Goal: Task Accomplishment & Management: Manage account settings

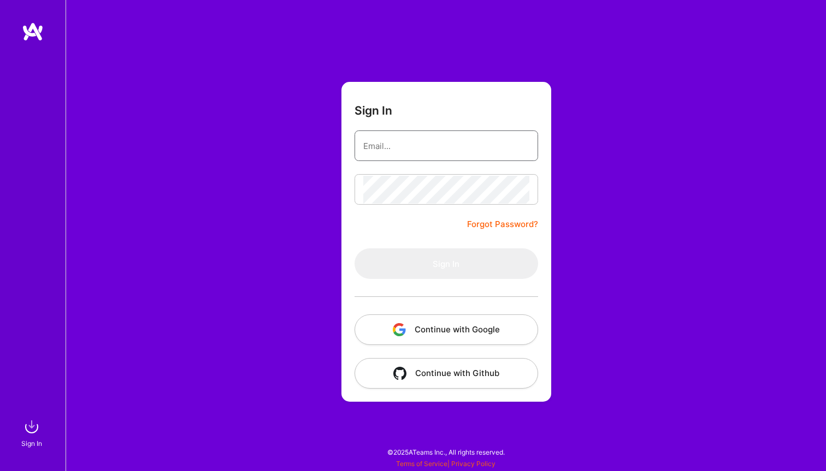
type input "[PERSON_NAME][EMAIL_ADDRESS][PERSON_NAME][DOMAIN_NAME]"
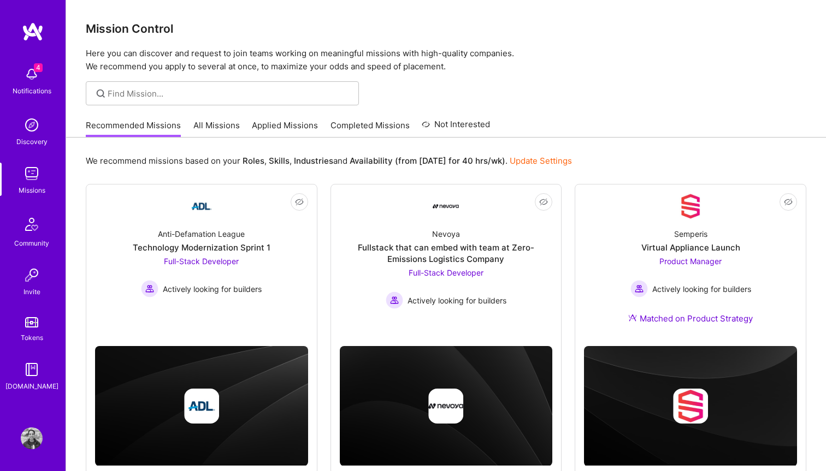
click at [226, 129] on link "All Missions" at bounding box center [216, 129] width 46 height 18
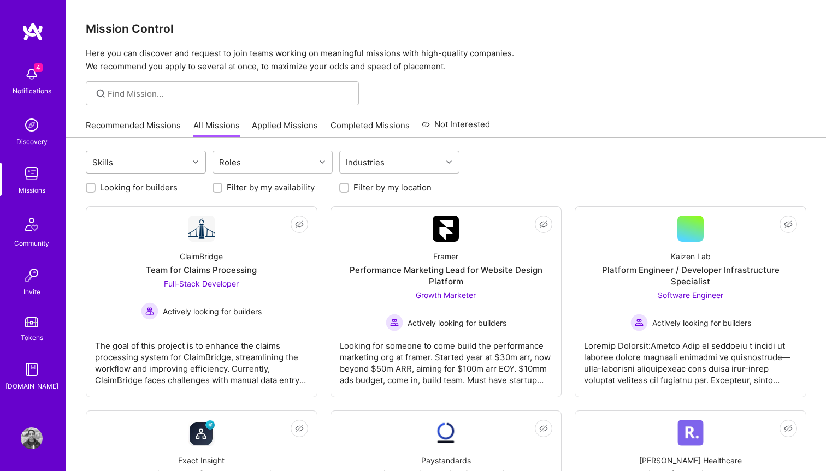
click at [180, 160] on div "Skills" at bounding box center [137, 162] width 102 height 22
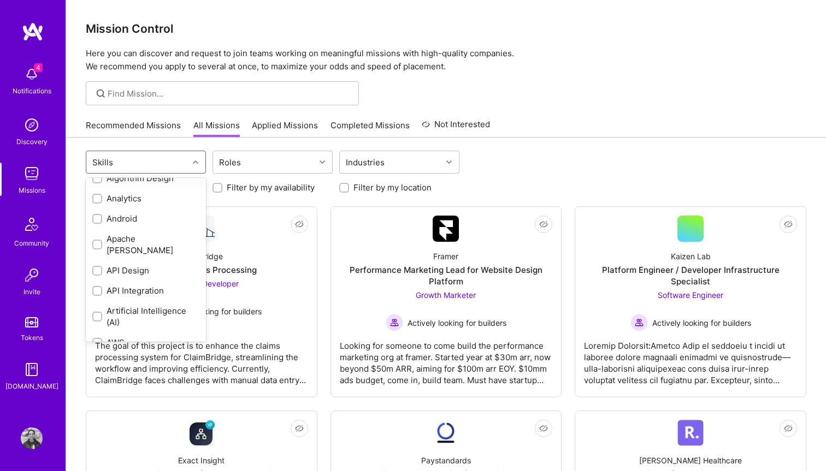
scroll to position [37, 0]
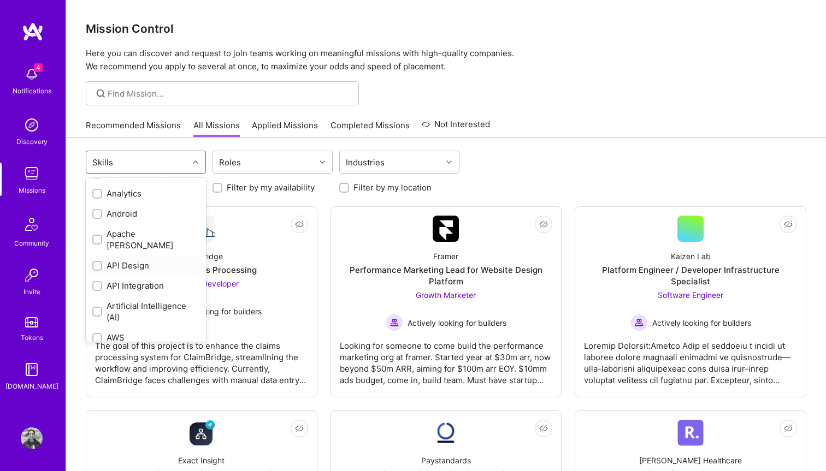
click at [133, 260] on div "API Design" at bounding box center [145, 265] width 107 height 11
checkbox input "true"
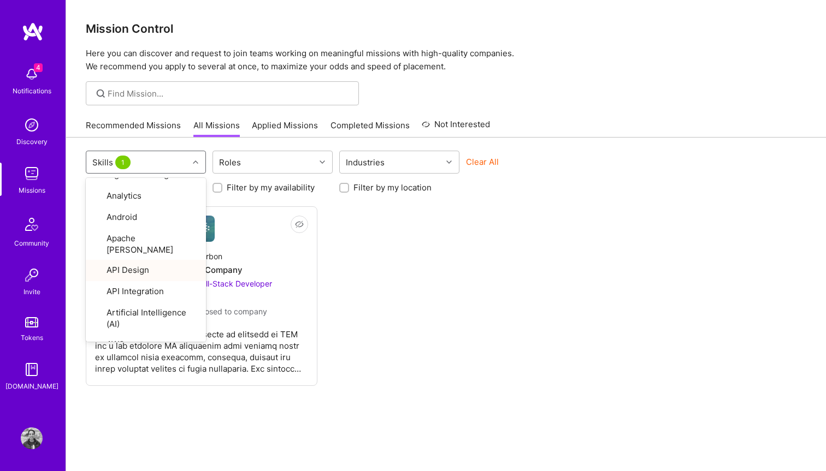
click at [391, 289] on div "Not Interested Flowcarbon AI Memory Company Product Designer, Full-Stack Develo…" at bounding box center [446, 296] width 720 height 180
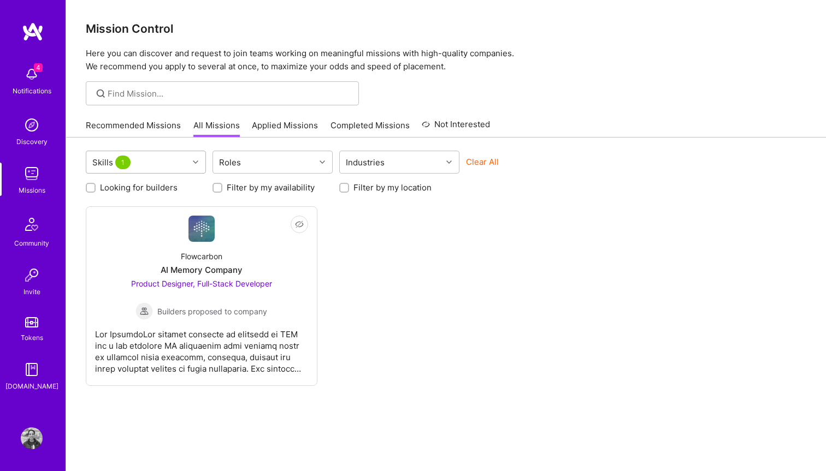
click at [152, 162] on div "Skills 1" at bounding box center [137, 162] width 102 height 22
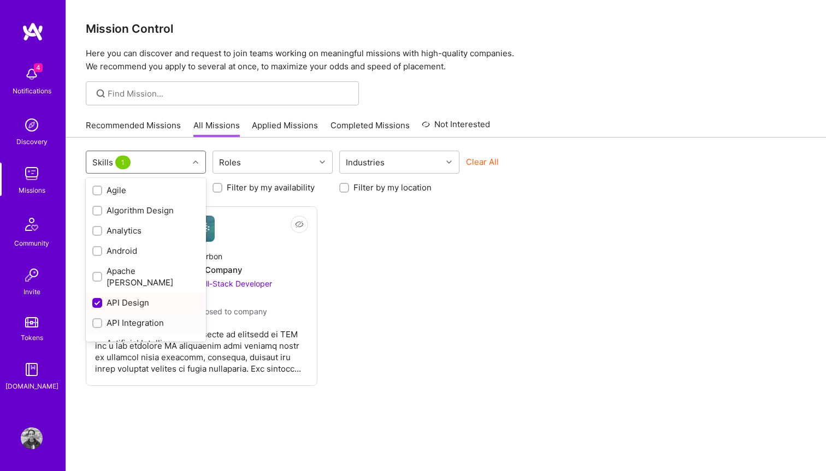
click at [97, 320] on input "checkbox" at bounding box center [98, 324] width 8 height 8
checkbox input "true"
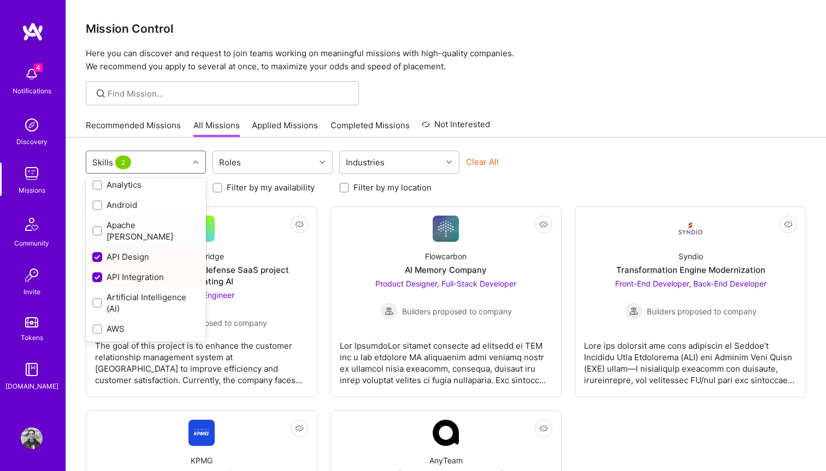
scroll to position [49, 0]
click at [121, 288] on div "Artificial Intelligence (AI)" at bounding box center [145, 299] width 107 height 23
checkbox input "true"
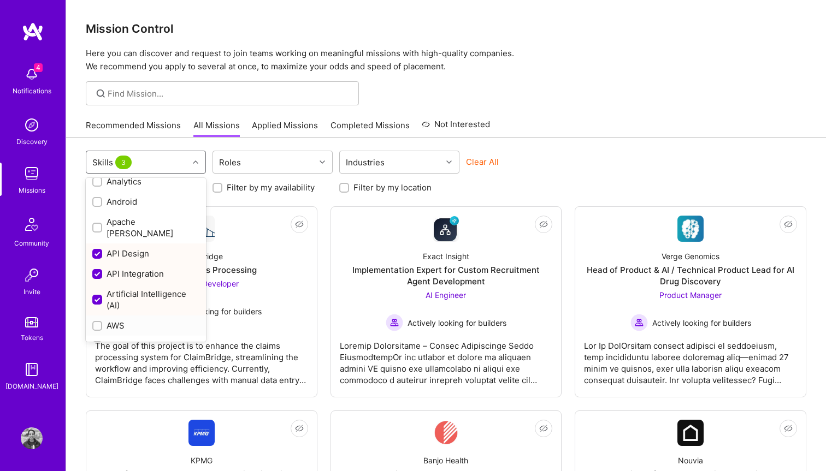
click at [118, 320] on div "AWS" at bounding box center [145, 325] width 107 height 11
checkbox input "true"
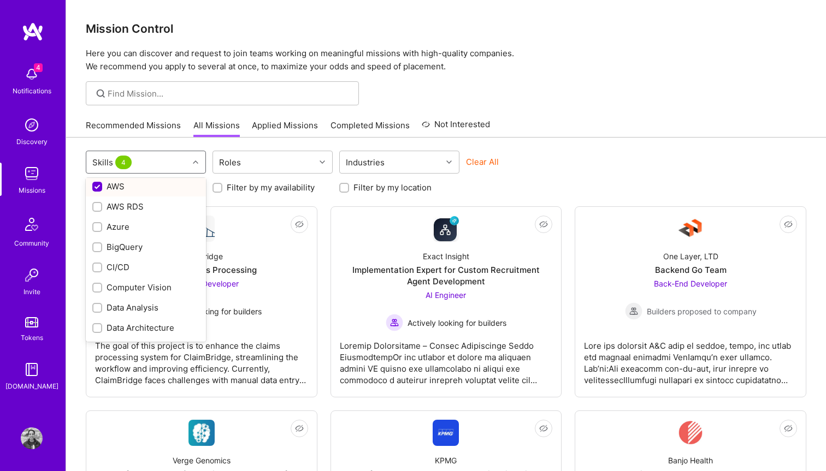
scroll to position [195, 0]
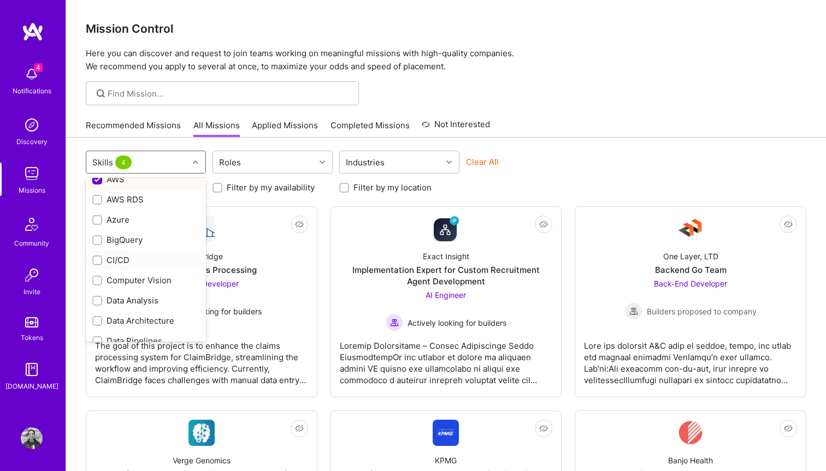
click at [120, 254] on div "CI/CD" at bounding box center [145, 259] width 107 height 11
checkbox input "true"
click at [121, 295] on div "Data Analysis" at bounding box center [145, 300] width 107 height 11
checkbox input "true"
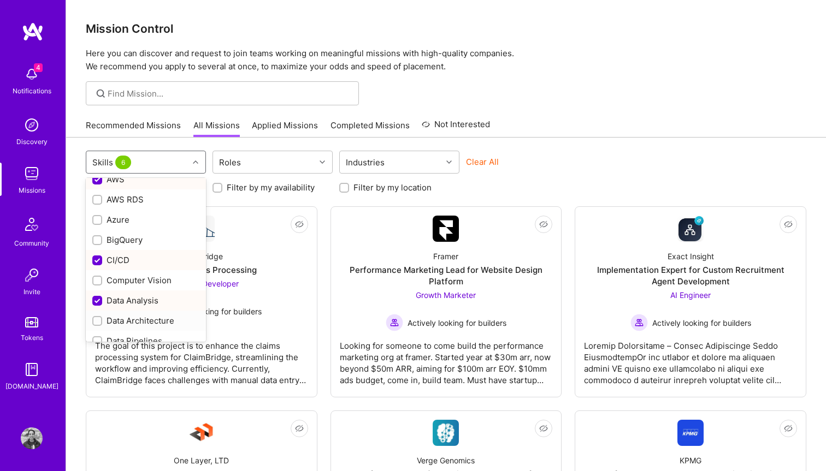
click at [121, 315] on div "Data Architecture" at bounding box center [145, 320] width 107 height 11
checkbox input "true"
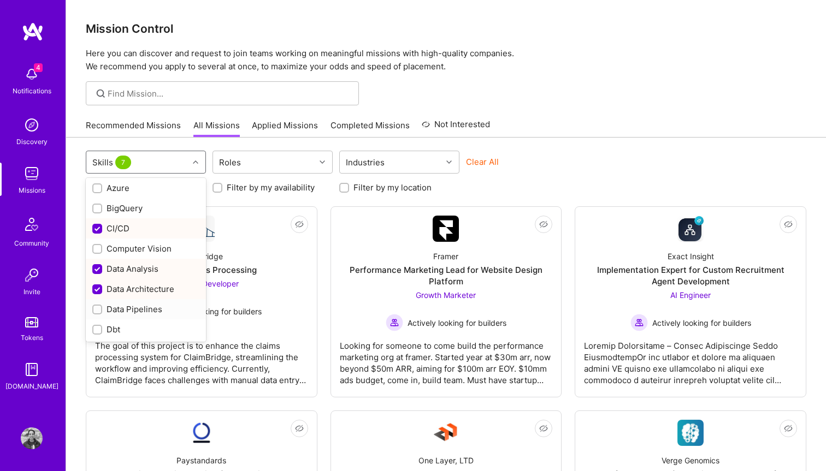
click at [122, 304] on div "Data Pipelines" at bounding box center [145, 309] width 107 height 11
checkbox input "true"
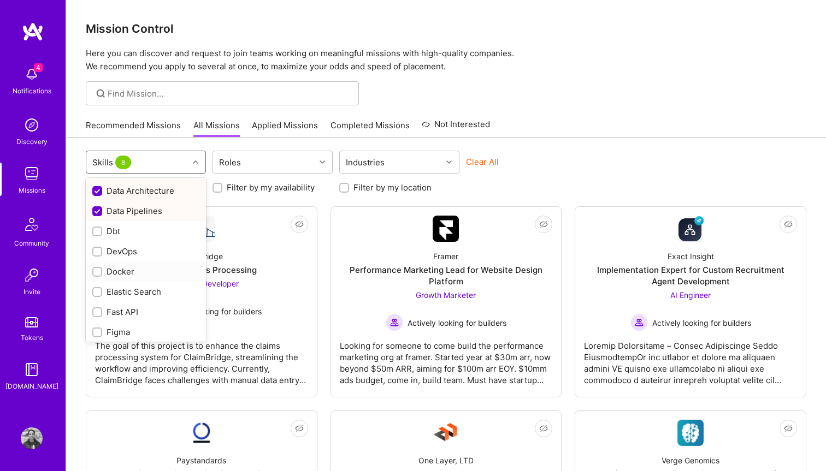
scroll to position [328, 0]
click at [122, 304] on div "Fast API" at bounding box center [145, 309] width 107 height 11
checkbox input "true"
click at [122, 284] on div "Elastic Search" at bounding box center [145, 289] width 107 height 11
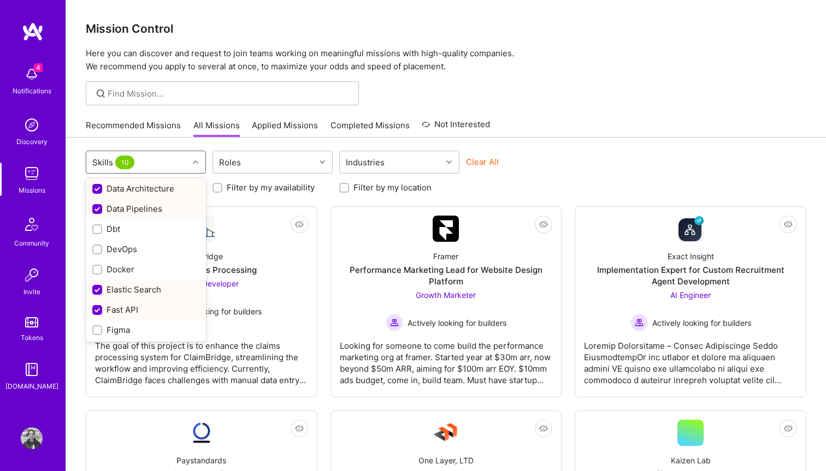
click at [122, 284] on div "Elastic Search" at bounding box center [145, 289] width 107 height 11
checkbox input "false"
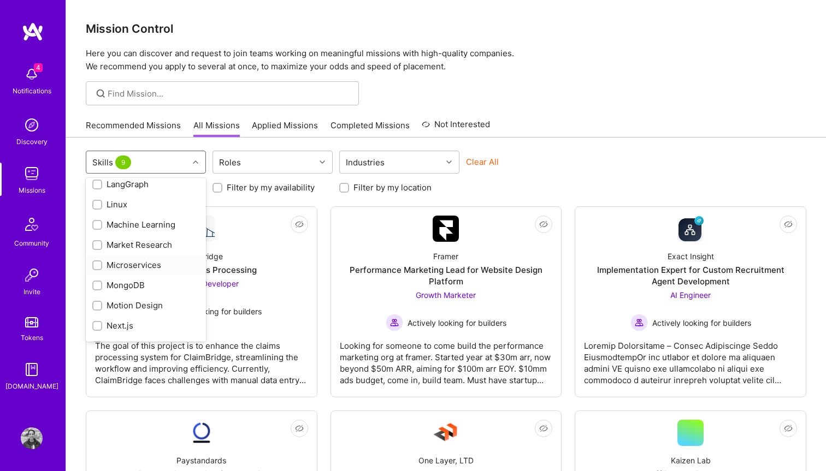
scroll to position [698, 0]
click at [133, 277] on div "MongoDB" at bounding box center [145, 282] width 107 height 11
checkbox input "true"
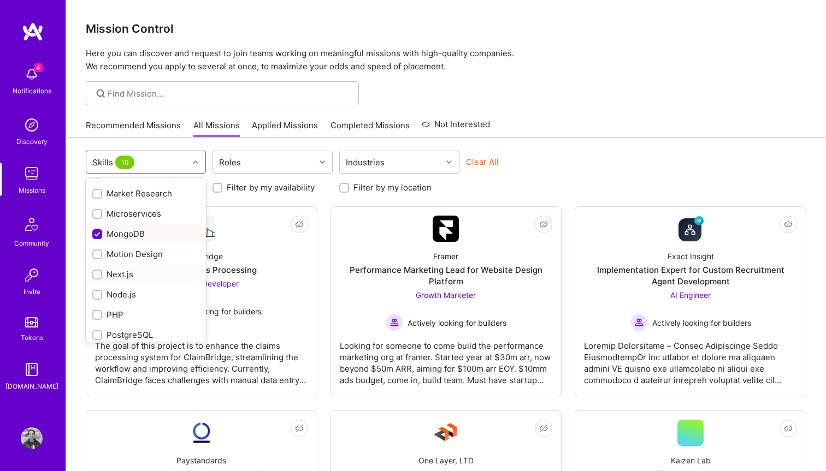
scroll to position [750, 0]
click at [133, 266] on div "Next.js" at bounding box center [145, 271] width 107 height 11
checkbox input "true"
click at [133, 268] on div "Node.js" at bounding box center [145, 273] width 107 height 11
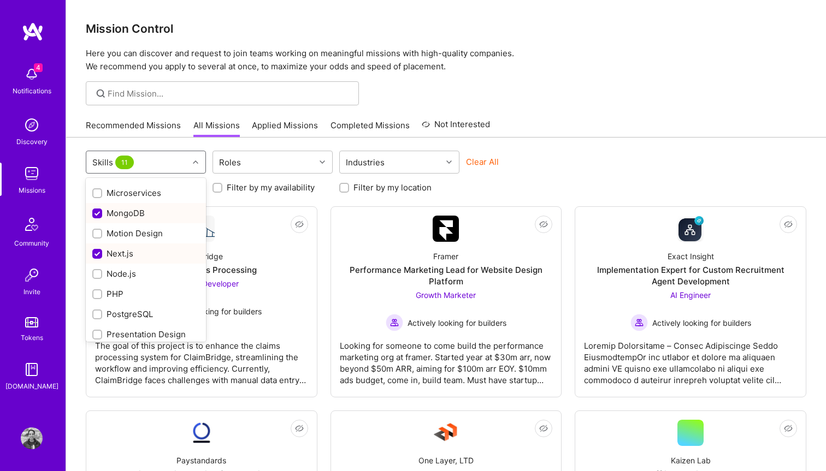
checkbox input "true"
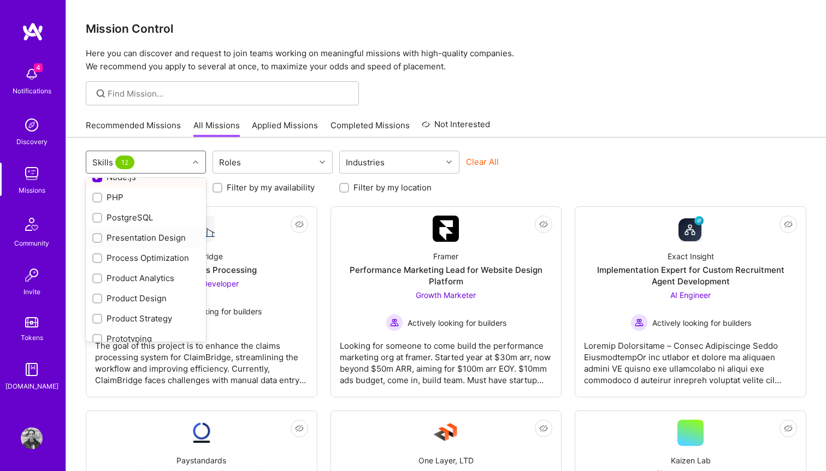
scroll to position [868, 0]
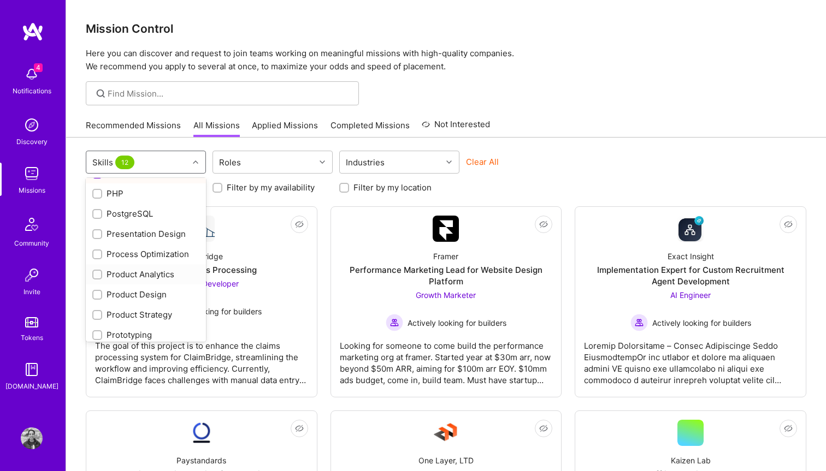
click at [131, 269] on div "Product Analytics" at bounding box center [145, 274] width 107 height 11
checkbox input "true"
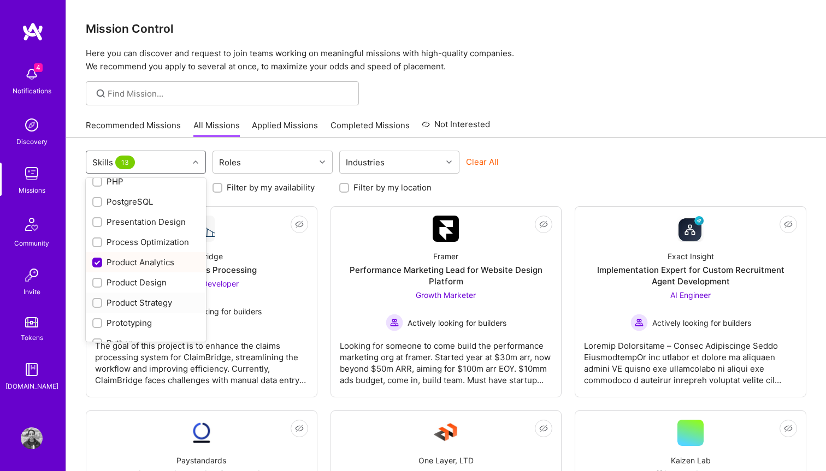
click at [129, 297] on div "Product Strategy" at bounding box center [145, 302] width 107 height 11
checkbox input "true"
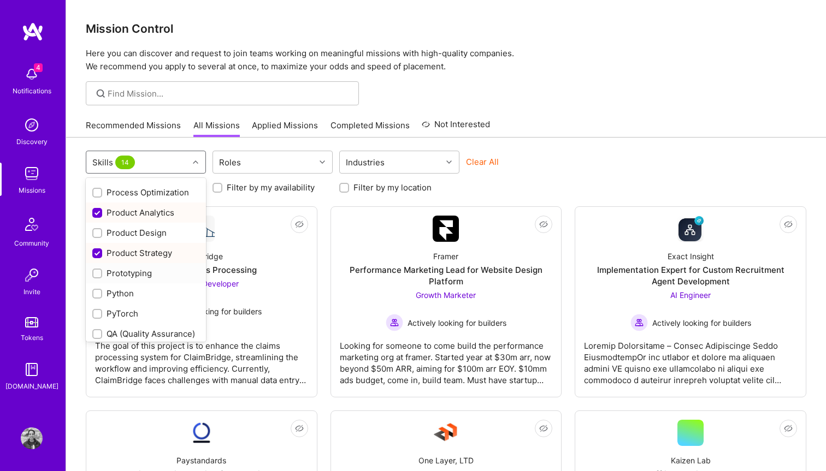
click at [132, 268] on div "Prototyping" at bounding box center [146, 273] width 120 height 20
checkbox input "true"
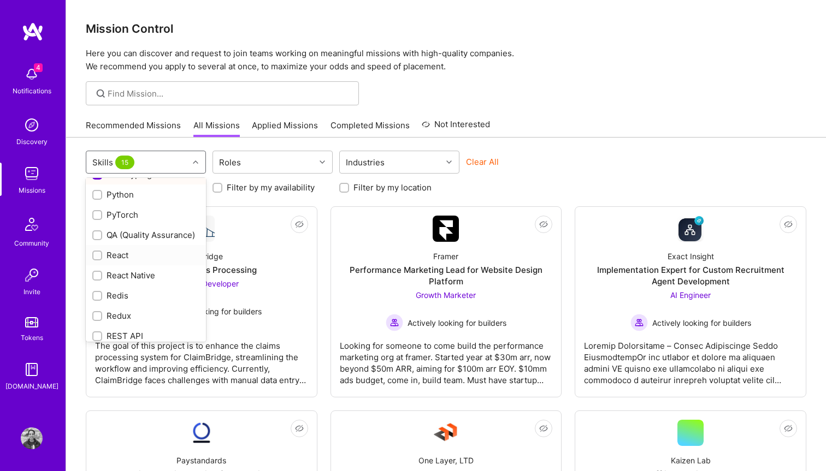
click at [121, 250] on div "React" at bounding box center [145, 255] width 107 height 11
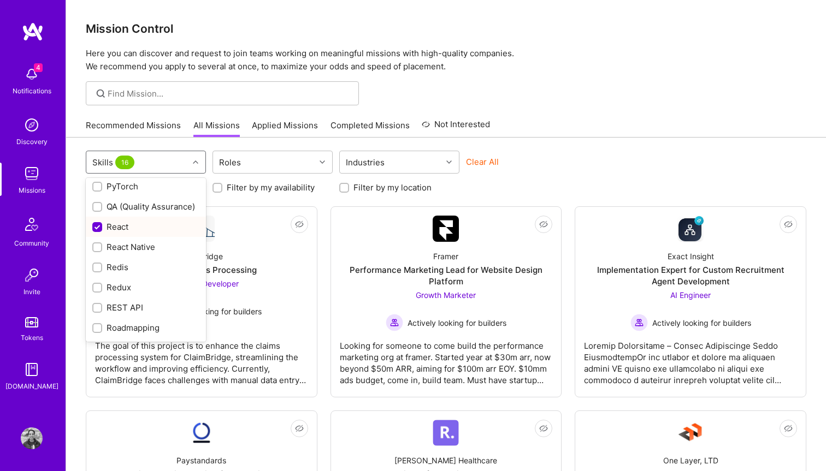
click at [120, 221] on div "React" at bounding box center [145, 226] width 107 height 11
checkbox input "false"
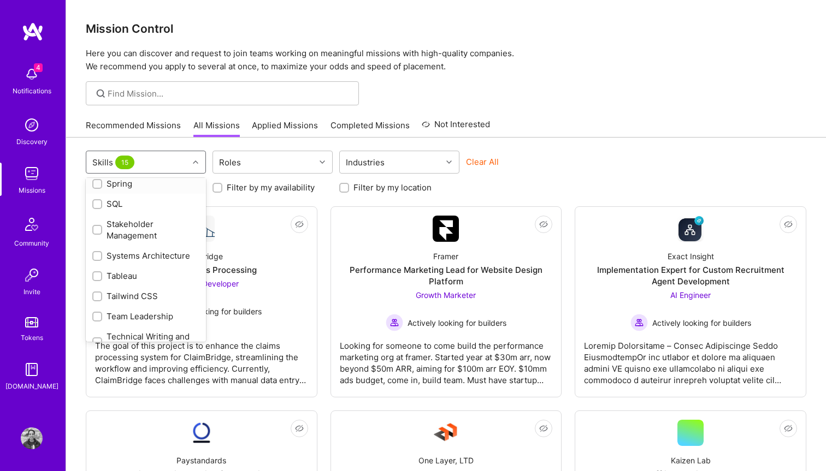
scroll to position [1289, 0]
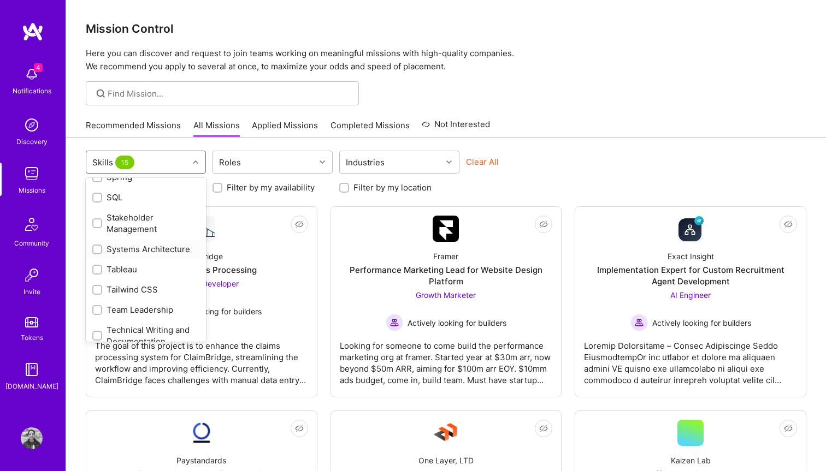
click at [118, 244] on div "Systems Architecture" at bounding box center [145, 249] width 107 height 11
checkbox input "true"
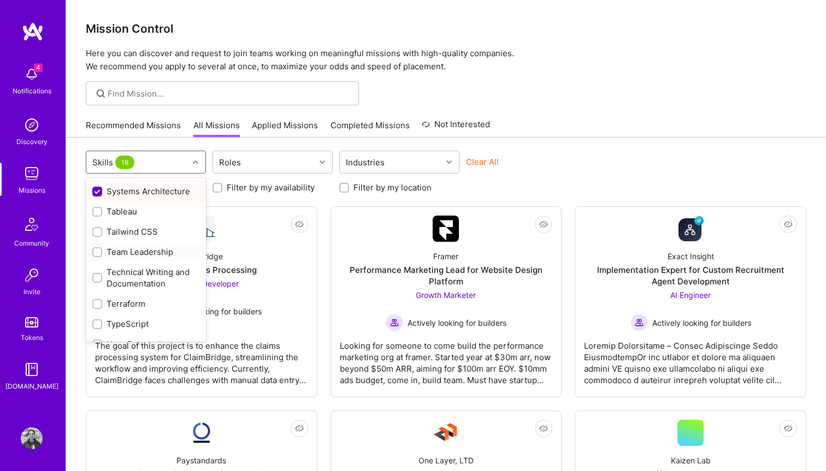
click at [118, 246] on div "Team Leadership" at bounding box center [145, 251] width 107 height 11
checkbox input "true"
click at [118, 245] on div "Technical Writing and Documentation" at bounding box center [145, 256] width 107 height 23
checkbox input "true"
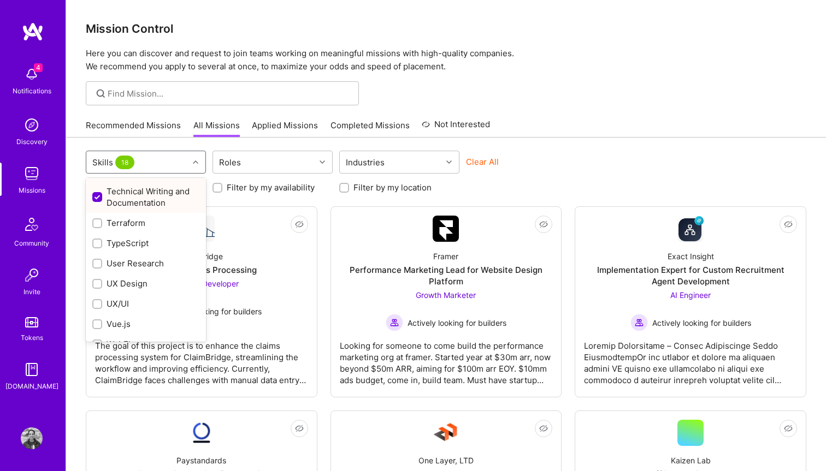
scroll to position [1434, 0]
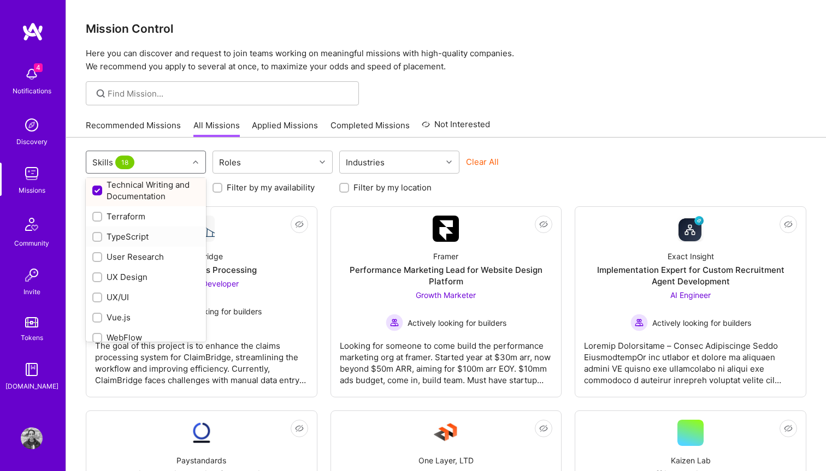
click at [118, 231] on div "TypeScript" at bounding box center [145, 236] width 107 height 11
checkbox input "true"
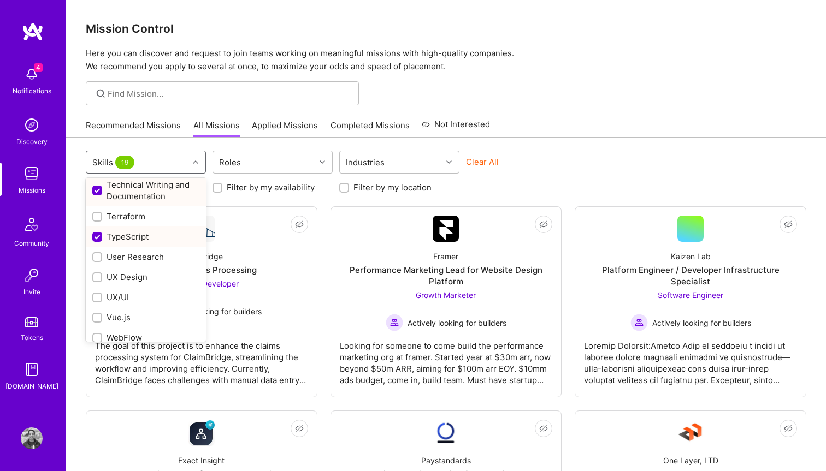
scroll to position [1451, 0]
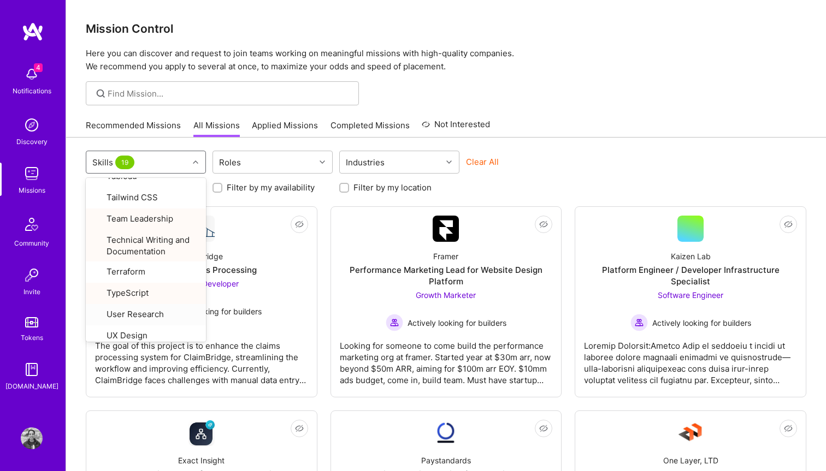
click at [580, 119] on div "Recommended Missions All Missions Applied Missions Completed Missions Not Inter…" at bounding box center [446, 125] width 720 height 23
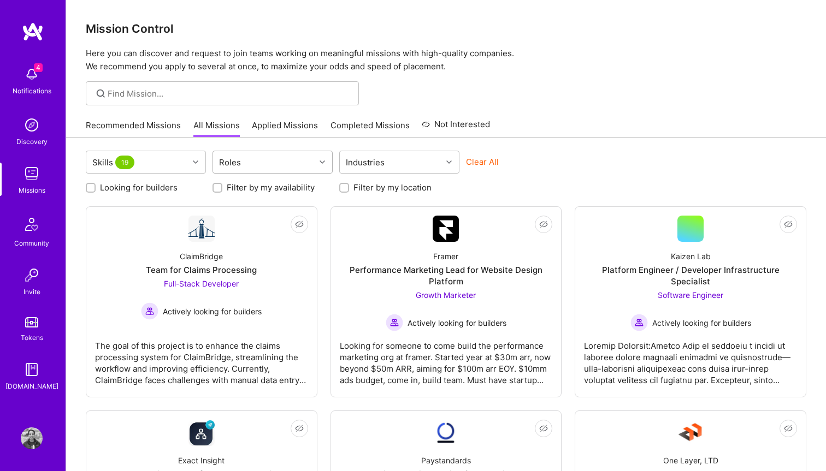
click at [305, 163] on div "Roles" at bounding box center [264, 162] width 102 height 22
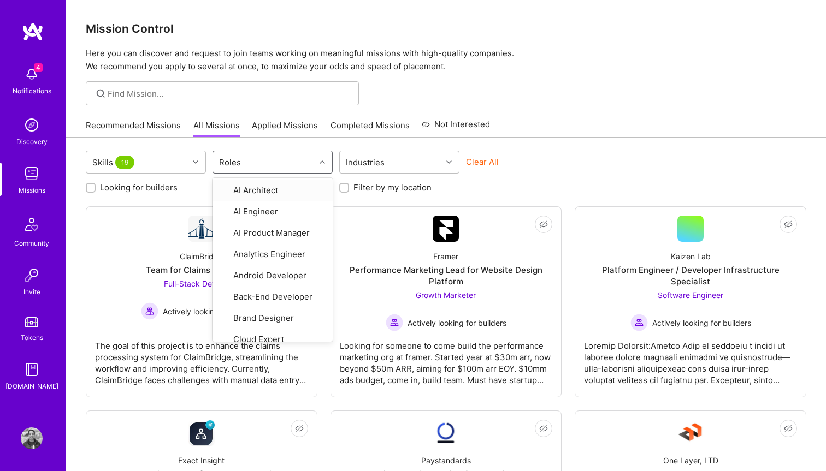
click at [532, 172] on div "Clear All" at bounding box center [526, 166] width 120 height 20
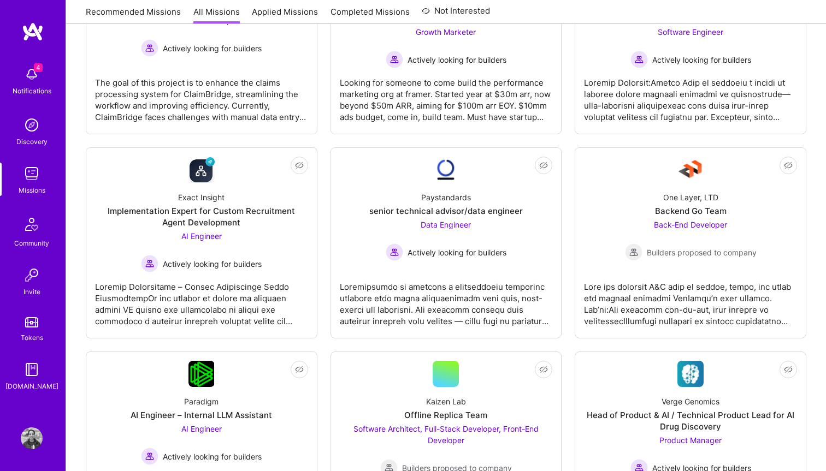
scroll to position [264, 0]
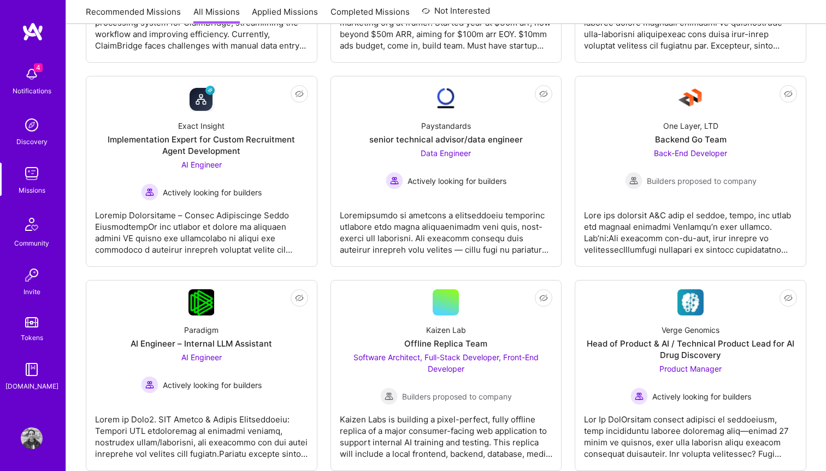
scroll to position [0, 0]
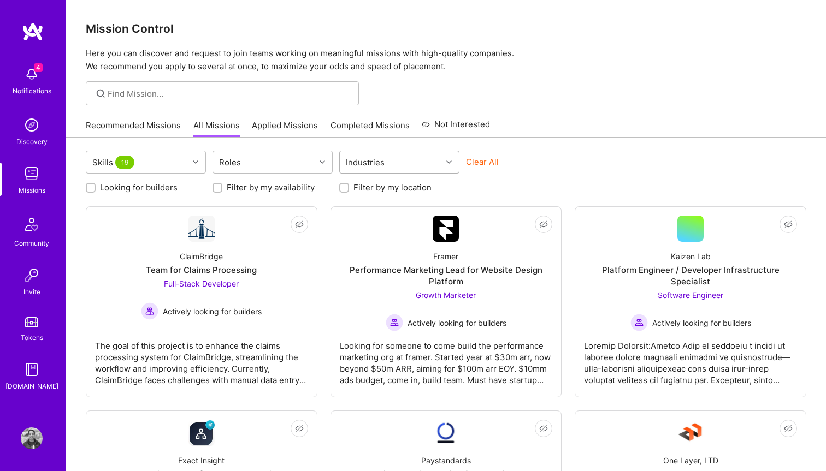
click at [394, 164] on div "Industries" at bounding box center [391, 162] width 102 height 22
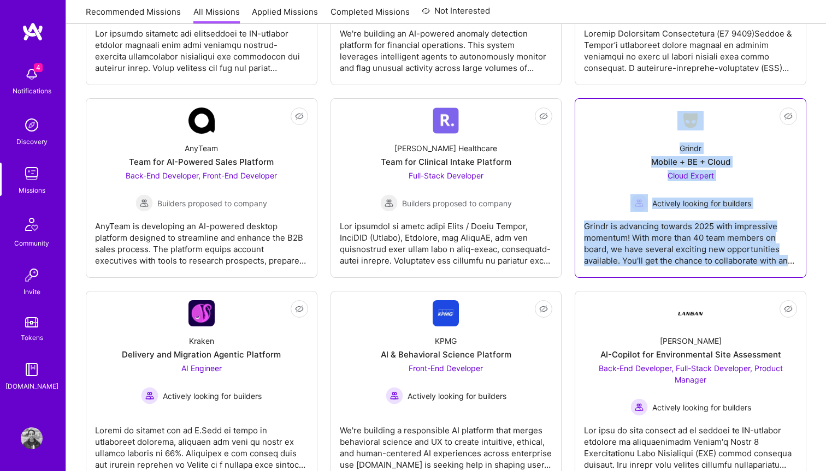
scroll to position [2506, 0]
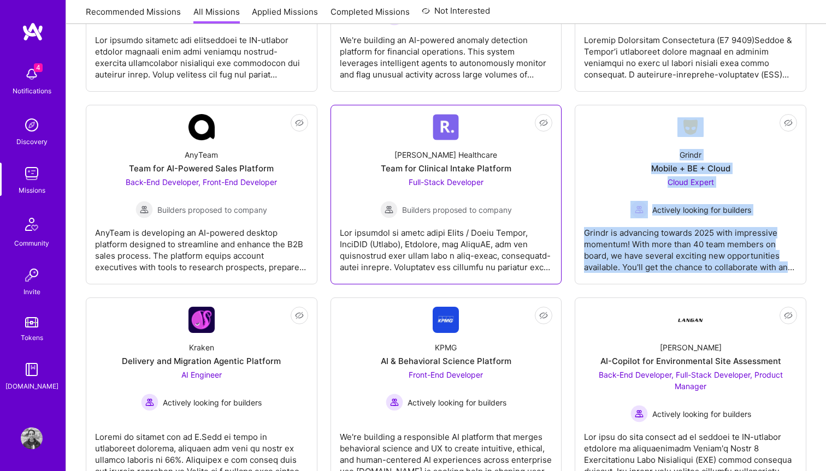
click at [384, 236] on div at bounding box center [446, 245] width 213 height 55
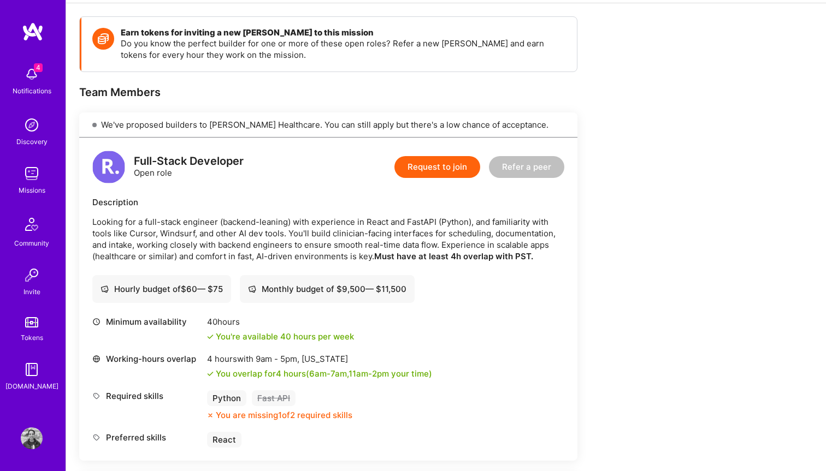
scroll to position [165, 0]
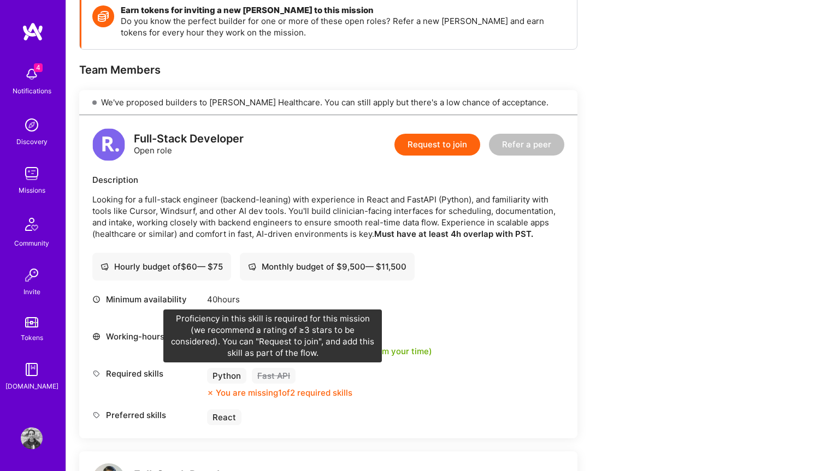
click at [277, 377] on div "Fast API" at bounding box center [274, 376] width 44 height 16
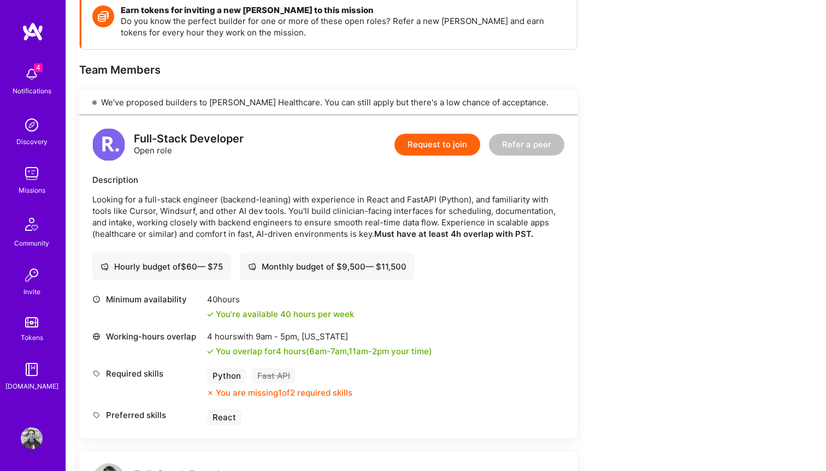
scroll to position [0, 0]
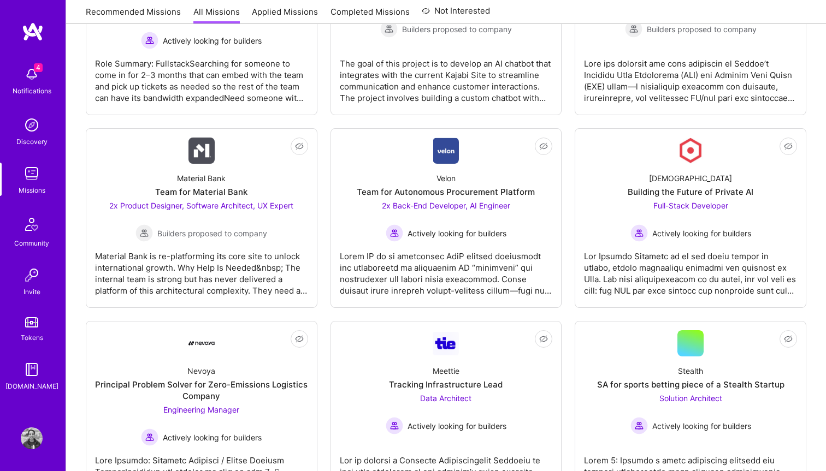
scroll to position [1423, 0]
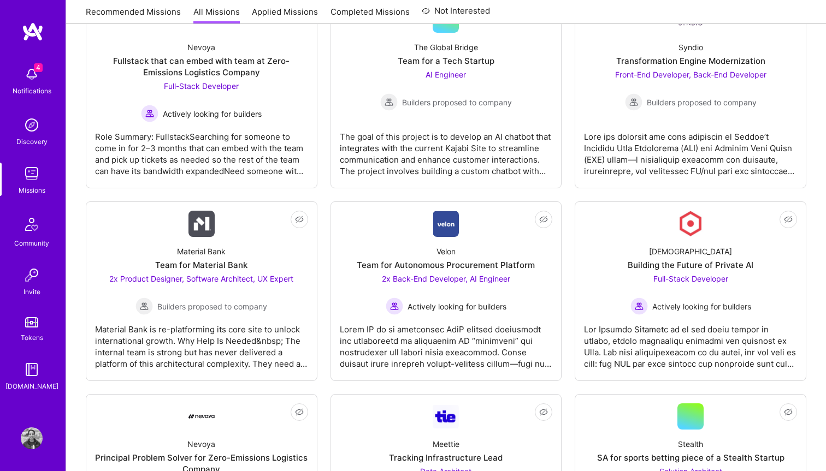
click at [25, 424] on div "4 Notifications Discovery Missions Community Invite Tokens A.Guide Profile" at bounding box center [33, 235] width 66 height 471
click at [25, 436] on img at bounding box center [32, 439] width 22 height 22
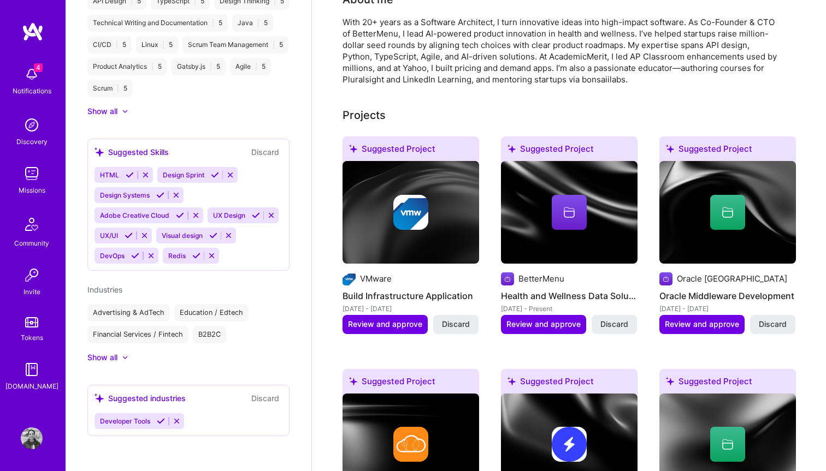
scroll to position [331, 0]
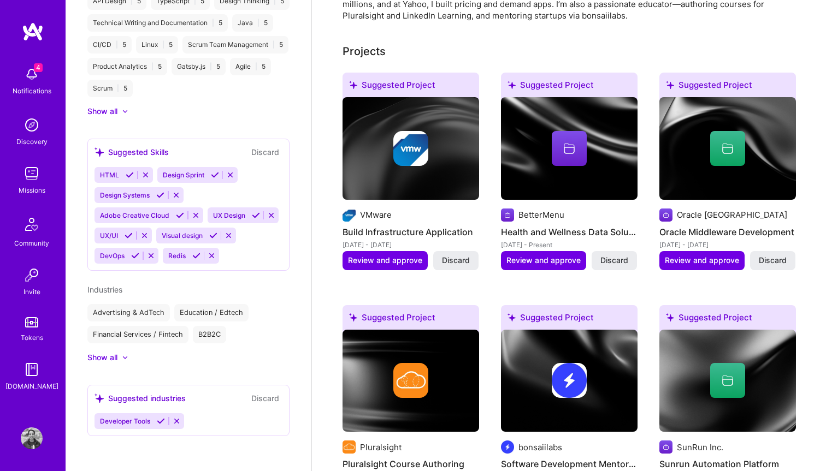
click at [159, 423] on icon at bounding box center [161, 421] width 8 height 8
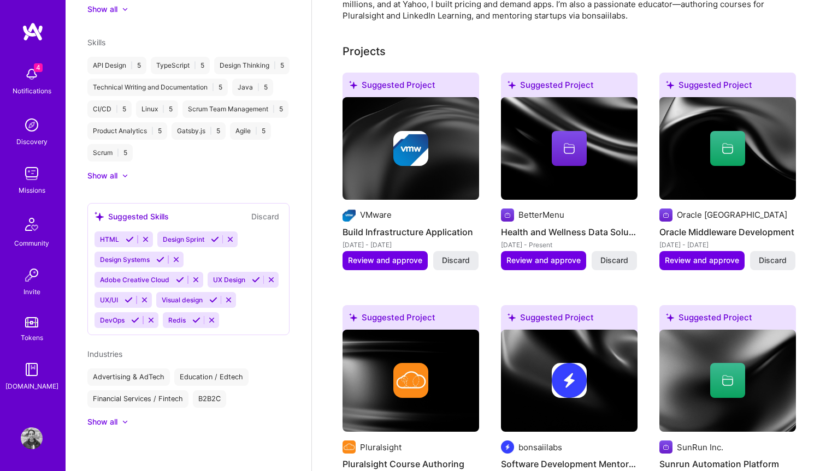
scroll to position [605, 0]
click at [126, 176] on icon at bounding box center [125, 176] width 4 height 2
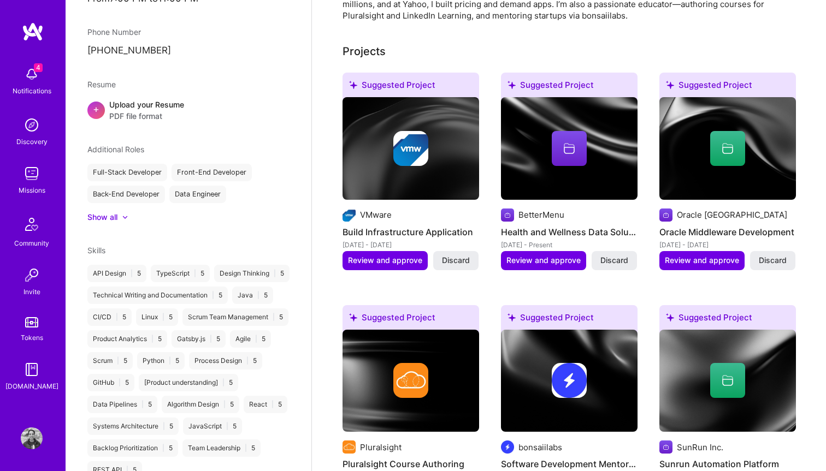
scroll to position [385, 0]
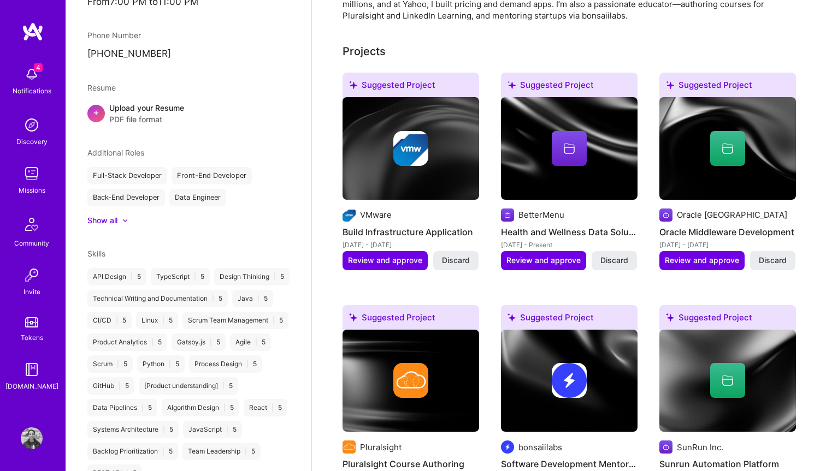
click at [93, 249] on span "Skills" at bounding box center [96, 253] width 18 height 9
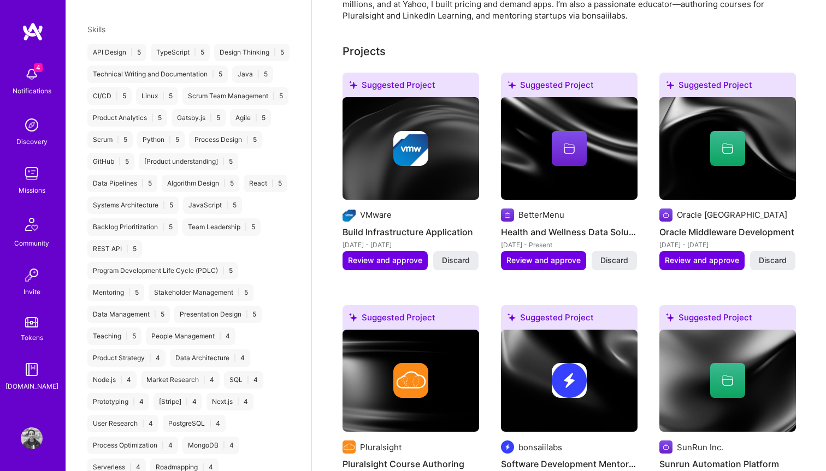
scroll to position [625, 0]
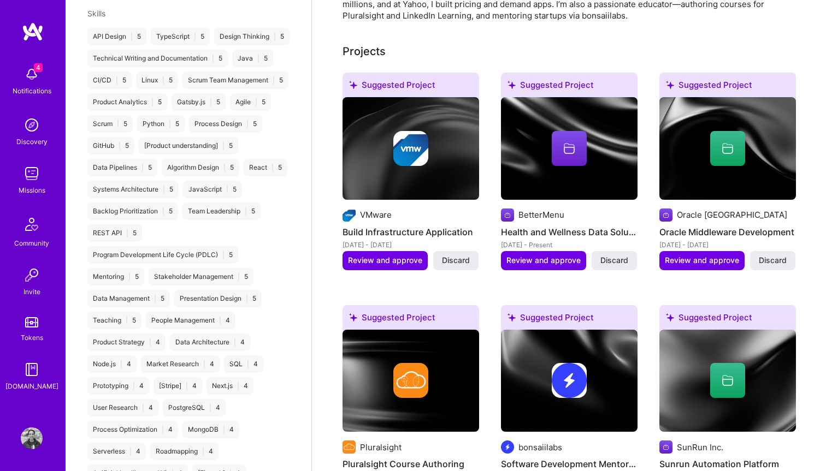
click at [137, 285] on div "Mentoring | 5" at bounding box center [115, 276] width 57 height 17
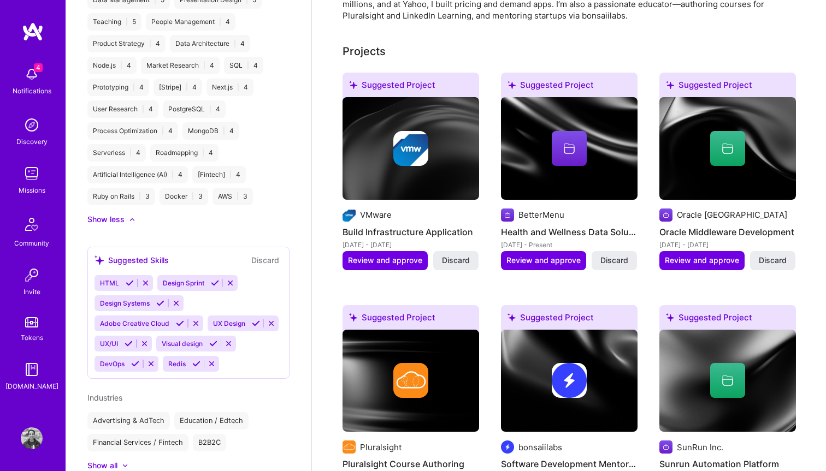
scroll to position [976, 0]
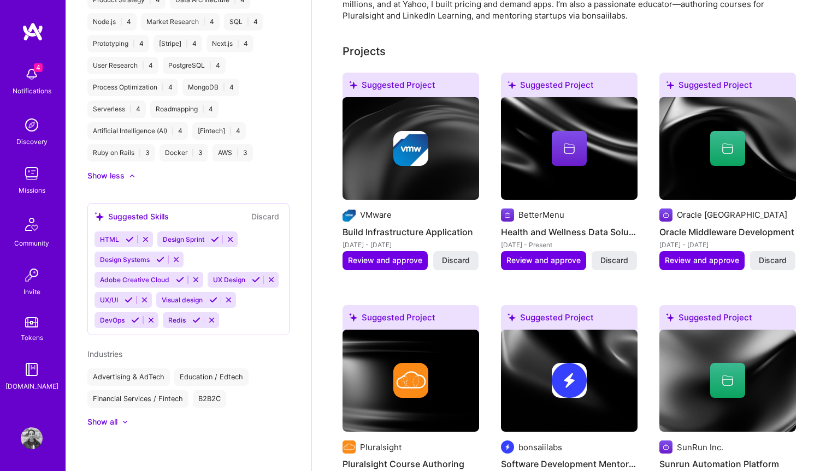
click at [32, 82] on img at bounding box center [32, 74] width 22 height 22
click at [34, 134] on img at bounding box center [32, 125] width 22 height 22
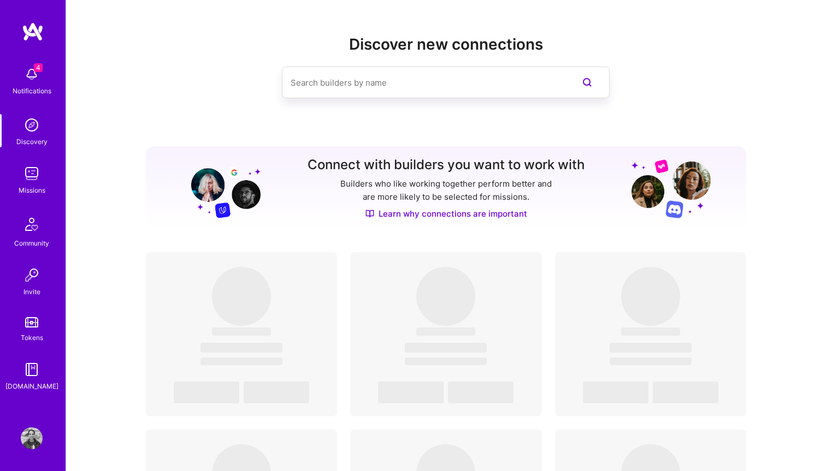
click at [31, 188] on div "Missions" at bounding box center [32, 190] width 27 height 11
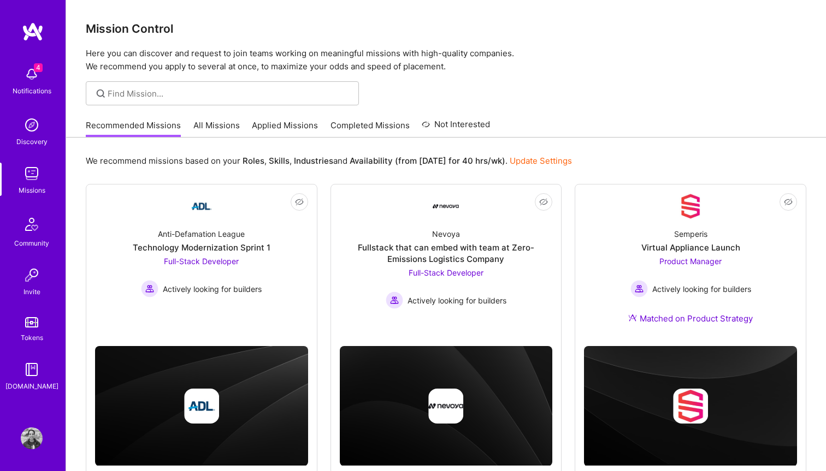
click at [32, 237] on img at bounding box center [32, 224] width 26 height 26
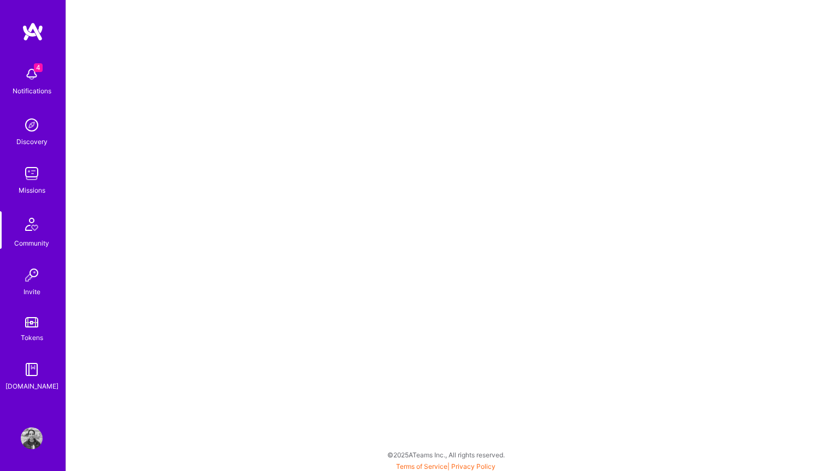
scroll to position [3, 0]
click at [31, 279] on img at bounding box center [32, 275] width 22 height 22
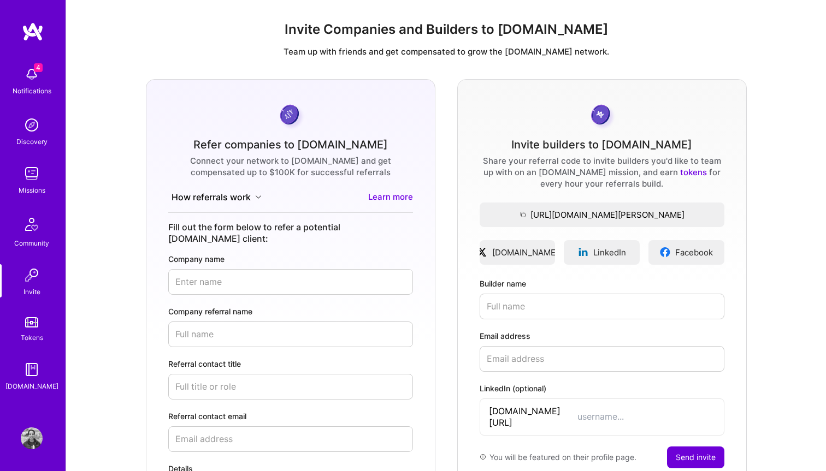
click at [28, 327] on img at bounding box center [31, 322] width 13 height 10
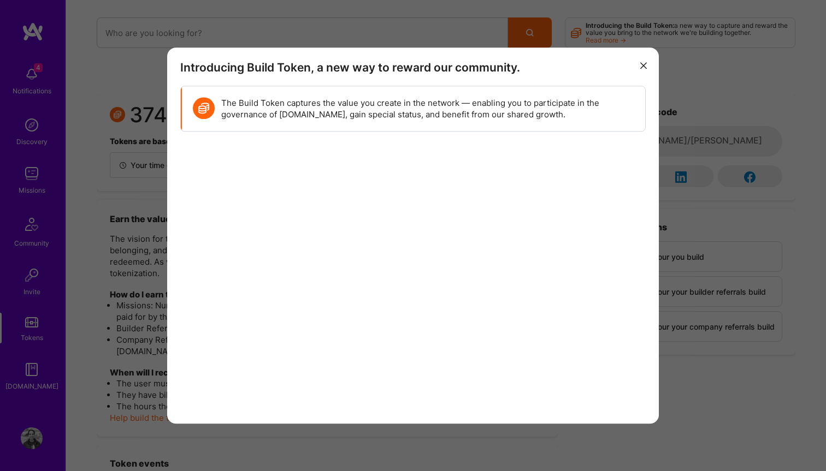
click at [639, 63] on button "modal" at bounding box center [643, 65] width 13 height 18
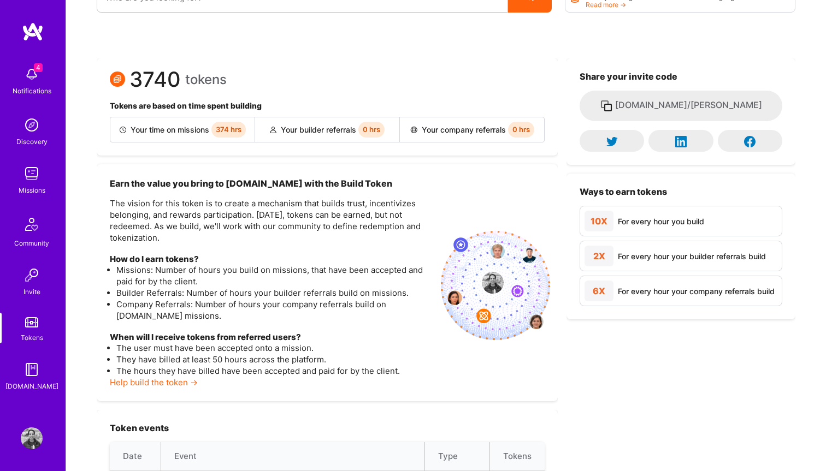
scroll to position [39, 0]
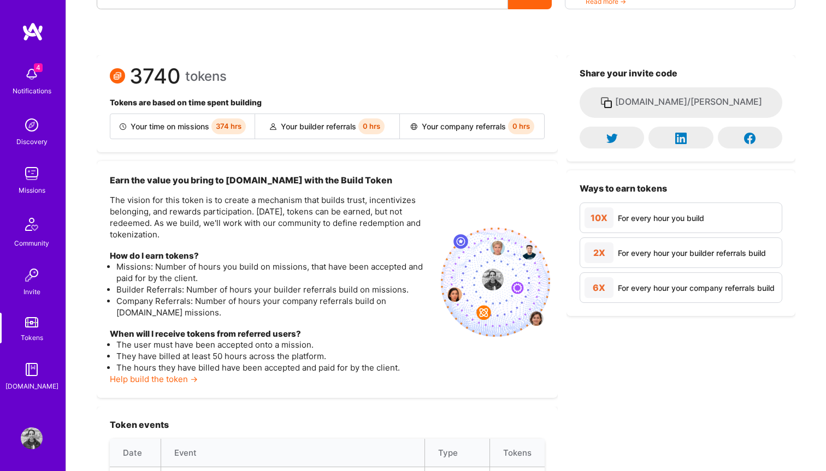
click at [37, 439] on img at bounding box center [32, 439] width 22 height 22
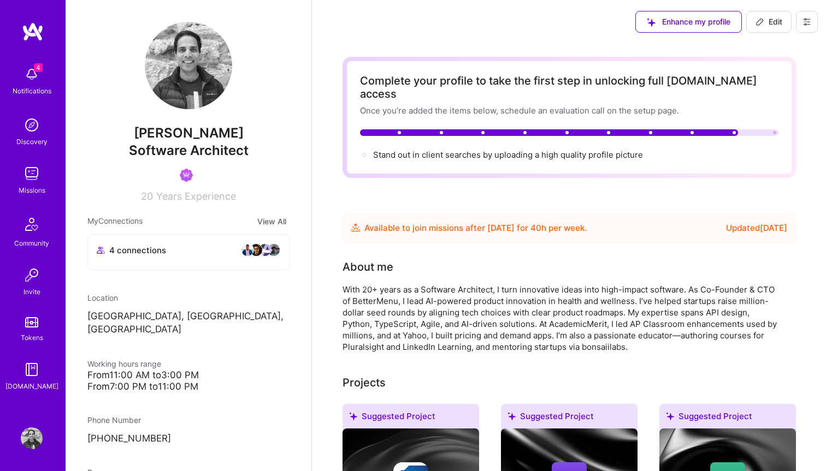
click at [767, 16] on span "Edit" at bounding box center [768, 21] width 27 height 11
select select "US"
select select "Future Date"
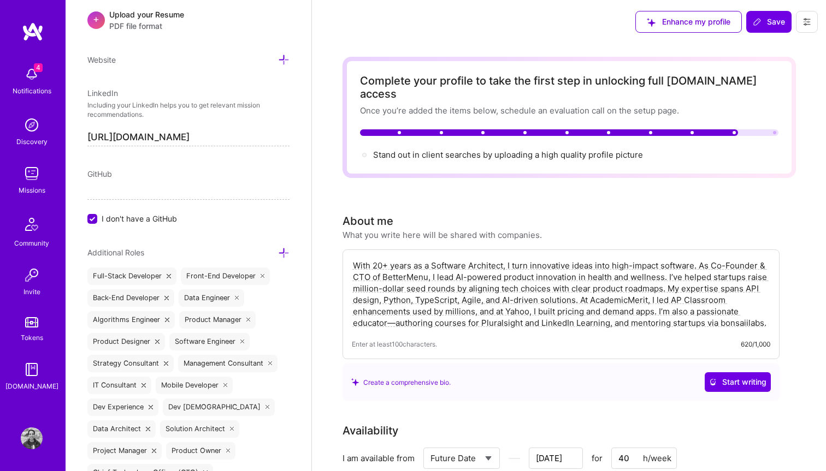
scroll to position [550, 0]
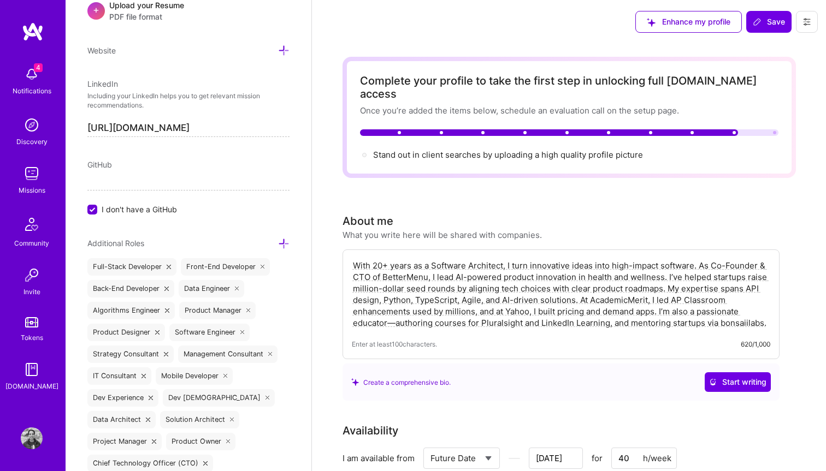
click at [92, 210] on input "I don't have a GitHub" at bounding box center [93, 210] width 10 height 10
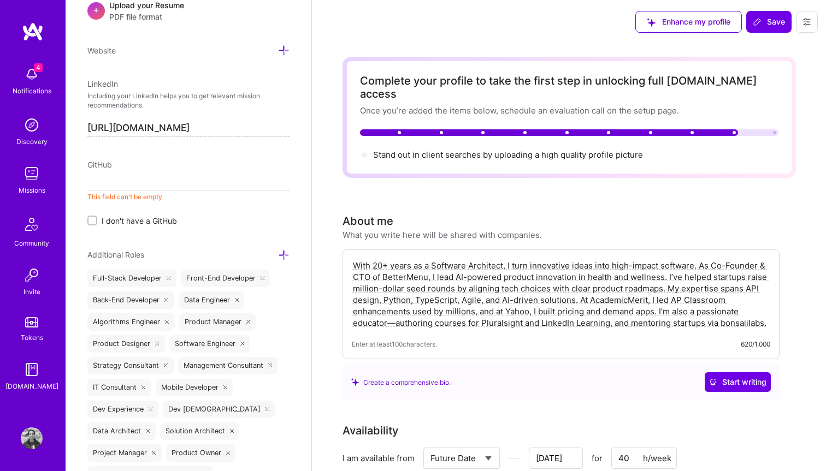
click at [111, 179] on input at bounding box center [188, 181] width 202 height 17
paste input "https://github.com/hhimanshu"
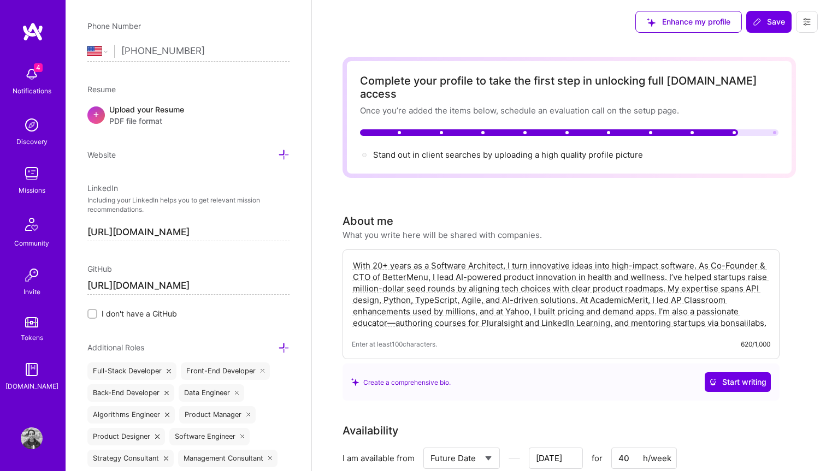
scroll to position [0, 0]
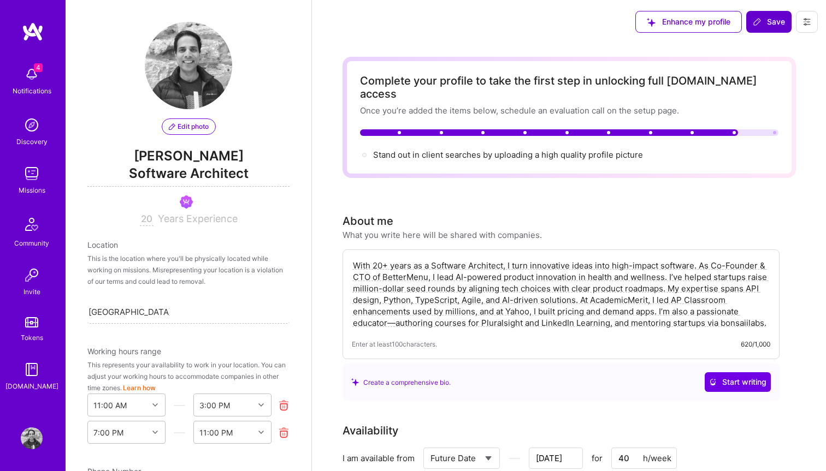
type input "https://github.com/hhimanshu"
click at [772, 19] on span "Save" at bounding box center [768, 21] width 32 height 11
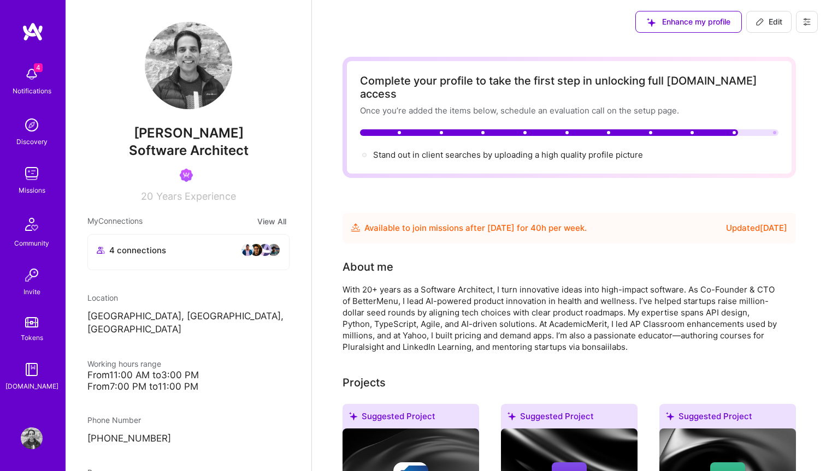
click at [771, 129] on div at bounding box center [569, 132] width 418 height 7
click at [769, 23] on span "Edit" at bounding box center [768, 21] width 27 height 11
select select "US"
select select "Future Date"
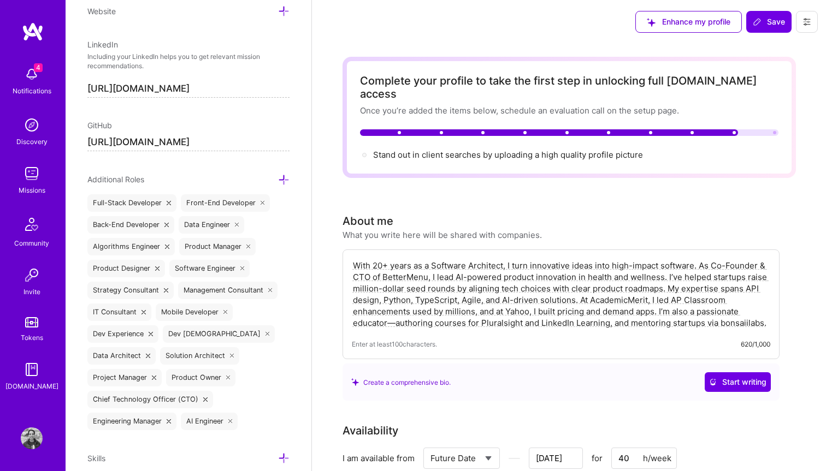
scroll to position [590, 0]
click at [282, 177] on icon at bounding box center [283, 178] width 11 height 11
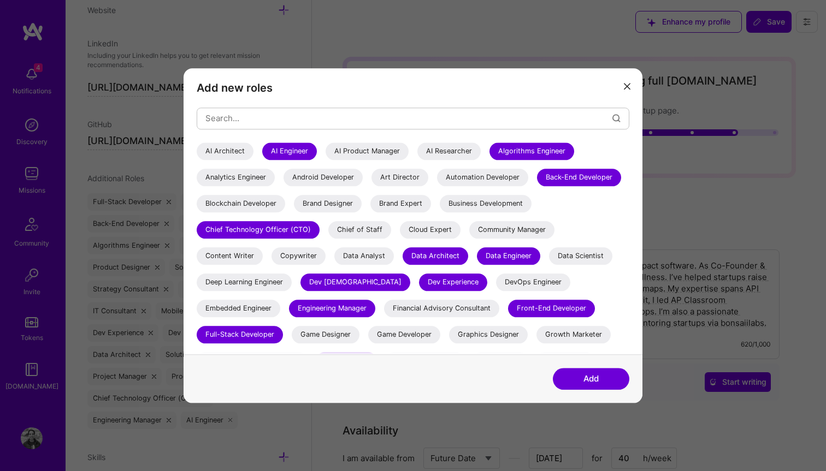
click at [335, 156] on div "AI Product Manager" at bounding box center [366, 151] width 83 height 17
click at [232, 152] on div "AI Architect" at bounding box center [225, 151] width 57 height 17
click at [251, 183] on div "Analytics Engineer" at bounding box center [236, 177] width 78 height 17
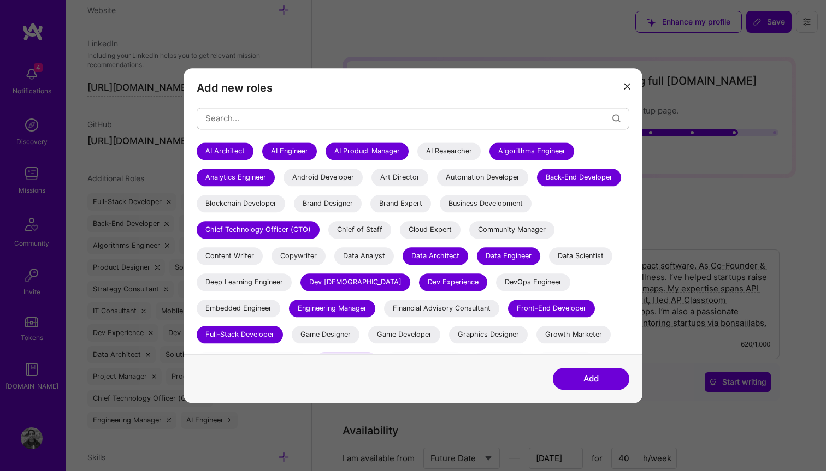
click at [460, 233] on div "Cloud Expert" at bounding box center [430, 229] width 61 height 17
click at [394, 259] on div "Data Analyst" at bounding box center [364, 255] width 60 height 17
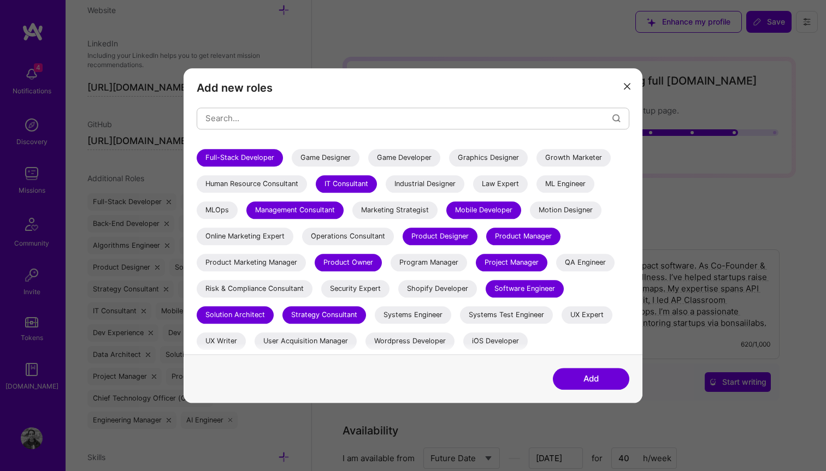
scroll to position [198, 0]
click at [302, 245] on div "Operations Consultant" at bounding box center [348, 236] width 92 height 17
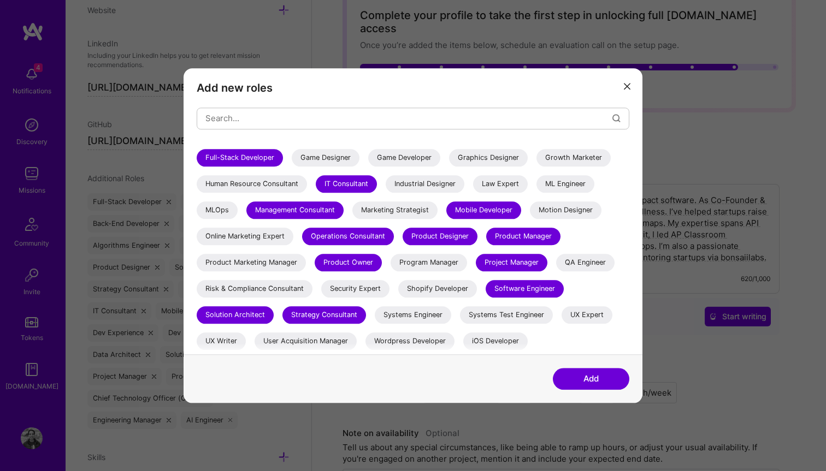
scroll to position [64, 0]
click at [611, 269] on div "AI Architect AI Engineer AI Product Manager AI Researcher Algorithms Engineer A…" at bounding box center [413, 160] width 432 height 389
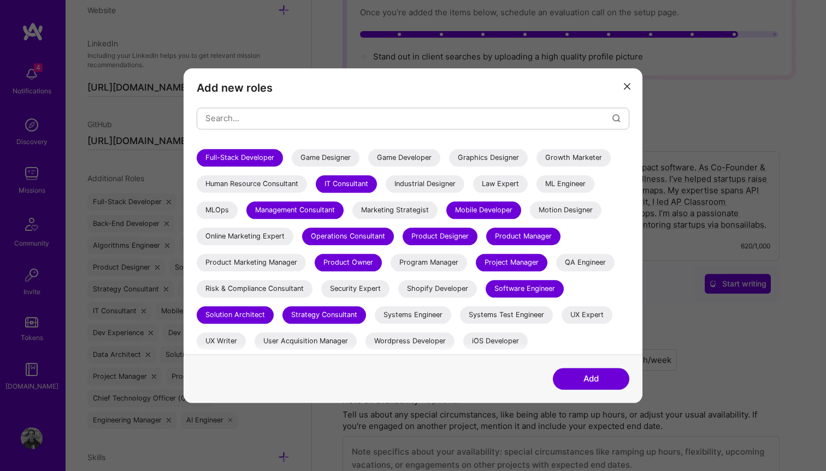
scroll to position [203, 0]
click at [572, 378] on button "Add" at bounding box center [591, 379] width 76 height 22
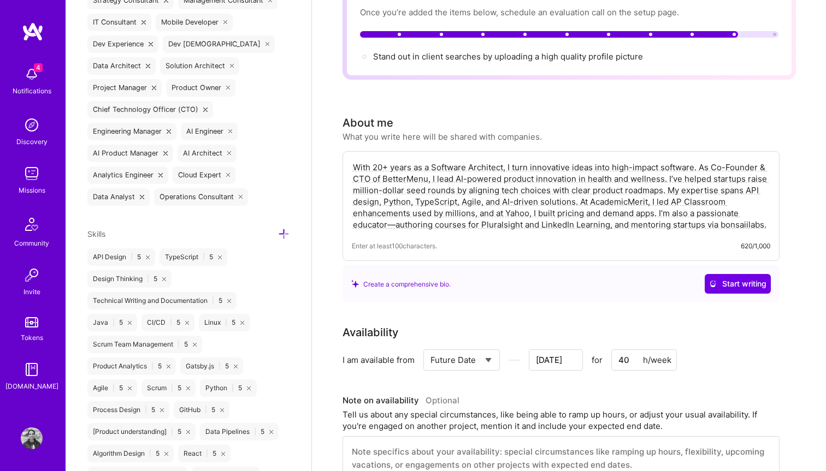
scroll to position [900, 0]
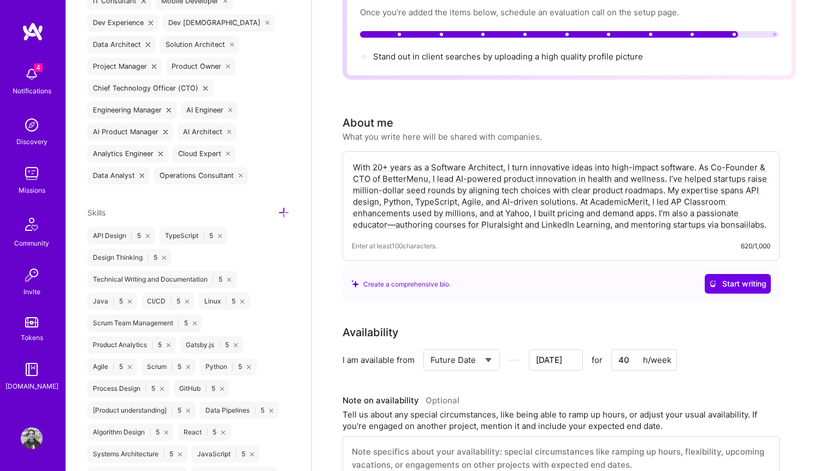
click at [283, 211] on icon at bounding box center [283, 212] width 11 height 11
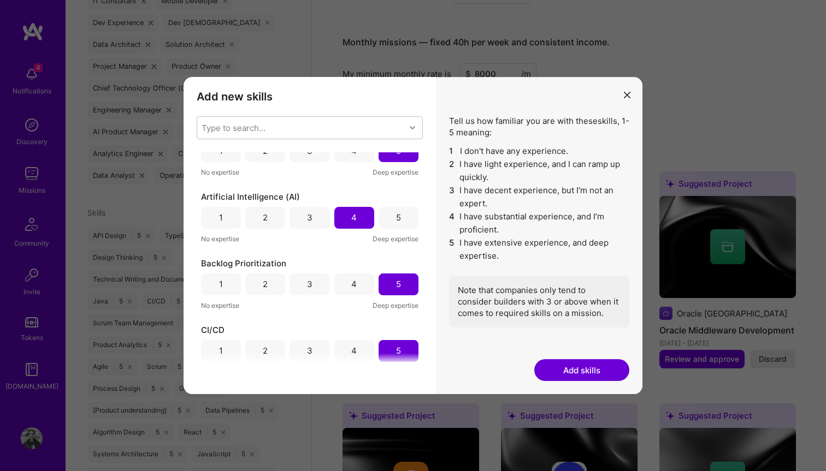
scroll to position [0, 0]
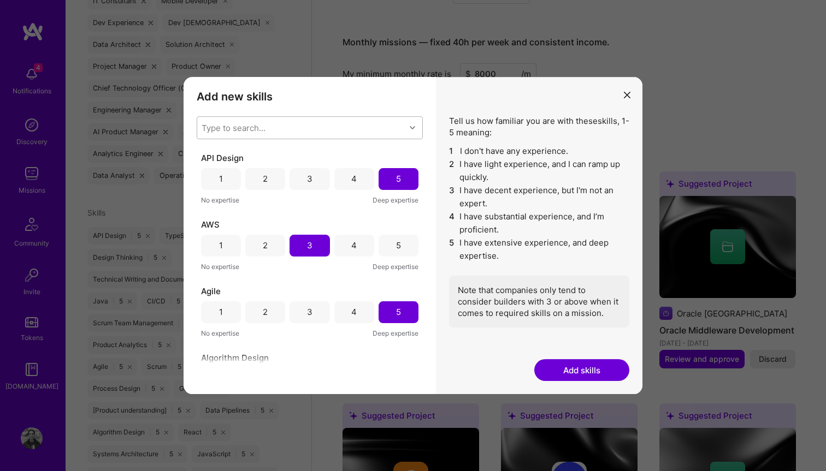
click at [293, 124] on div "Type to search..." at bounding box center [301, 128] width 208 height 22
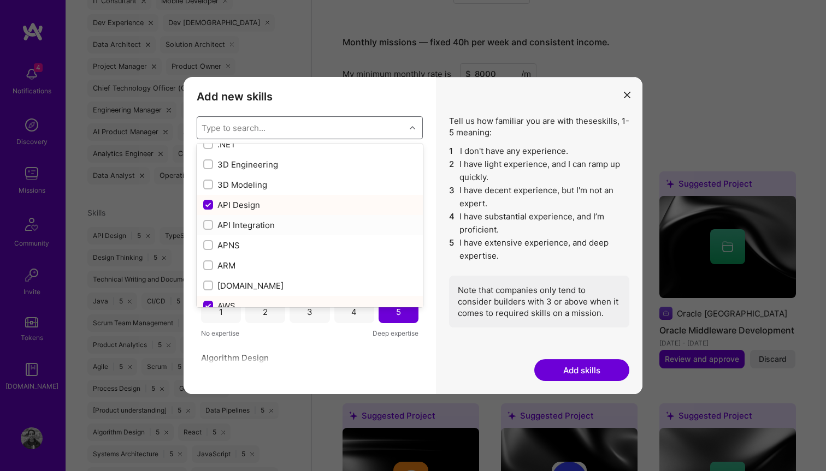
scroll to position [14, 0]
click at [208, 222] on input "modal" at bounding box center [209, 223] width 8 height 8
checkbox input "true"
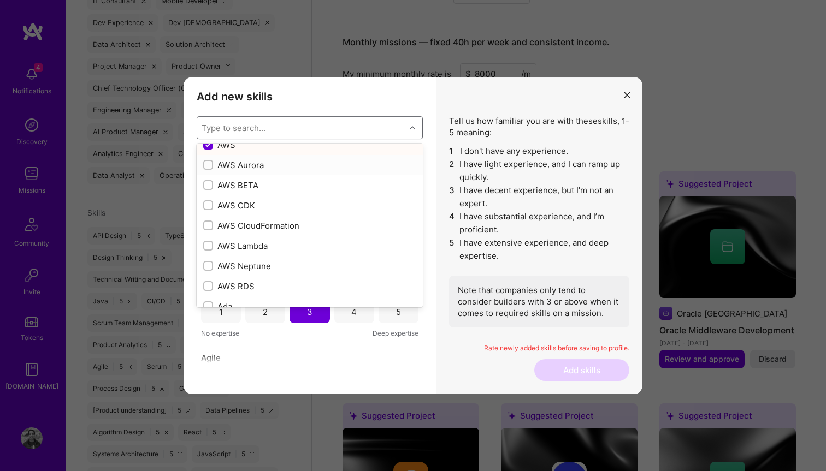
scroll to position [174, 0]
click at [209, 204] on input "modal" at bounding box center [209, 205] width 8 height 8
checkbox input "true"
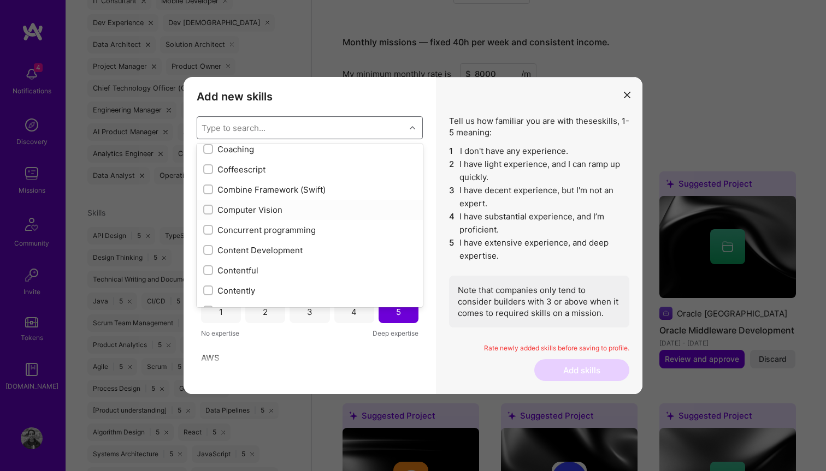
scroll to position [1389, 0]
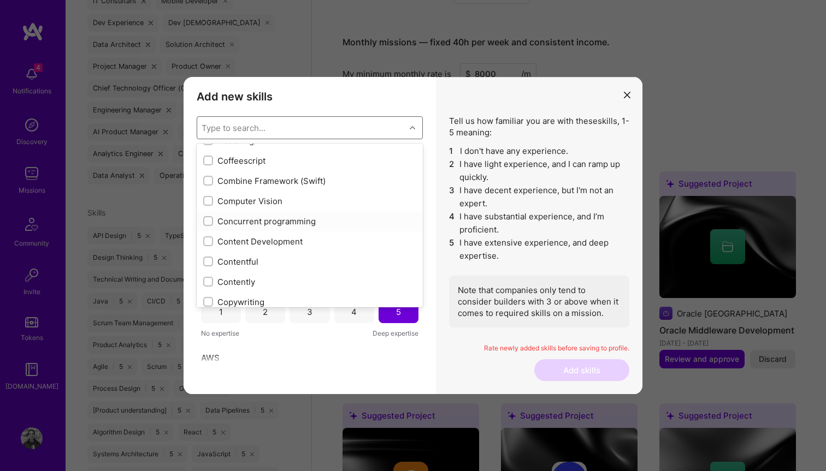
click at [208, 221] on input "modal" at bounding box center [209, 222] width 8 height 8
checkbox input "true"
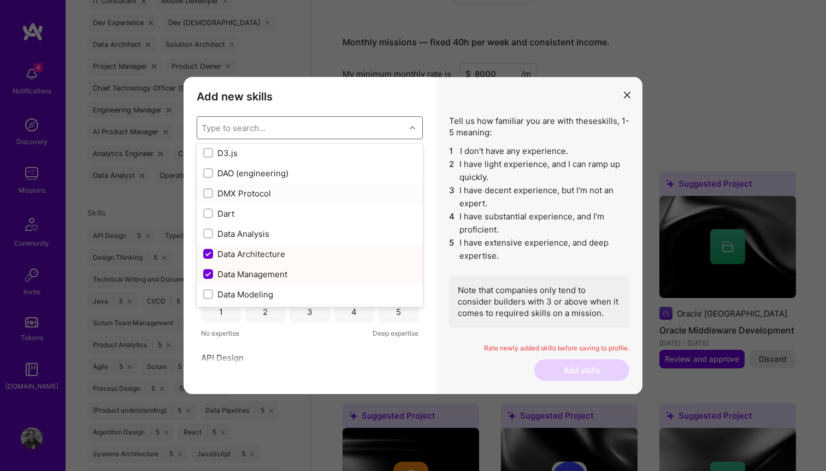
scroll to position [1641, 0]
click at [209, 235] on input "modal" at bounding box center [209, 232] width 8 height 8
checkbox input "true"
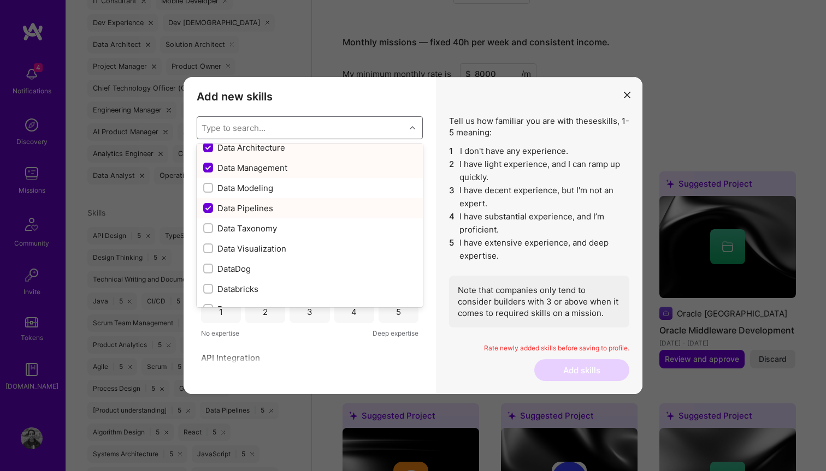
scroll to position [1754, 0]
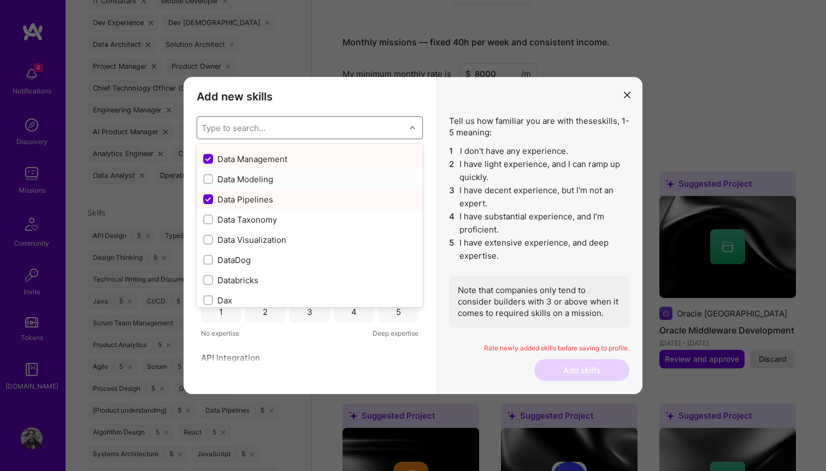
click at [210, 176] on input "modal" at bounding box center [209, 180] width 8 height 8
checkbox input "true"
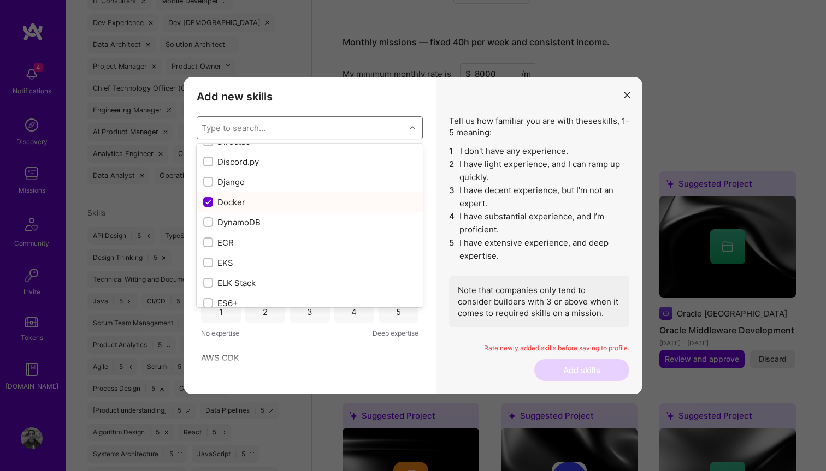
scroll to position [2099, 0]
click at [209, 217] on input "modal" at bounding box center [209, 219] width 8 height 8
checkbox input "true"
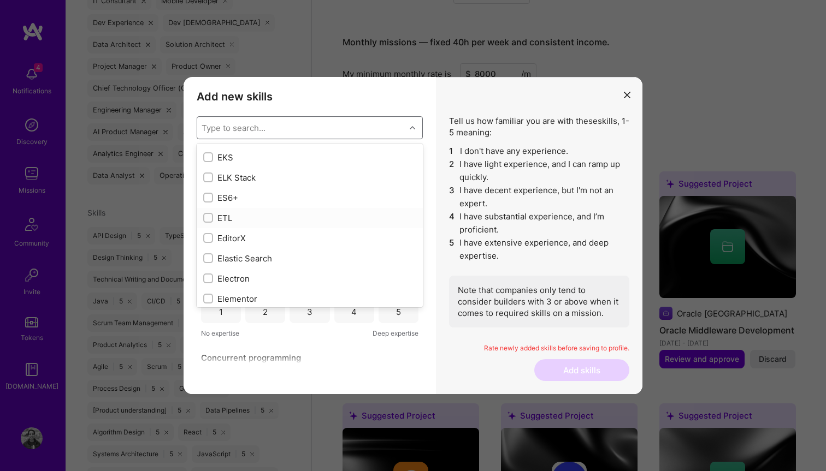
click at [207, 218] on input "modal" at bounding box center [209, 219] width 8 height 8
checkbox input "true"
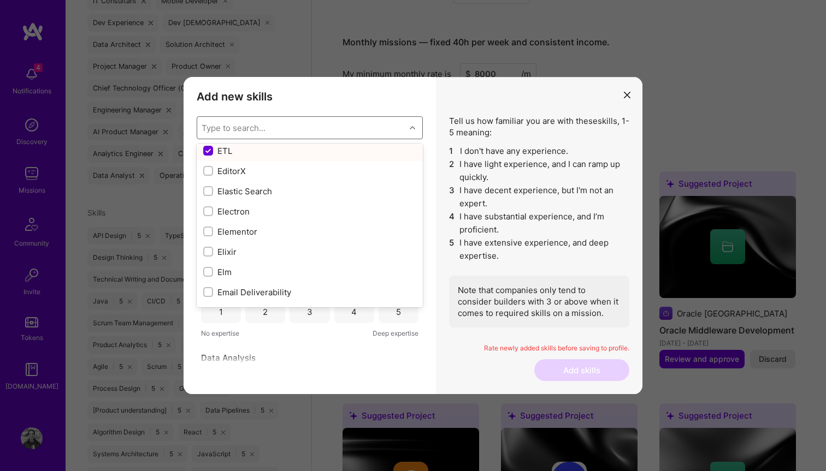
scroll to position [2270, 0]
click at [212, 187] on div "modal" at bounding box center [208, 188] width 10 height 10
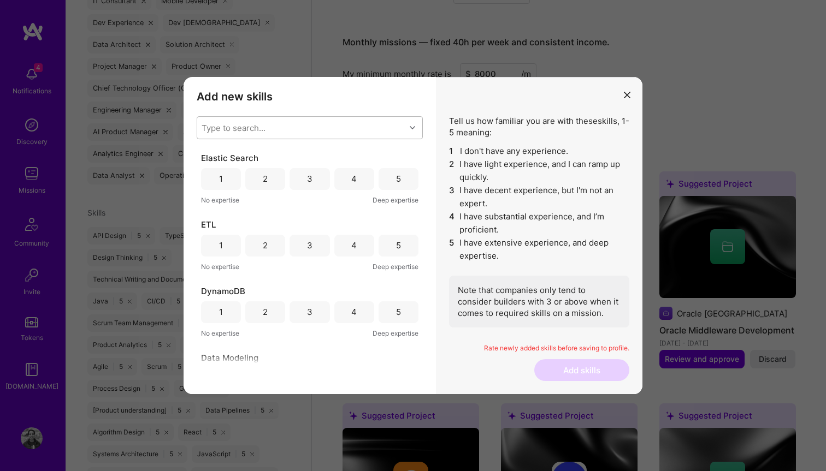
click at [242, 135] on div "Type to search..." at bounding box center [301, 128] width 208 height 22
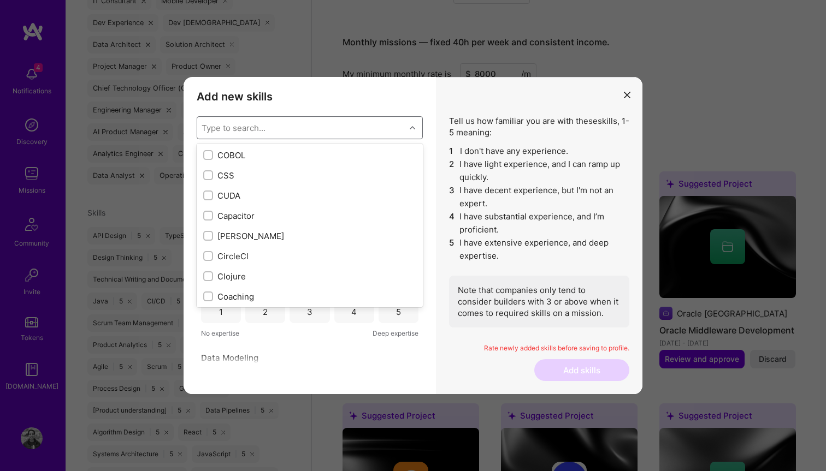
scroll to position [1476, 0]
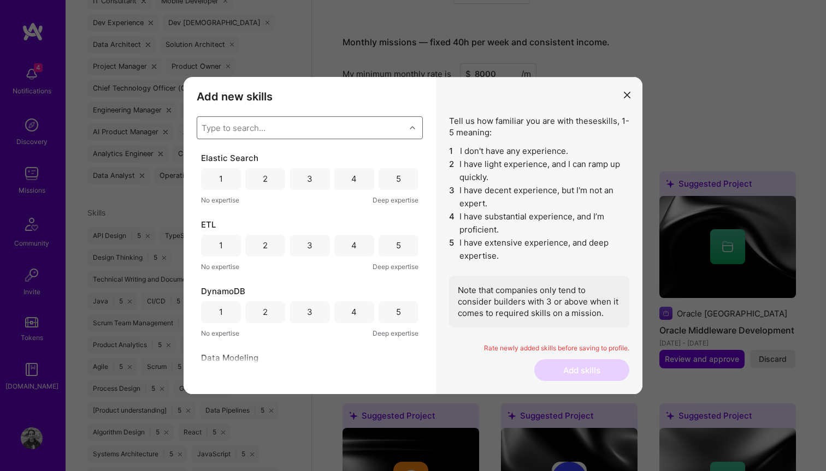
click at [416, 130] on div "modal" at bounding box center [413, 128] width 17 height 14
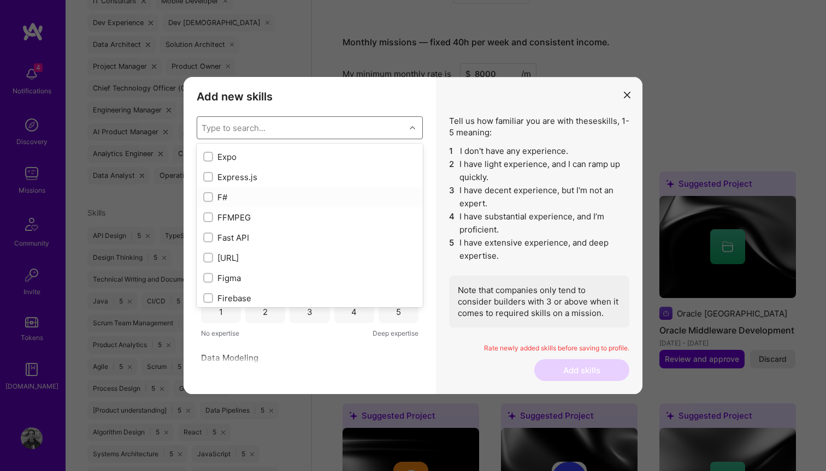
scroll to position [2529, 0]
click at [207, 232] on input "modal" at bounding box center [209, 233] width 8 height 8
checkbox input "true"
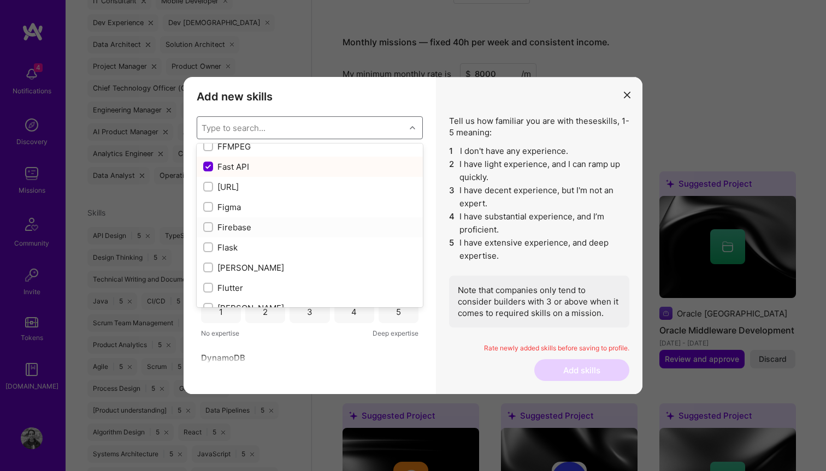
click at [207, 228] on input "modal" at bounding box center [209, 228] width 8 height 8
checkbox input "true"
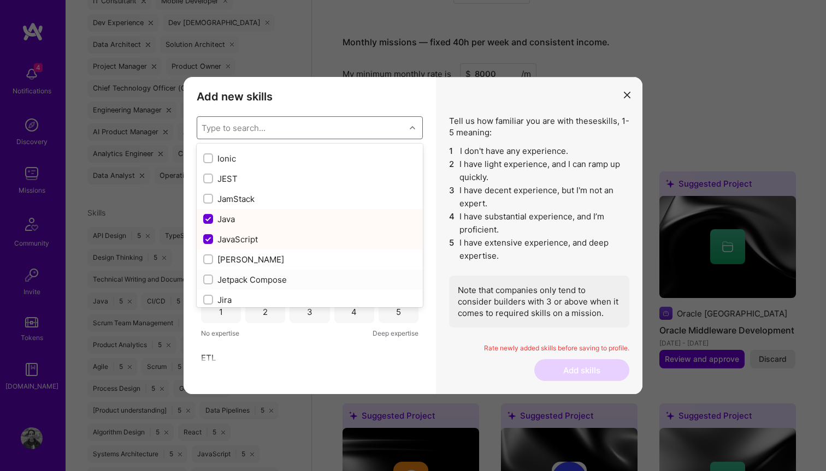
scroll to position [3425, 0]
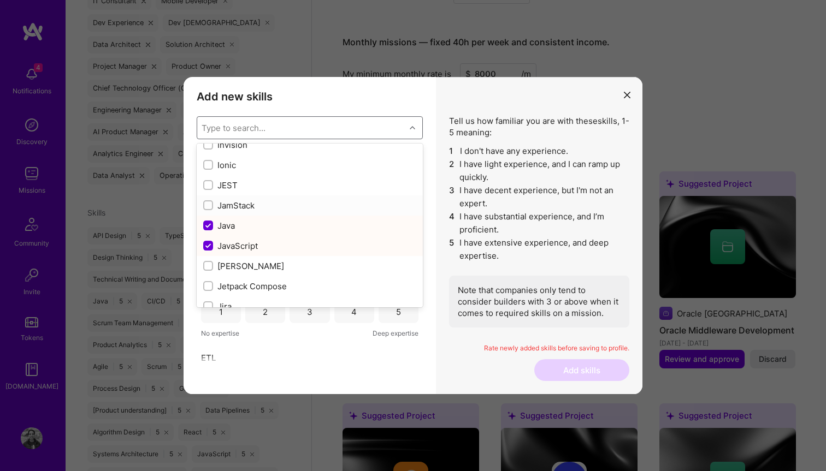
click at [207, 207] on input "modal" at bounding box center [209, 206] width 8 height 8
checkbox input "true"
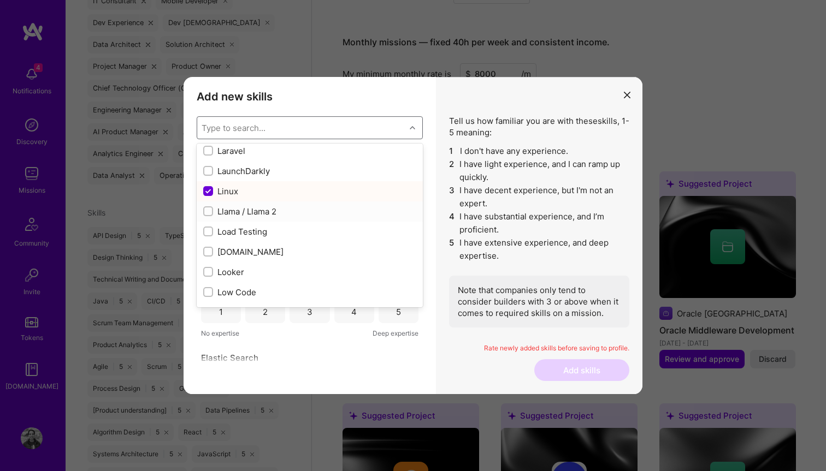
scroll to position [3764, 0]
click at [209, 211] on input "modal" at bounding box center [209, 210] width 8 height 8
checkbox input "true"
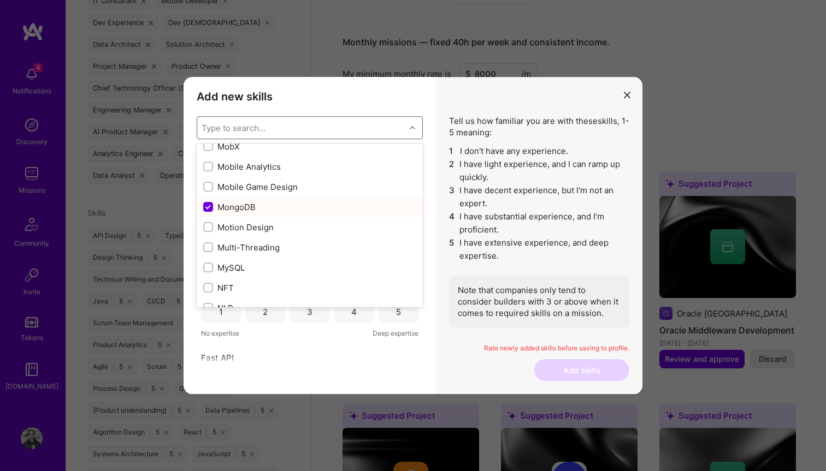
scroll to position [4218, 0]
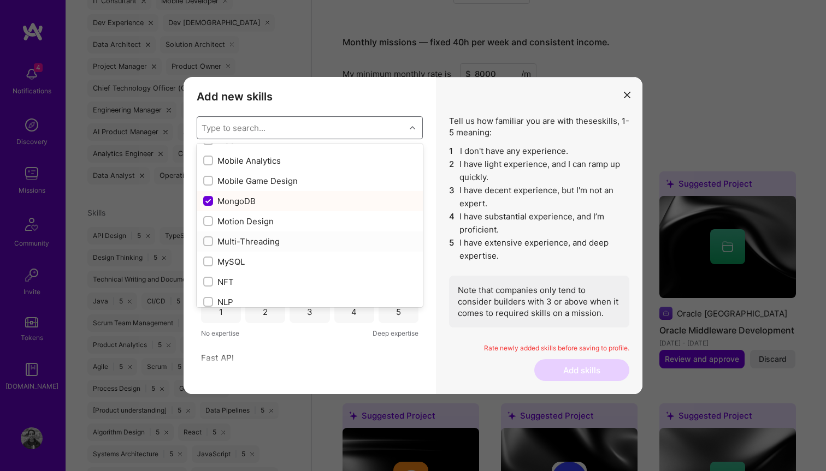
click at [207, 243] on input "modal" at bounding box center [209, 242] width 8 height 8
checkbox input "true"
click at [207, 260] on input "modal" at bounding box center [209, 262] width 8 height 8
checkbox input "true"
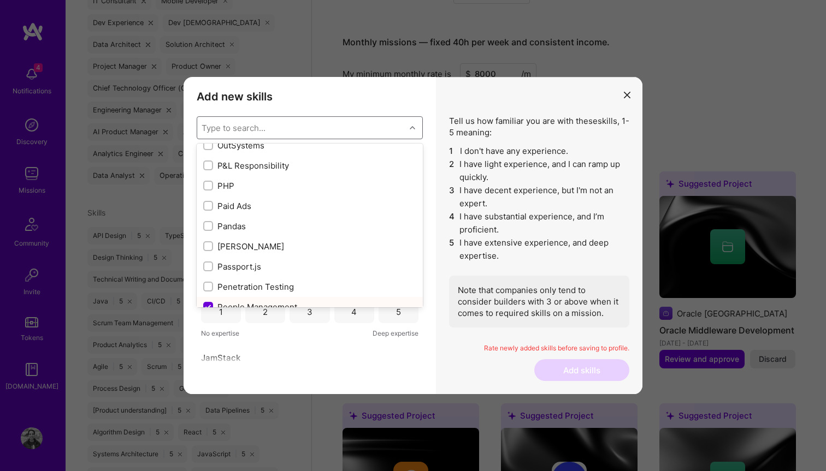
scroll to position [4618, 0]
click at [209, 228] on input "modal" at bounding box center [209, 226] width 8 height 8
checkbox input "true"
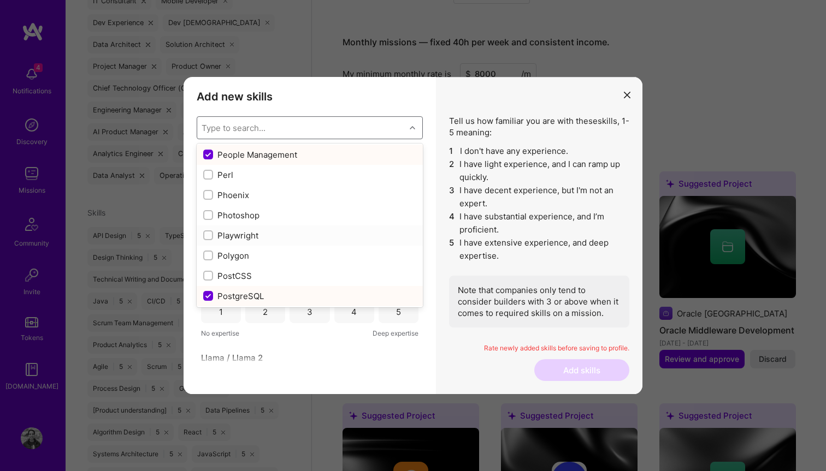
click at [207, 236] on input "modal" at bounding box center [209, 236] width 8 height 8
checkbox input "true"
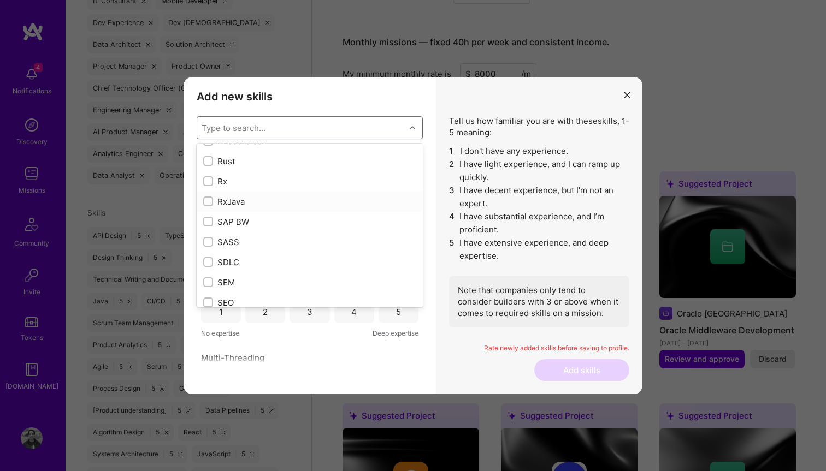
click at [209, 201] on input "modal" at bounding box center [209, 202] width 8 height 8
checkbox input "true"
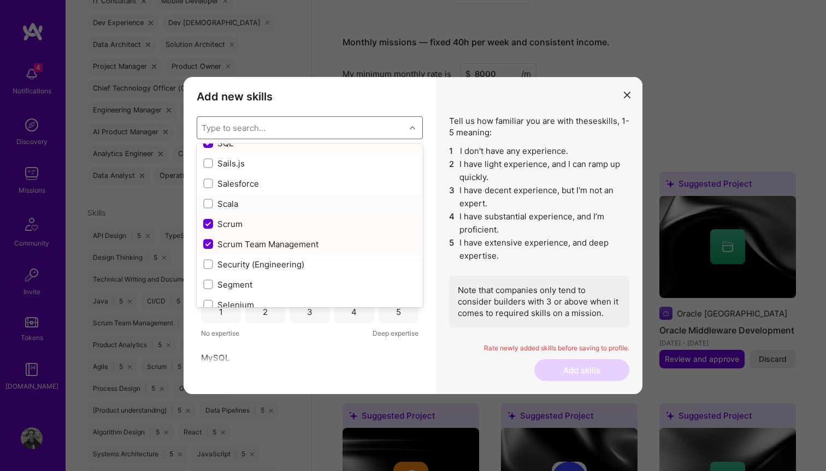
click at [208, 201] on input "modal" at bounding box center [209, 204] width 8 height 8
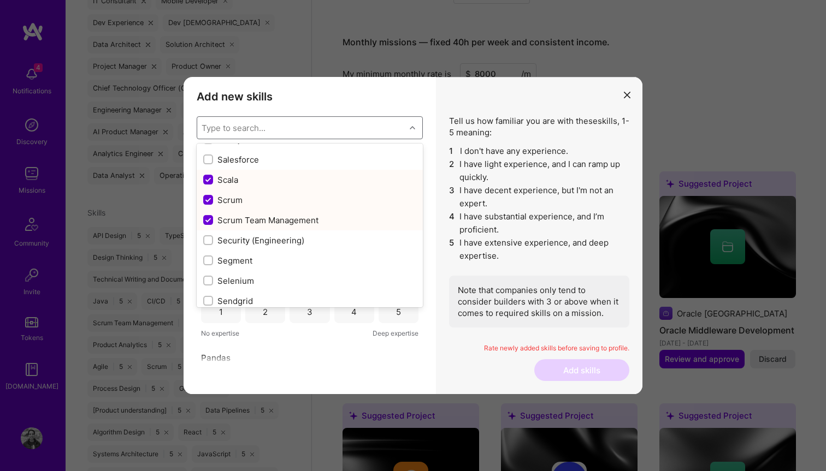
scroll to position [5876, 0]
click at [209, 177] on input "modal" at bounding box center [209, 179] width 10 height 10
checkbox input "false"
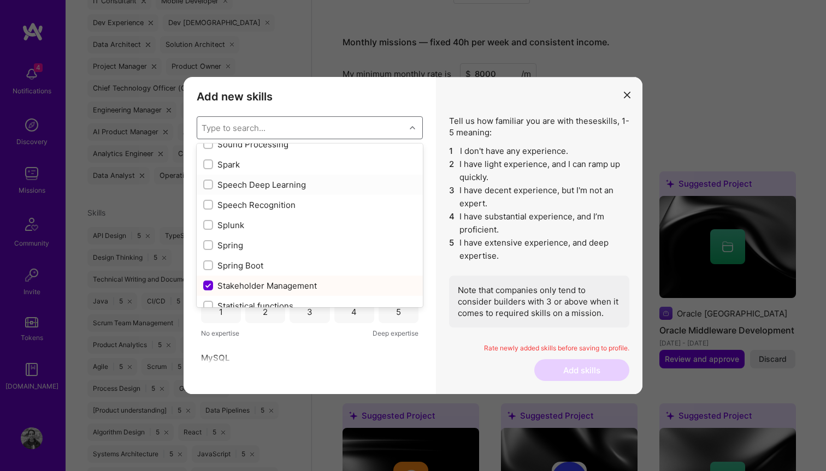
scroll to position [6298, 0]
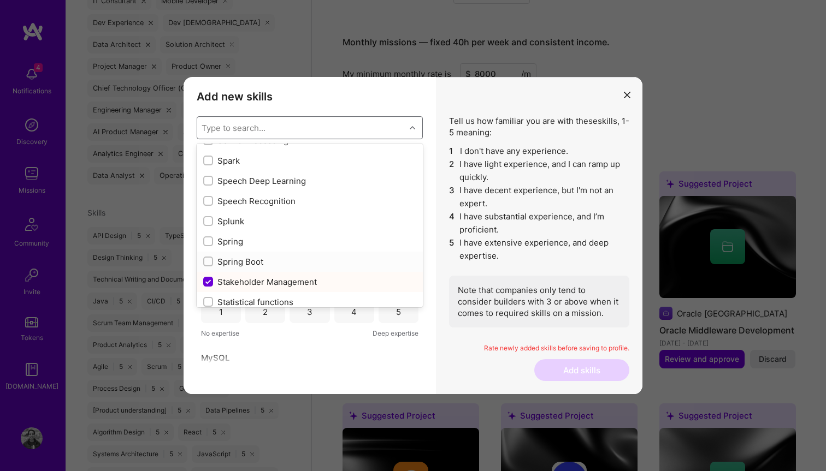
click at [209, 260] on input "modal" at bounding box center [209, 262] width 8 height 8
checkbox input "true"
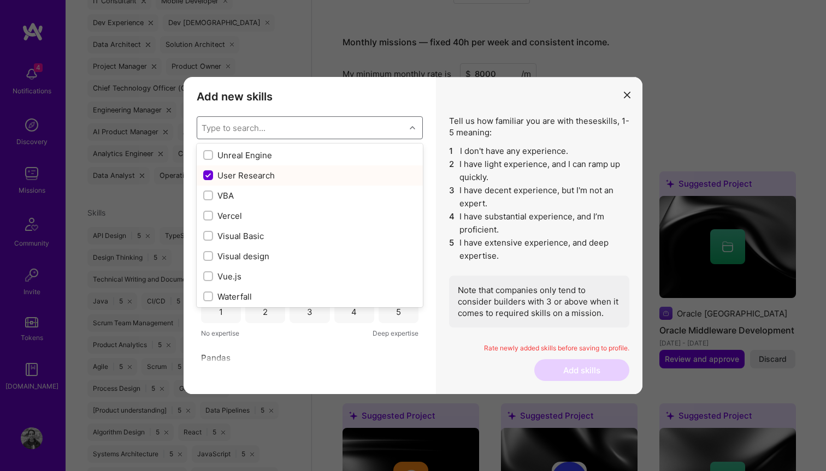
click at [210, 176] on input "modal" at bounding box center [209, 176] width 10 height 10
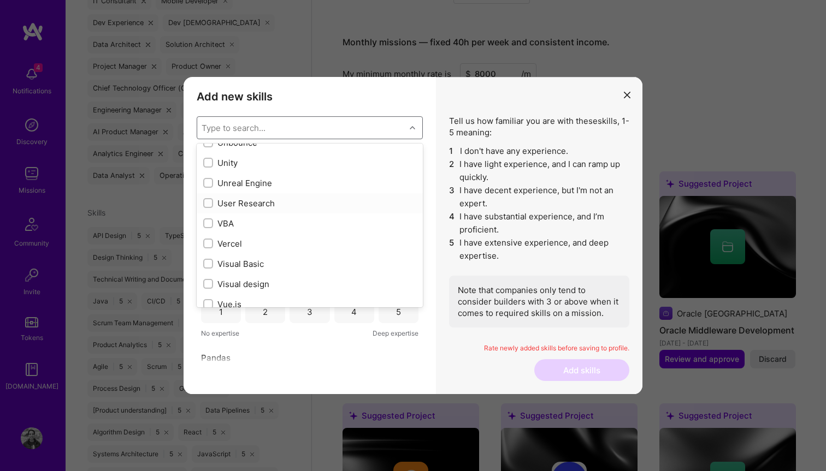
click at [209, 205] on input "modal" at bounding box center [209, 204] width 8 height 8
checkbox input "true"
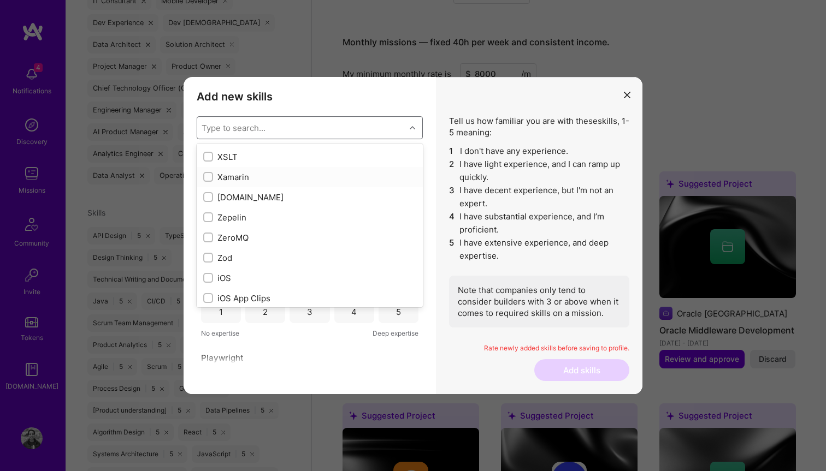
scroll to position [7422, 0]
click at [207, 252] on input "modal" at bounding box center [209, 250] width 8 height 8
checkbox input "true"
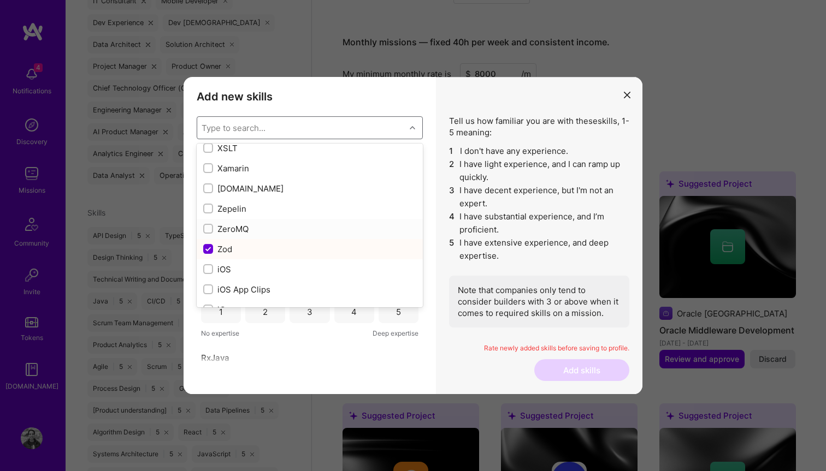
click at [209, 231] on input "modal" at bounding box center [209, 230] width 8 height 8
checkbox input "true"
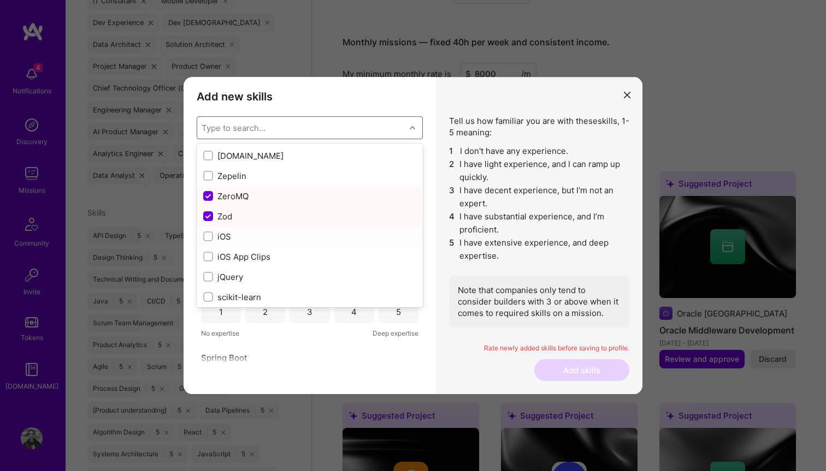
scroll to position [7477, 0]
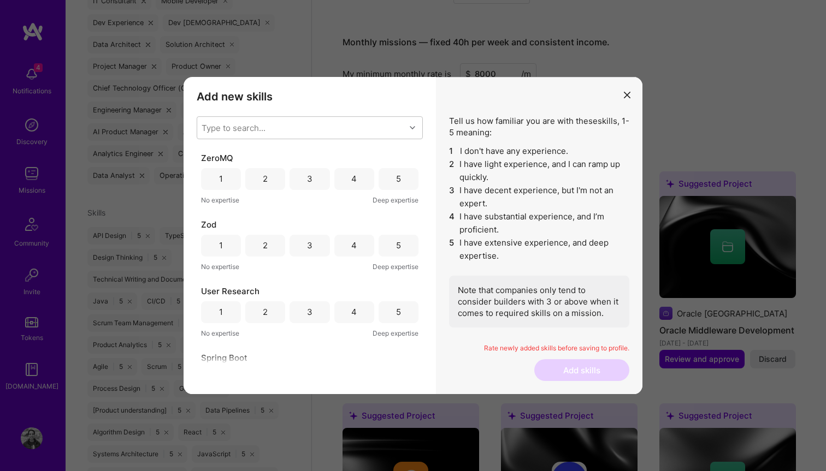
click at [313, 347] on div "ZeroMQ 1 2 3 4 5 No expertise Deep expertise Zod 1 2 3 4 5 No expertise Deep ex…" at bounding box center [310, 258] width 226 height 212
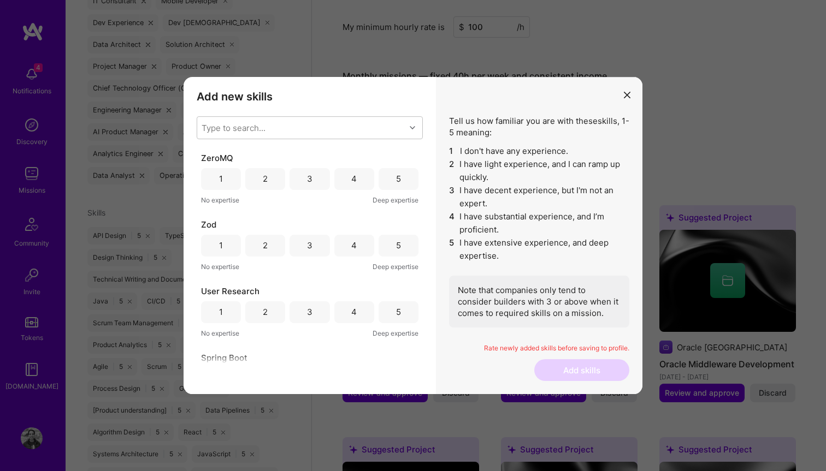
scroll to position [677, 0]
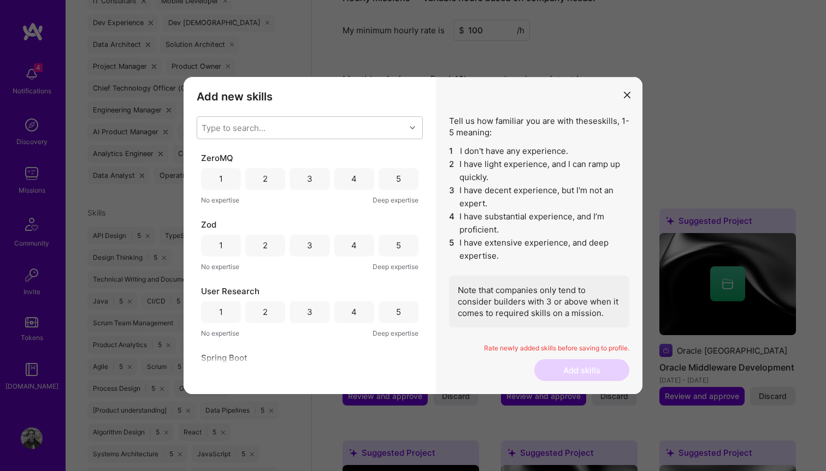
click at [316, 179] on div "3" at bounding box center [309, 179] width 40 height 22
click at [359, 248] on div "4" at bounding box center [354, 246] width 40 height 22
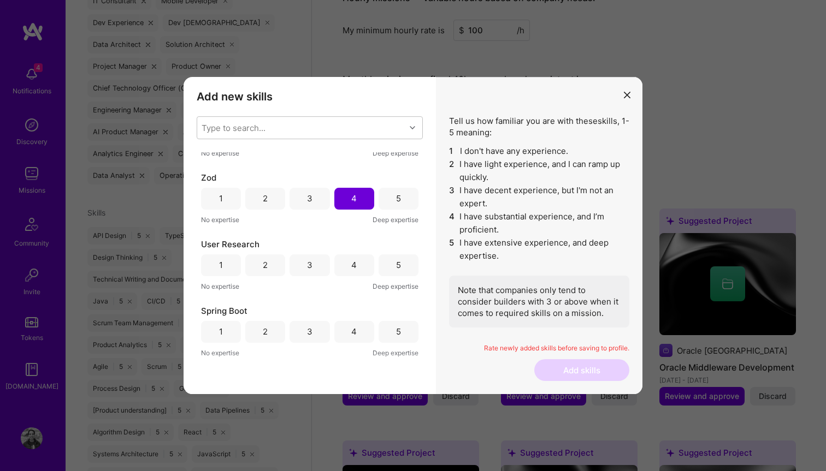
scroll to position [60, 0]
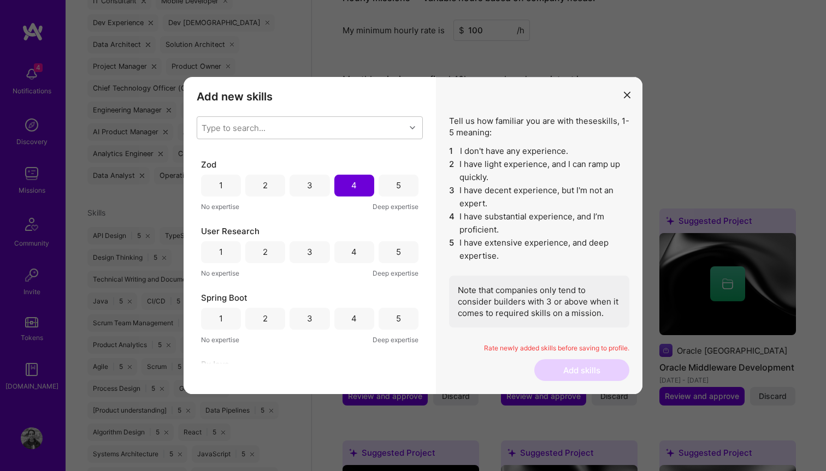
click at [389, 254] on div "5" at bounding box center [398, 252] width 40 height 22
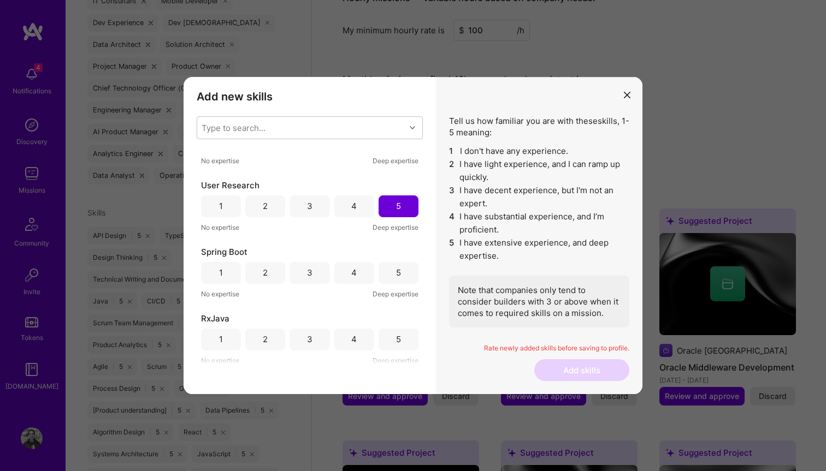
click at [378, 275] on div "5" at bounding box center [398, 273] width 40 height 22
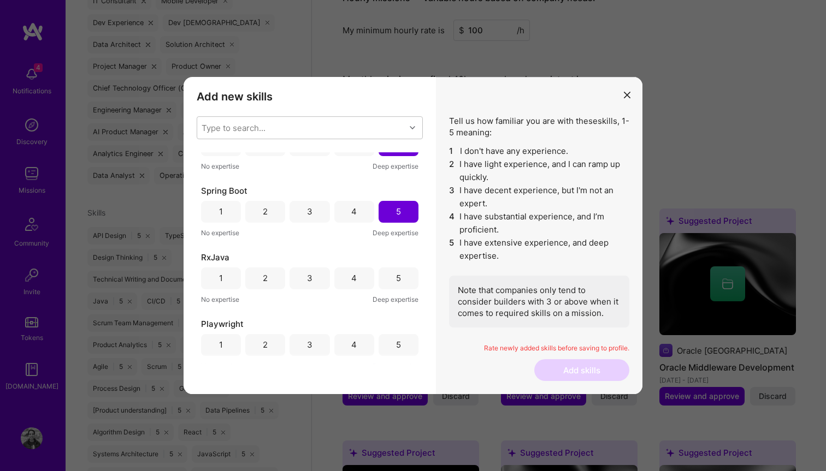
click at [384, 277] on div "5" at bounding box center [398, 279] width 40 height 22
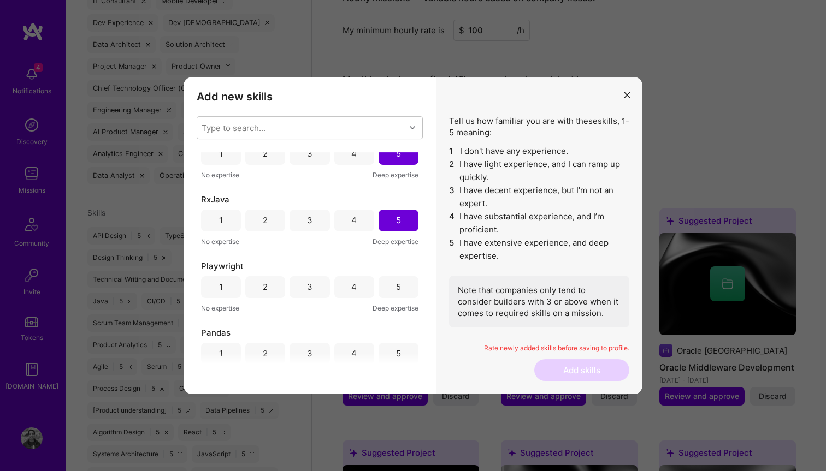
click at [384, 279] on div "5" at bounding box center [398, 287] width 40 height 22
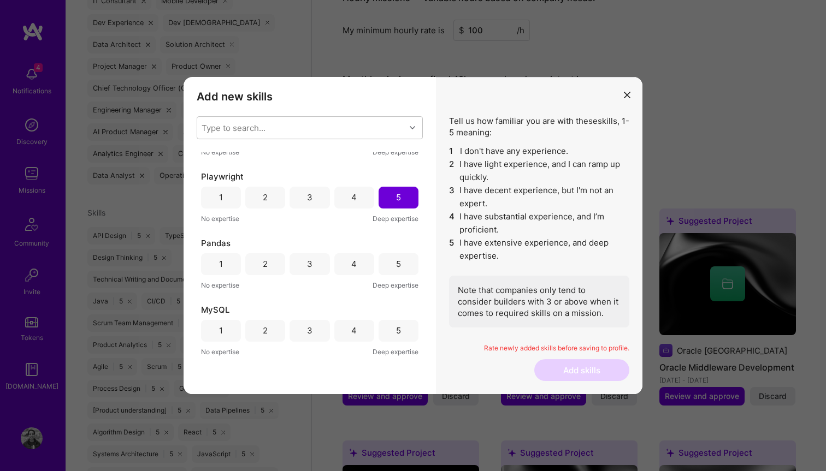
scroll to position [315, 0]
click at [351, 264] on div "4" at bounding box center [353, 263] width 5 height 11
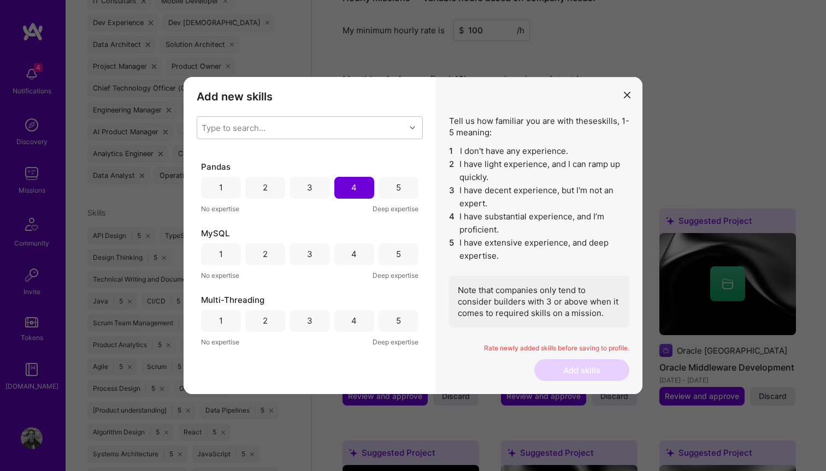
scroll to position [399, 0]
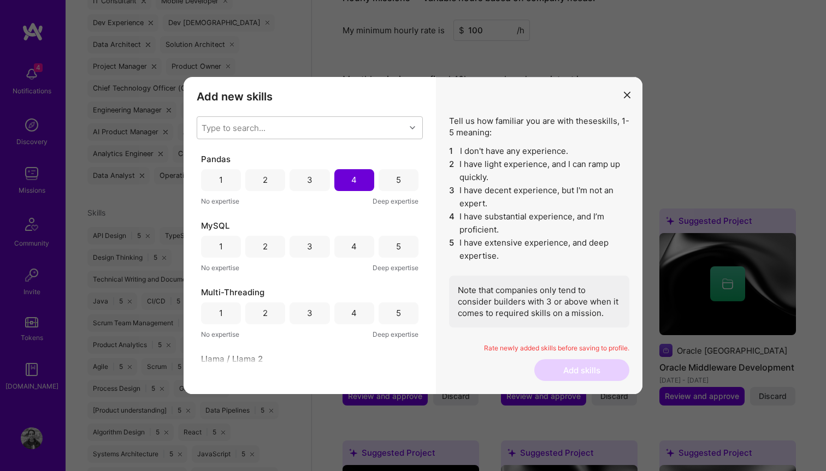
click at [355, 248] on div "4" at bounding box center [354, 247] width 40 height 22
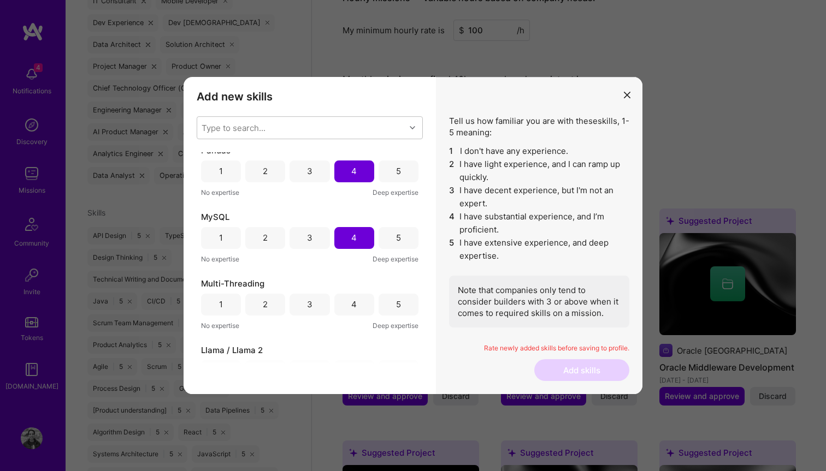
click at [373, 247] on div "1 2 3 4 5" at bounding box center [309, 238] width 217 height 22
click at [387, 242] on div "5" at bounding box center [398, 238] width 40 height 22
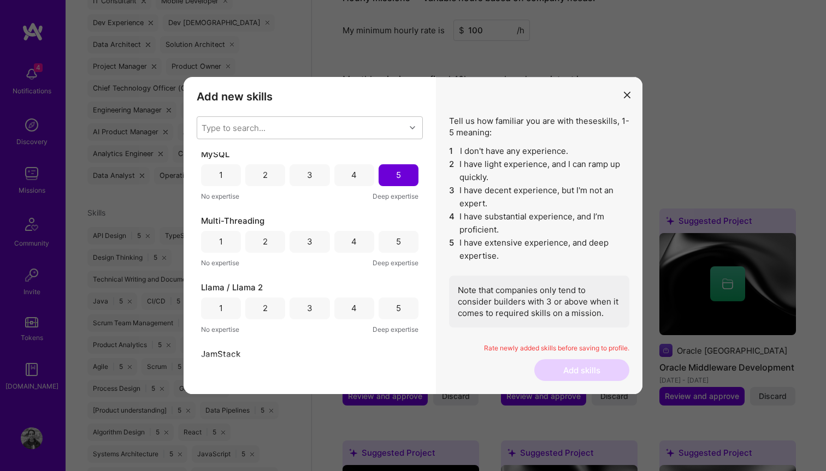
scroll to position [478, 0]
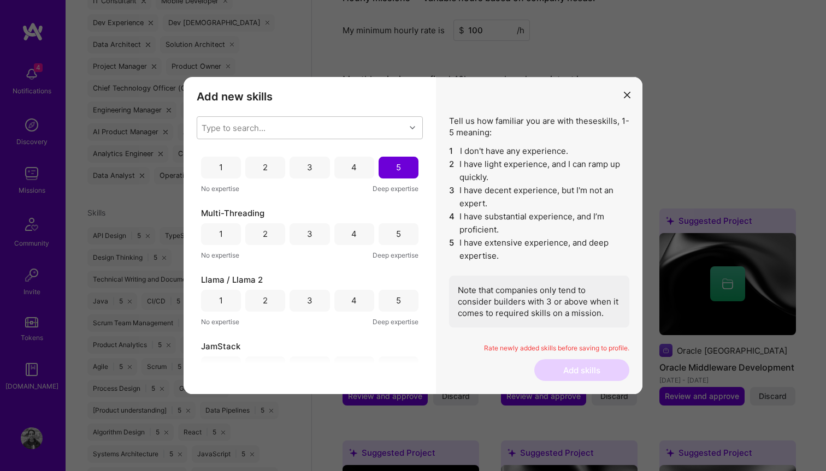
click at [390, 233] on div "5" at bounding box center [398, 234] width 40 height 22
click at [390, 300] on div "5" at bounding box center [398, 301] width 40 height 22
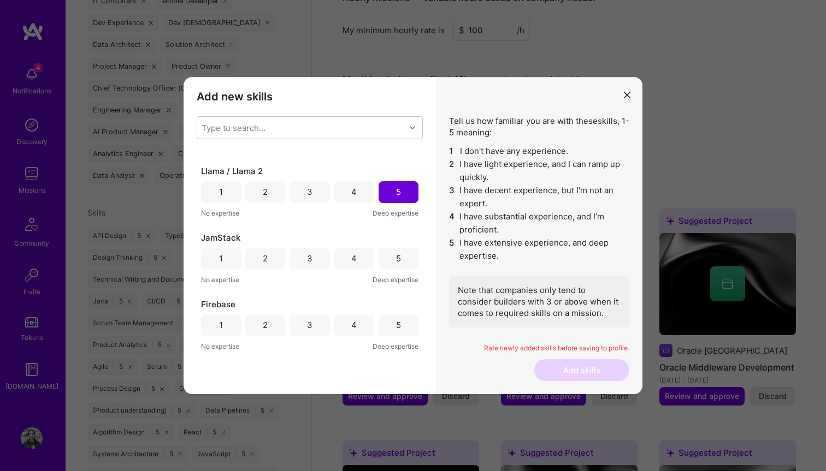
click at [384, 260] on div "5" at bounding box center [398, 259] width 40 height 22
click at [384, 258] on div "5" at bounding box center [398, 256] width 40 height 22
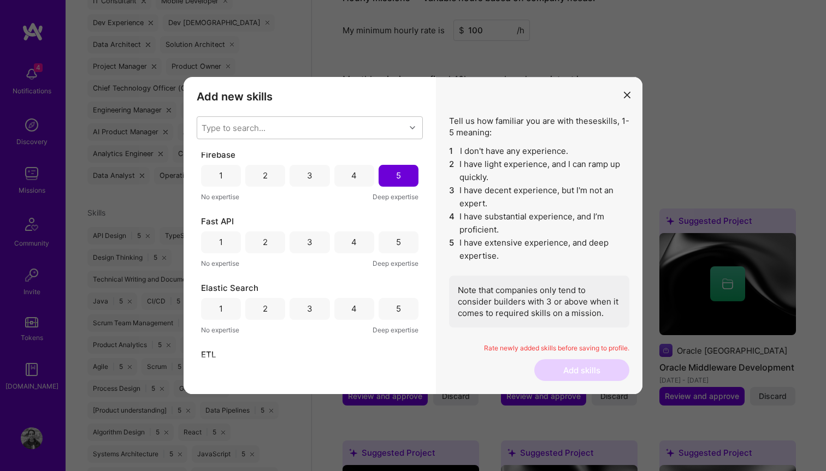
click at [396, 240] on div "5" at bounding box center [398, 241] width 5 height 11
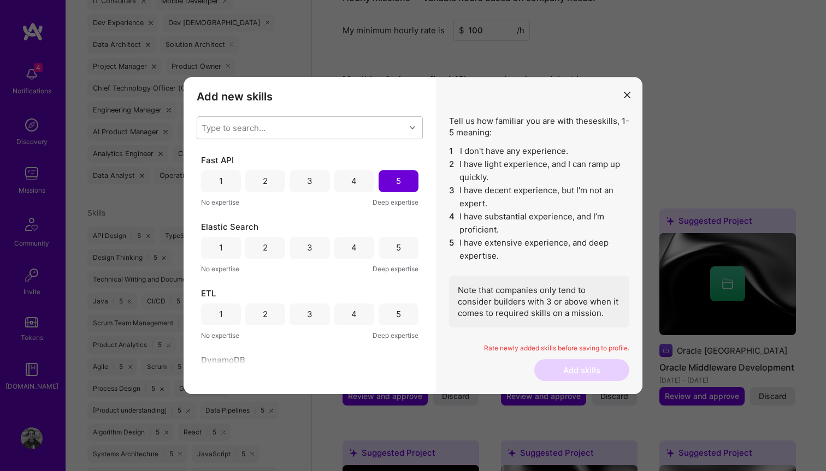
scroll to position [801, 0]
click at [390, 246] on div "5" at bounding box center [398, 244] width 40 height 22
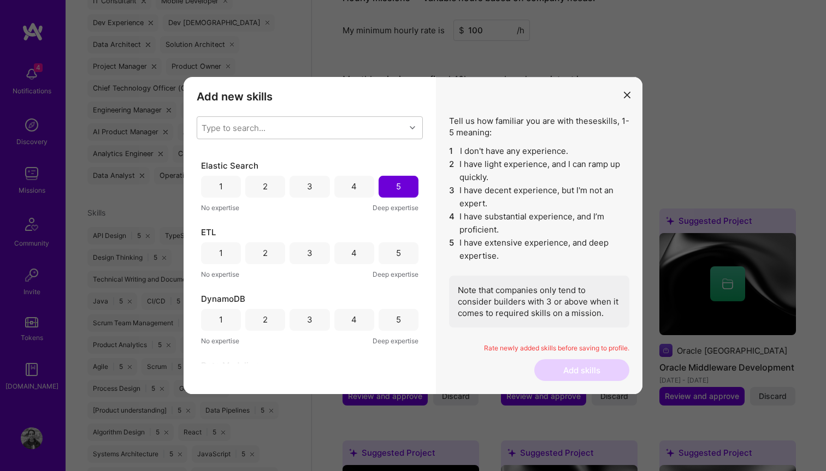
click at [390, 250] on div "5" at bounding box center [398, 253] width 40 height 22
click at [360, 253] on div "4" at bounding box center [354, 253] width 40 height 22
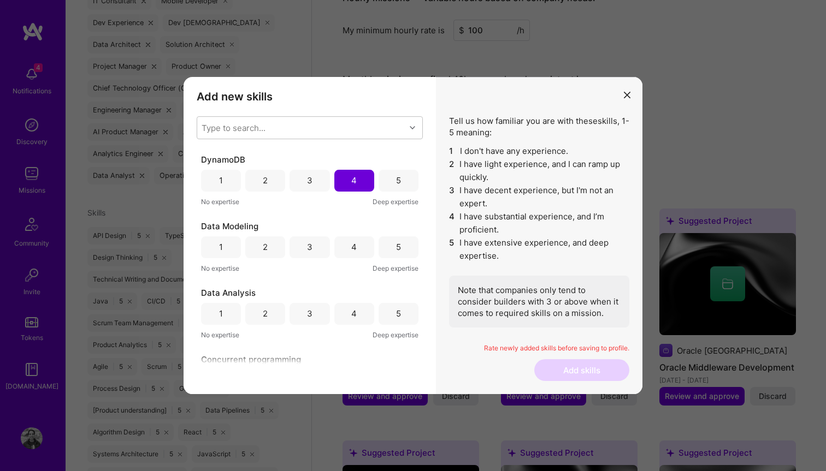
scroll to position [1002, 0]
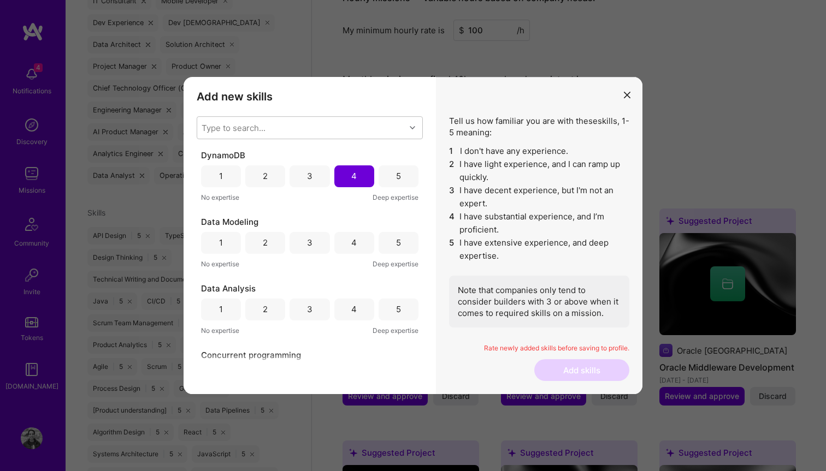
click at [396, 241] on div "5" at bounding box center [398, 242] width 5 height 11
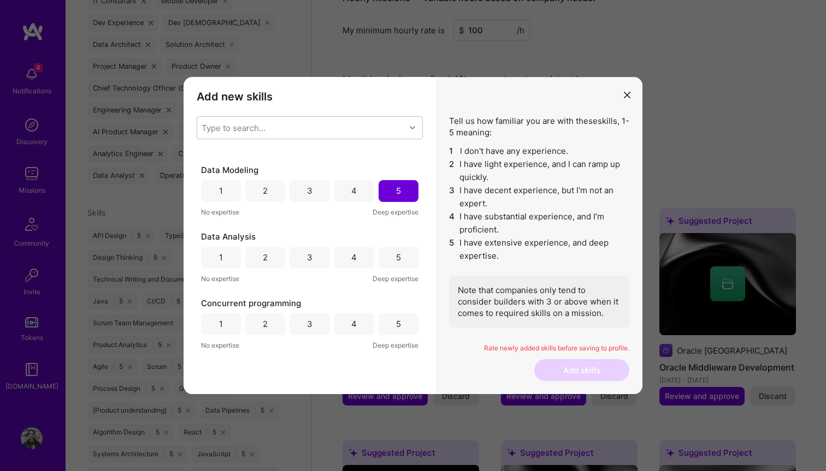
scroll to position [1064, 0]
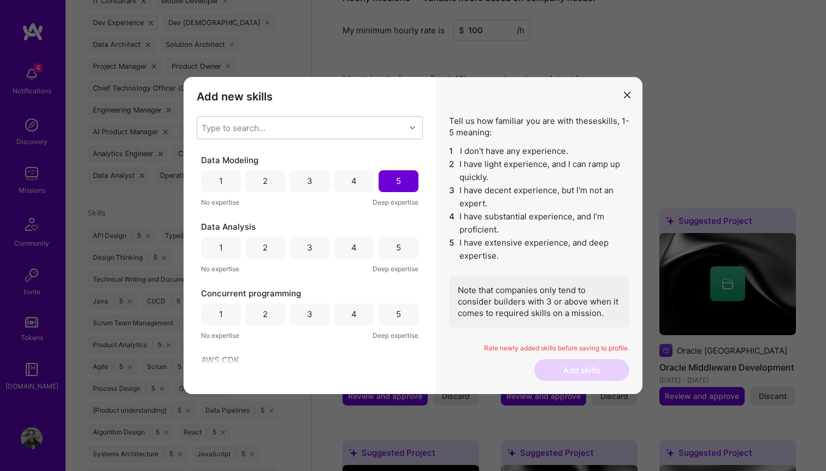
click at [396, 248] on div "5" at bounding box center [398, 247] width 5 height 11
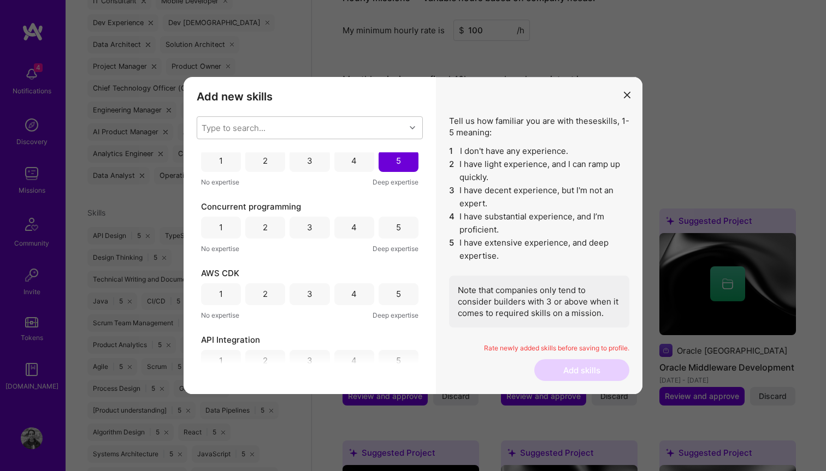
click at [389, 224] on div "5" at bounding box center [398, 228] width 40 height 22
click at [388, 225] on div "5" at bounding box center [398, 224] width 40 height 22
click at [388, 225] on div "5" at bounding box center [398, 229] width 40 height 22
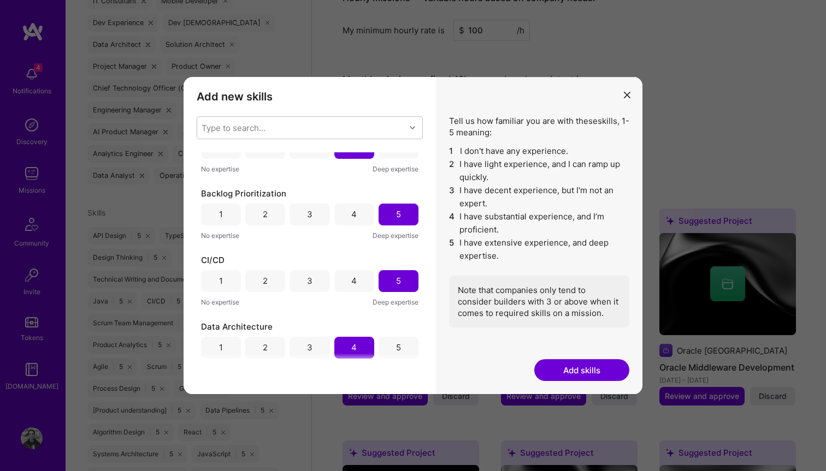
scroll to position [1701, 0]
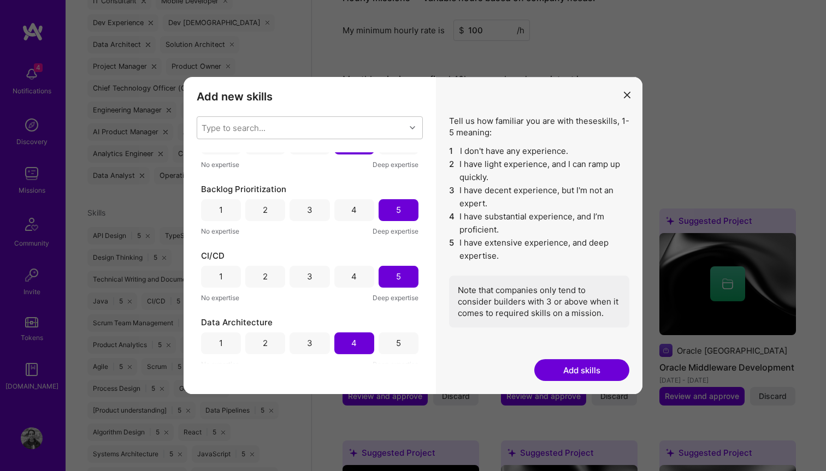
click at [579, 375] on button "Add skills" at bounding box center [581, 370] width 95 height 22
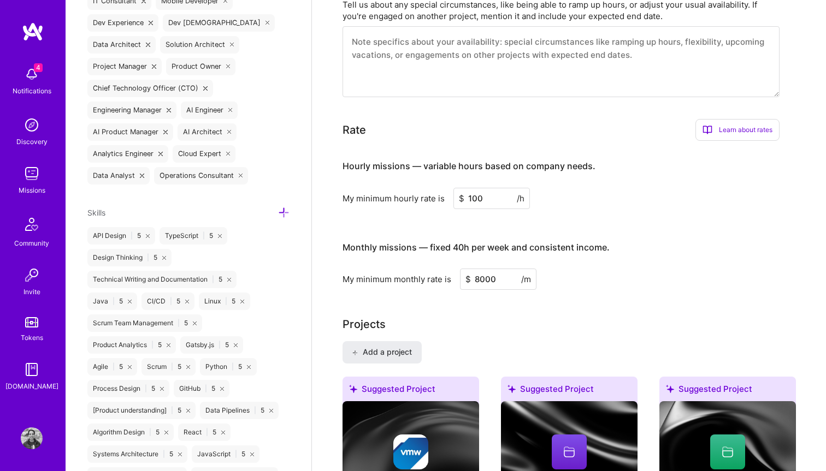
scroll to position [489, 0]
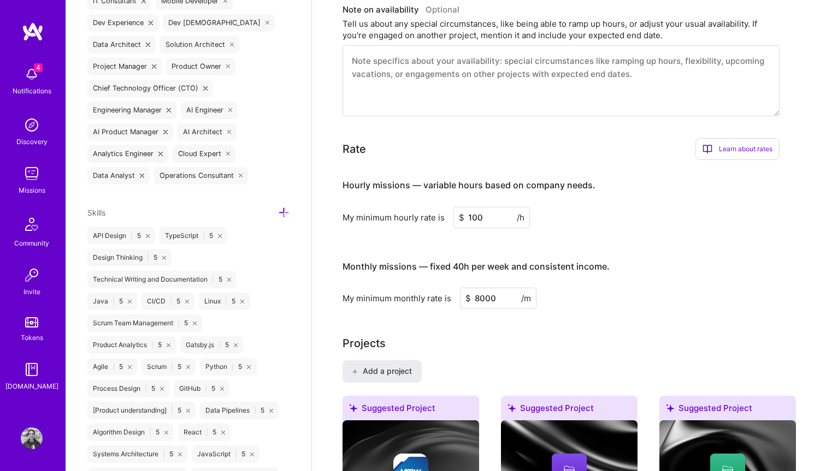
click at [472, 207] on input "100" at bounding box center [491, 217] width 76 height 21
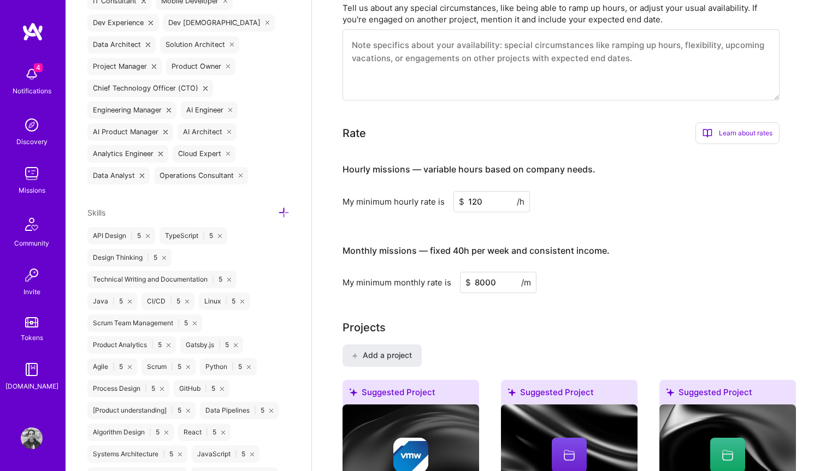
scroll to position [510, 0]
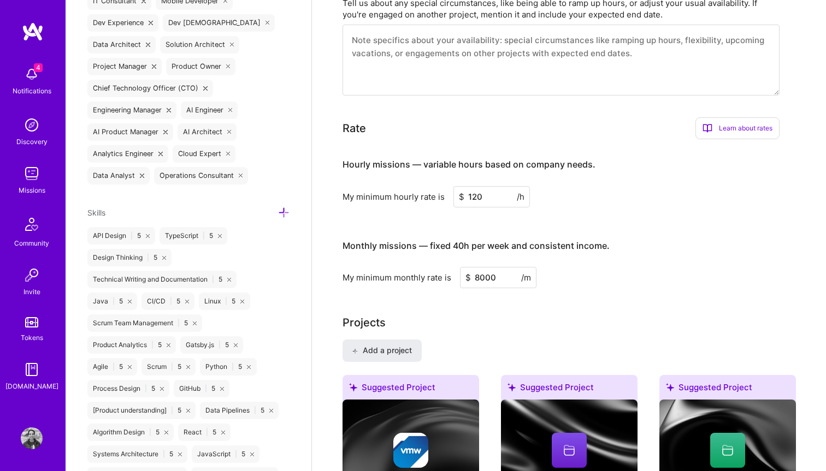
type input "120"
click at [475, 267] on input "8000" at bounding box center [498, 277] width 76 height 21
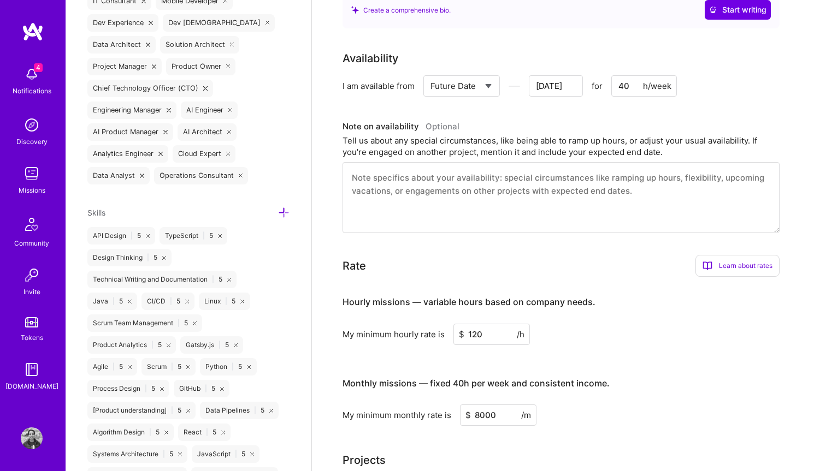
scroll to position [0, 0]
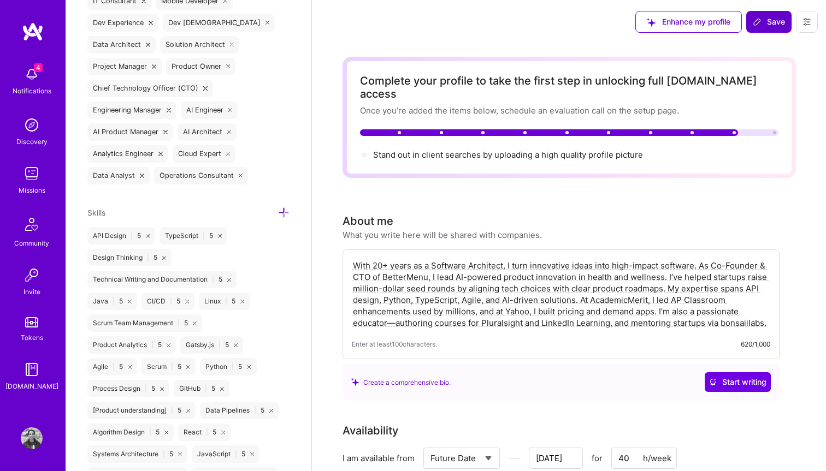
click at [759, 26] on icon at bounding box center [756, 21] width 9 height 9
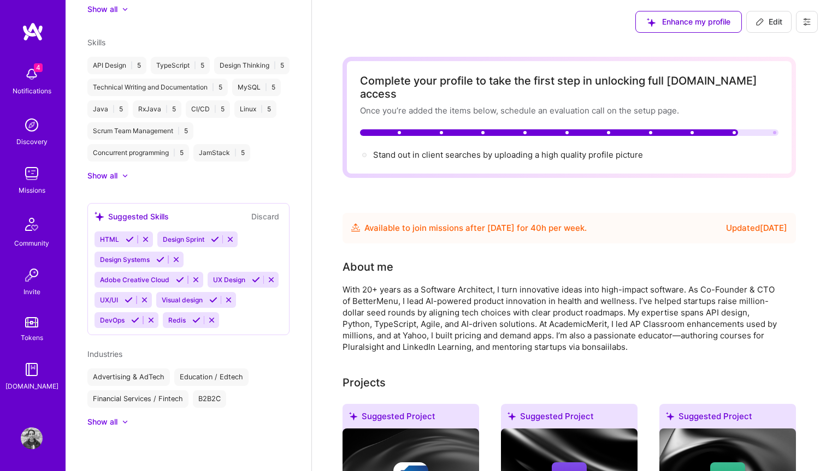
click at [702, 21] on span "Enhance my profile" at bounding box center [688, 21] width 84 height 11
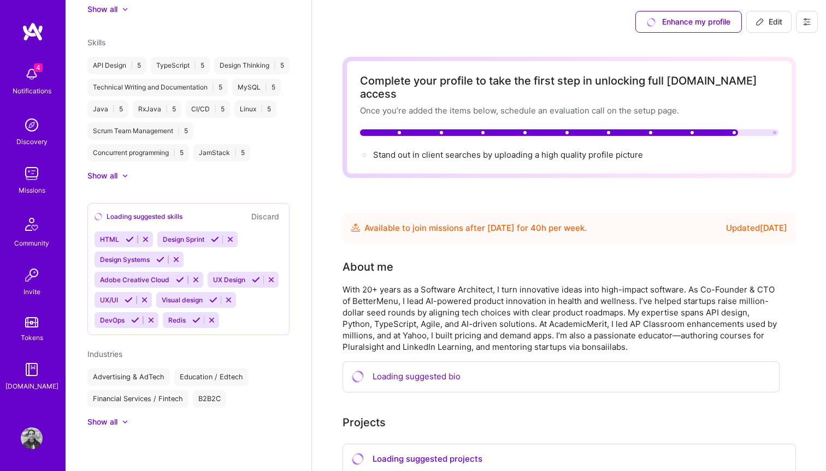
click at [695, 21] on div "Enhance my profile" at bounding box center [688, 22] width 106 height 22
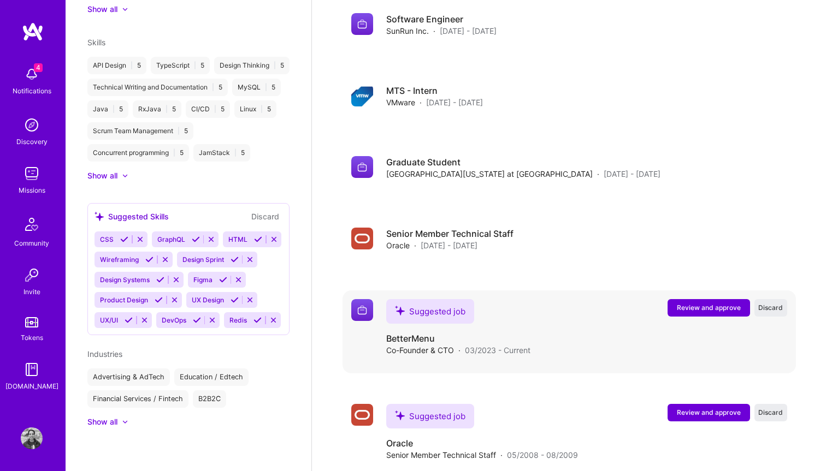
scroll to position [2053, 0]
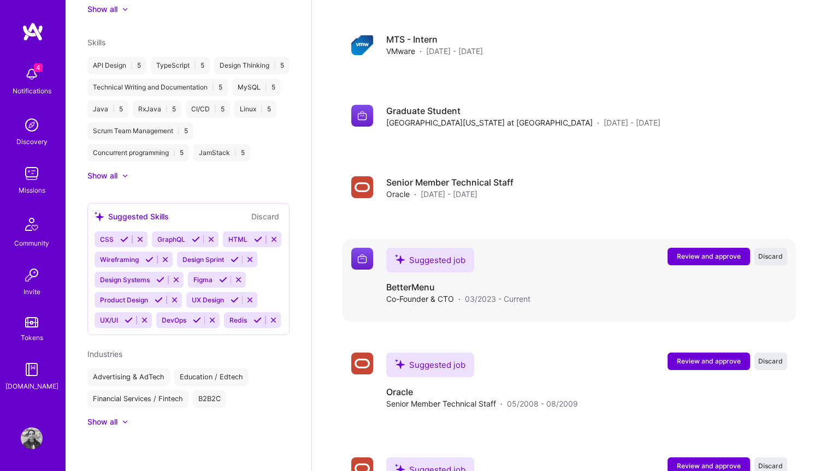
click at [675, 248] on button "Review and approve" at bounding box center [708, 256] width 82 height 17
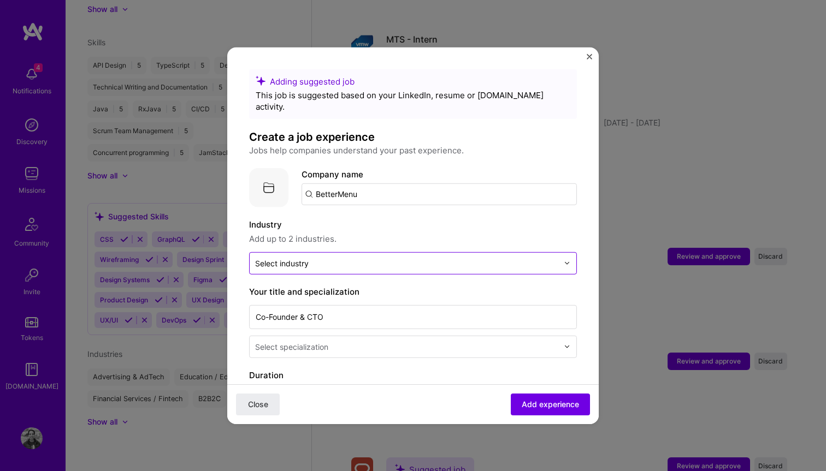
click at [494, 257] on input "text" at bounding box center [406, 262] width 303 height 11
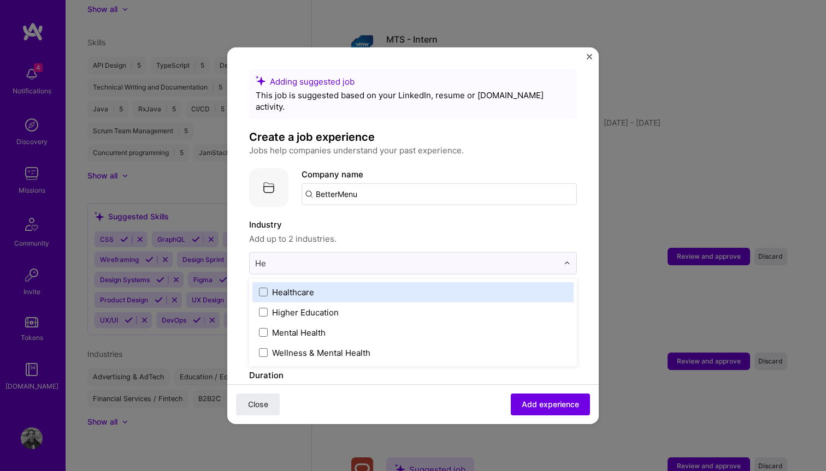
type input "Hea"
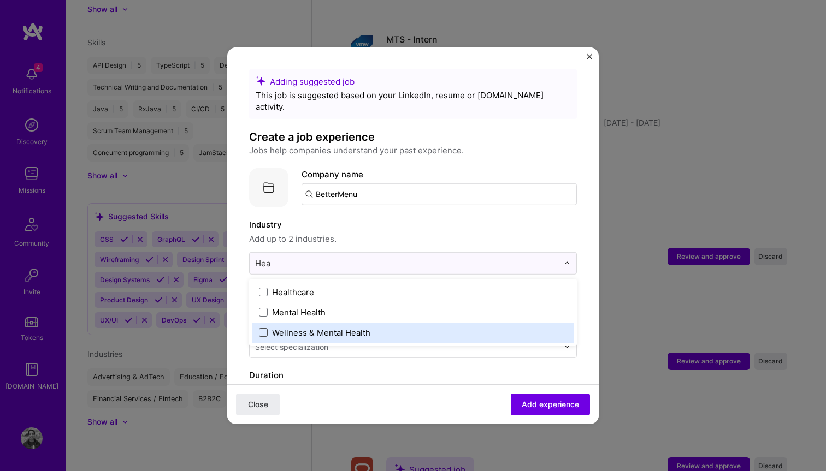
click at [264, 328] on span at bounding box center [263, 332] width 9 height 9
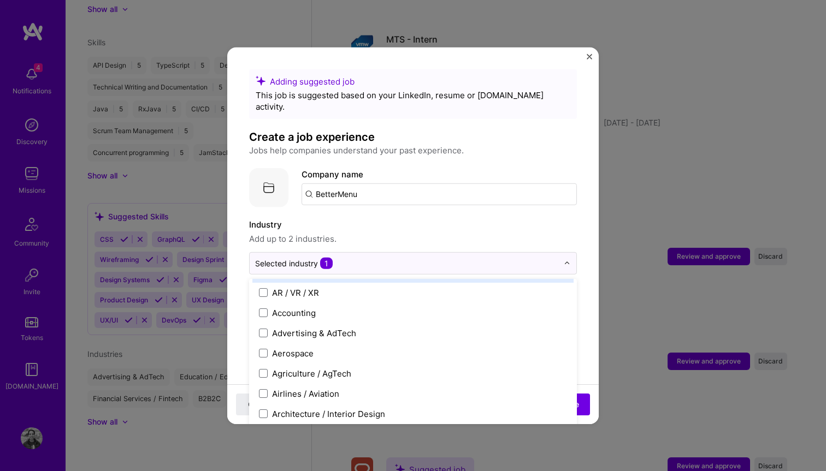
scroll to position [0, 0]
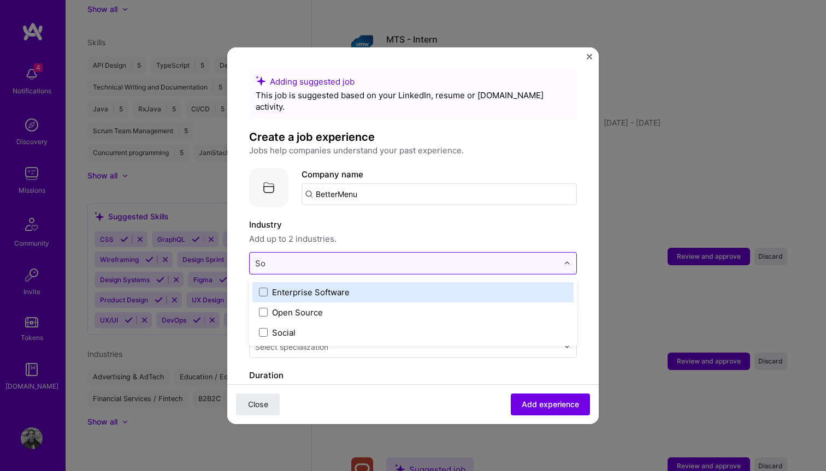
type input "Sof"
click at [270, 286] on label "Enterprise Software" at bounding box center [413, 291] width 308 height 11
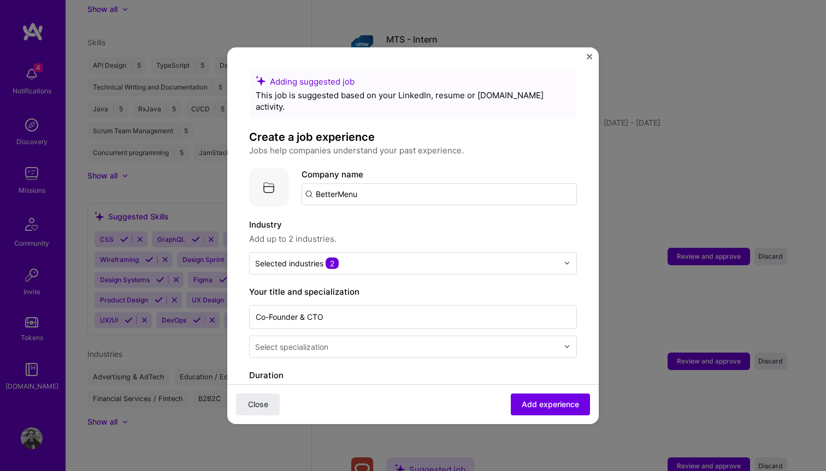
click at [432, 218] on label "Industry" at bounding box center [413, 224] width 328 height 13
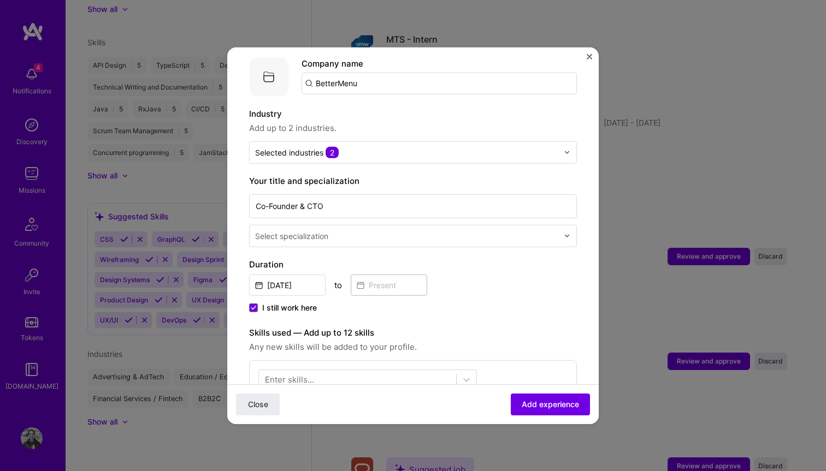
scroll to position [111, 0]
click at [434, 229] on input "text" at bounding box center [407, 234] width 305 height 11
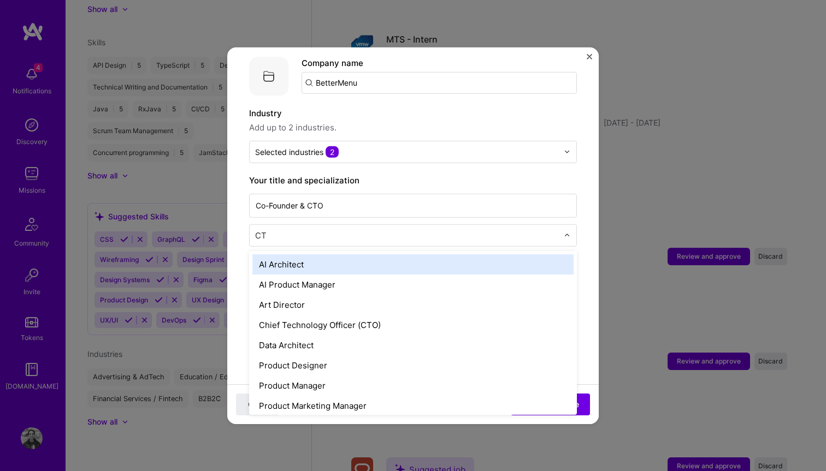
type input "CTO"
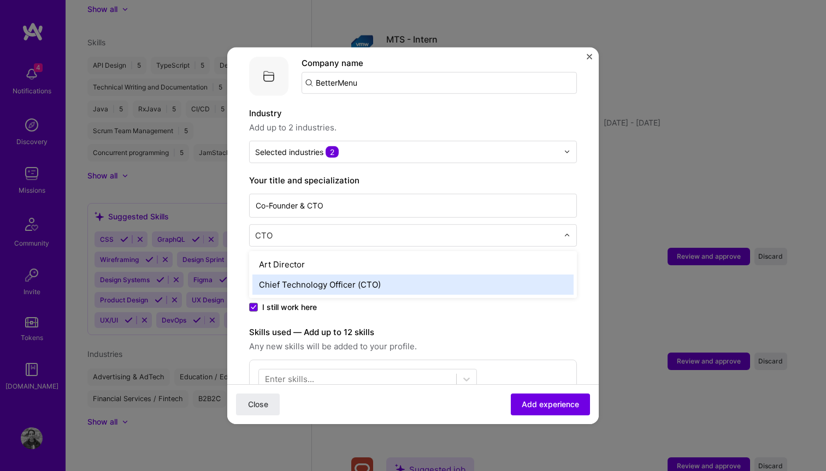
click at [373, 278] on div "Chief Technology Officer (CTO)" at bounding box center [412, 284] width 321 height 20
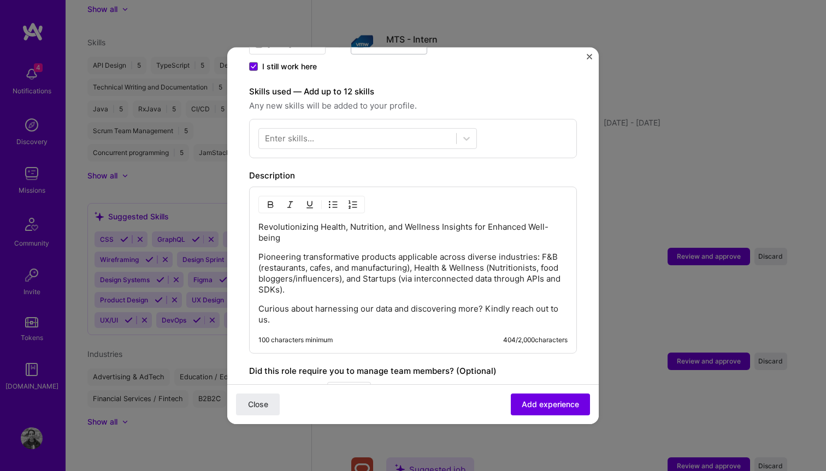
scroll to position [361, 0]
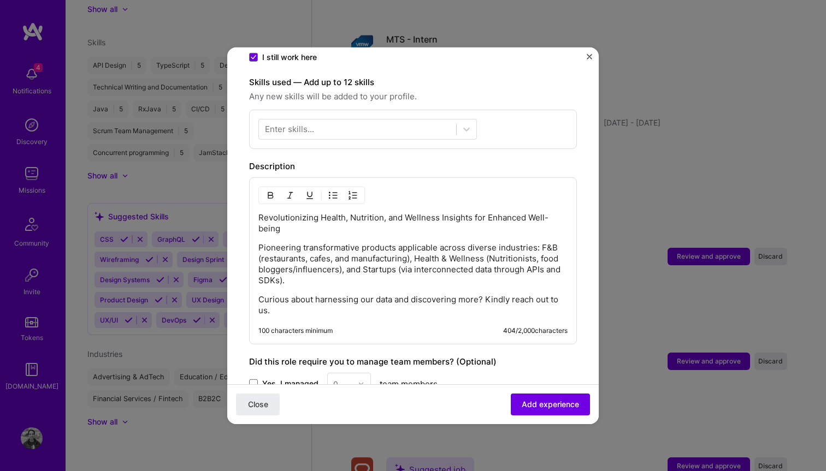
click at [381, 270] on p "Pioneering transformative products applicable across diverse industries: F&B (r…" at bounding box center [412, 264] width 309 height 44
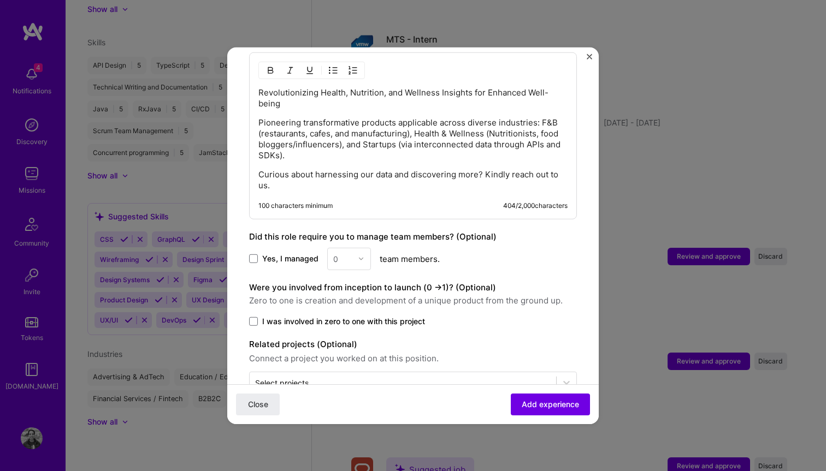
scroll to position [490, 0]
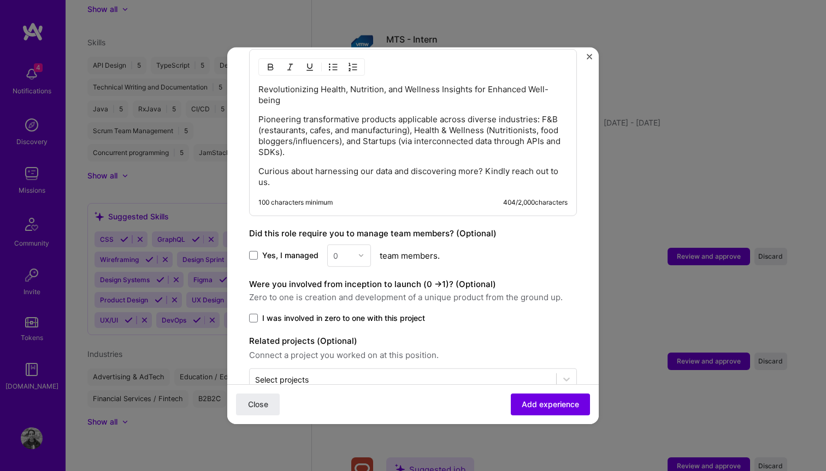
click at [258, 312] on label "I was involved in zero to one with this project" at bounding box center [413, 317] width 328 height 11
click at [0, 0] on input "I was involved in zero to one with this project" at bounding box center [0, 0] width 0 height 0
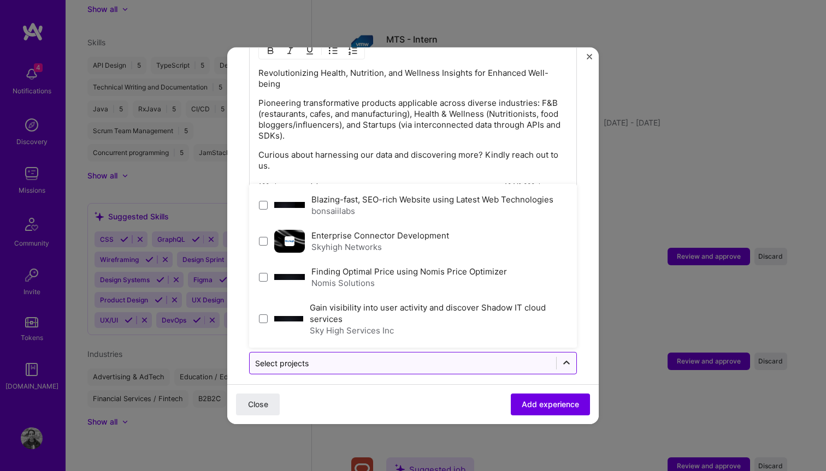
click at [572, 353] on div at bounding box center [566, 363] width 20 height 20
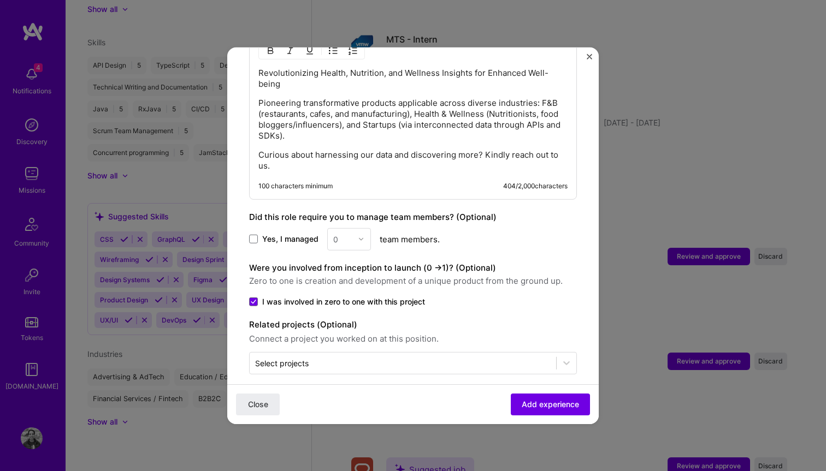
click at [449, 398] on div "Close Add experience" at bounding box center [412, 404] width 371 height 40
click at [545, 404] on span "Add experience" at bounding box center [549, 404] width 57 height 11
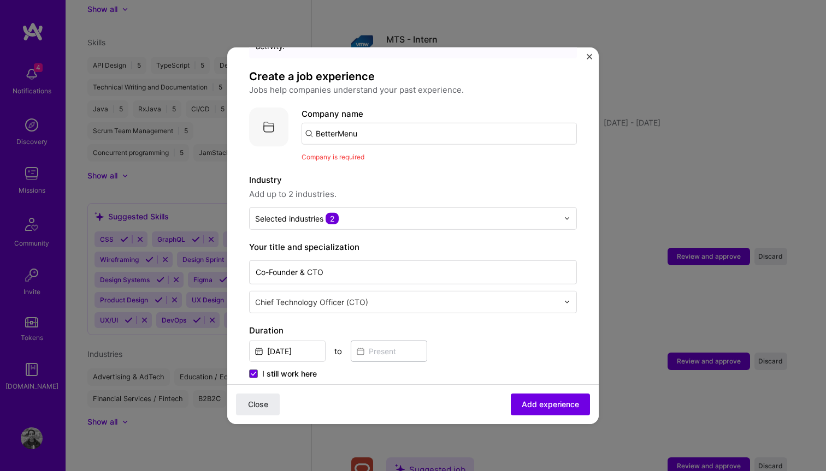
scroll to position [55, 0]
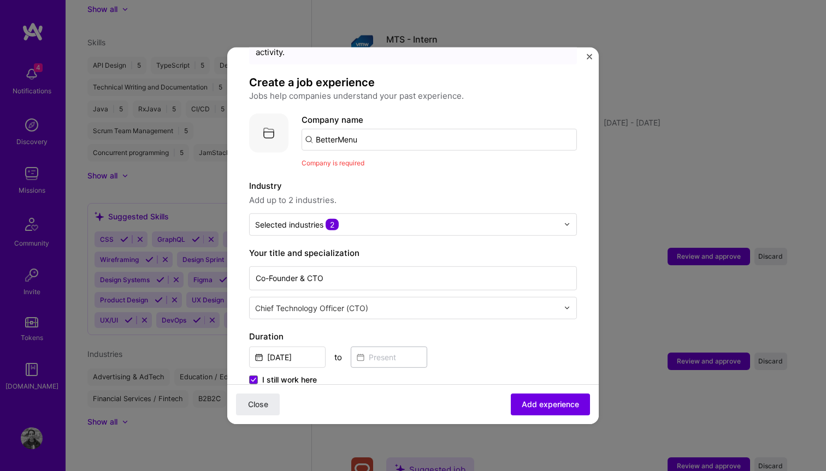
click at [387, 129] on input "BetterMenu" at bounding box center [438, 139] width 275 height 22
click at [310, 131] on input "BetterMenu" at bounding box center [438, 139] width 275 height 22
click at [309, 128] on input "BetterMenu" at bounding box center [438, 139] width 275 height 22
click at [530, 401] on span "Add experience" at bounding box center [549, 404] width 57 height 11
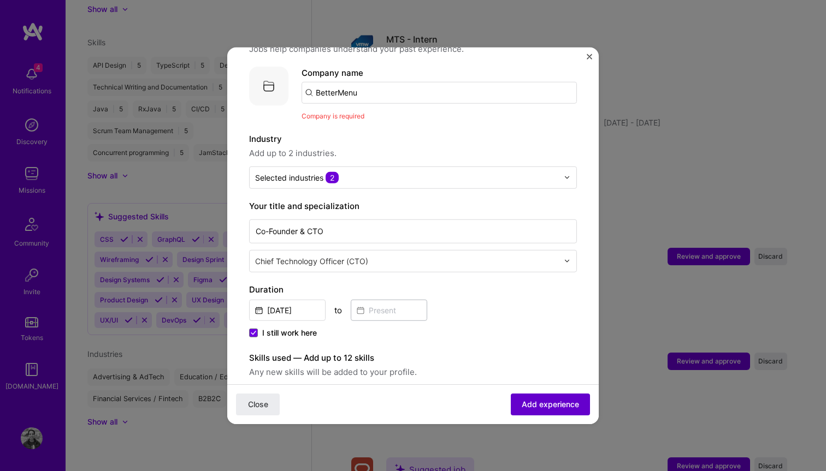
scroll to position [109, 0]
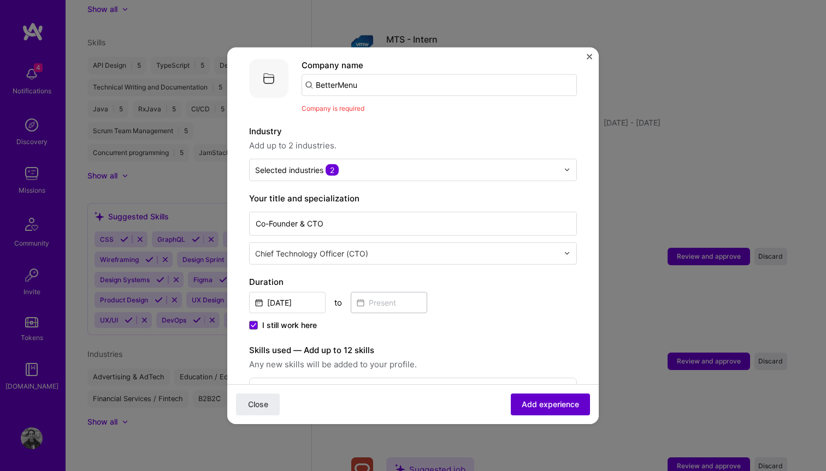
click at [530, 401] on span "Add experience" at bounding box center [549, 404] width 57 height 11
click at [365, 78] on input "BetterMenu" at bounding box center [438, 85] width 275 height 22
type input "BetterMenu"
click at [370, 108] on div "BetterMenu" at bounding box center [391, 114] width 56 height 19
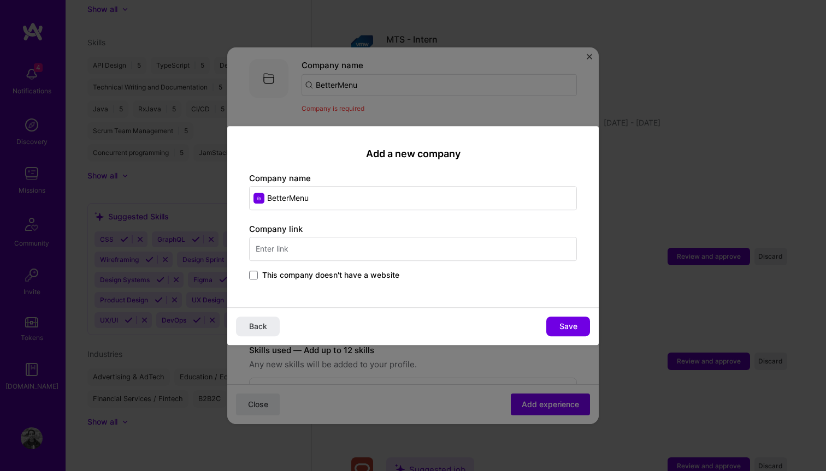
click at [359, 244] on input "text" at bounding box center [413, 249] width 328 height 24
type input "https://bettermenu.live"
click at [429, 310] on div "Back Save" at bounding box center [412, 326] width 371 height 38
click at [560, 323] on span "Save" at bounding box center [568, 326] width 18 height 11
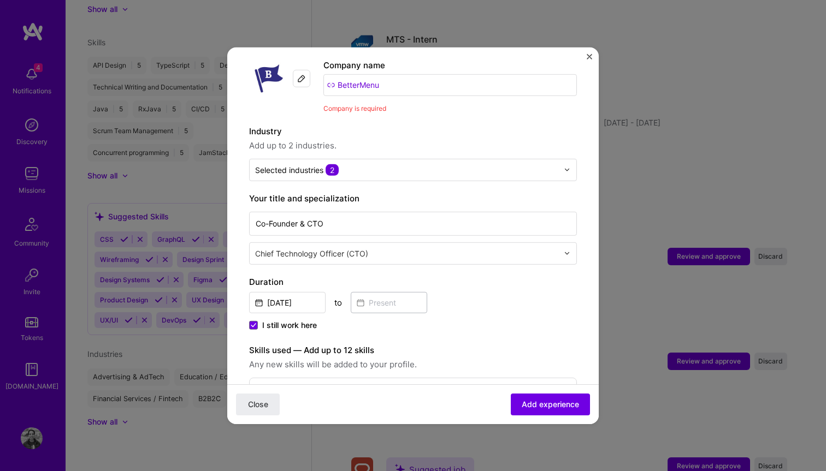
drag, startPoint x: 541, startPoint y: 400, endPoint x: 482, endPoint y: 311, distance: 106.3
click at [482, 311] on form "Adding suggested job This job is suggested based on your LinkedIn, resume or A.…" at bounding box center [412, 413] width 371 height 907
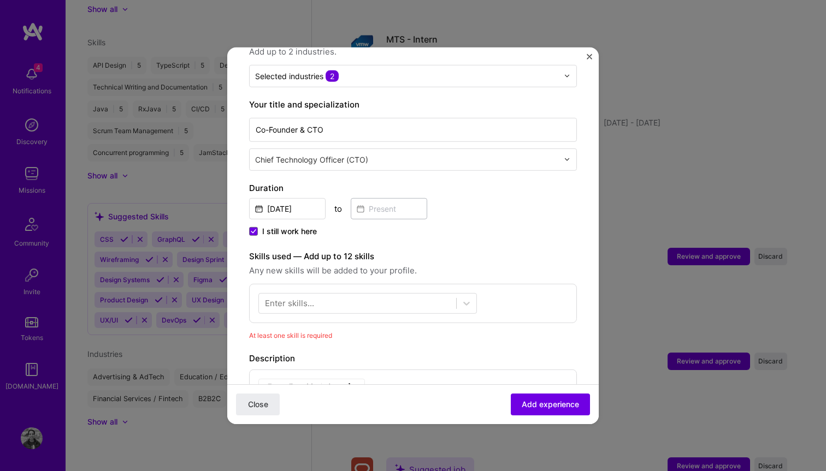
scroll to position [214, 0]
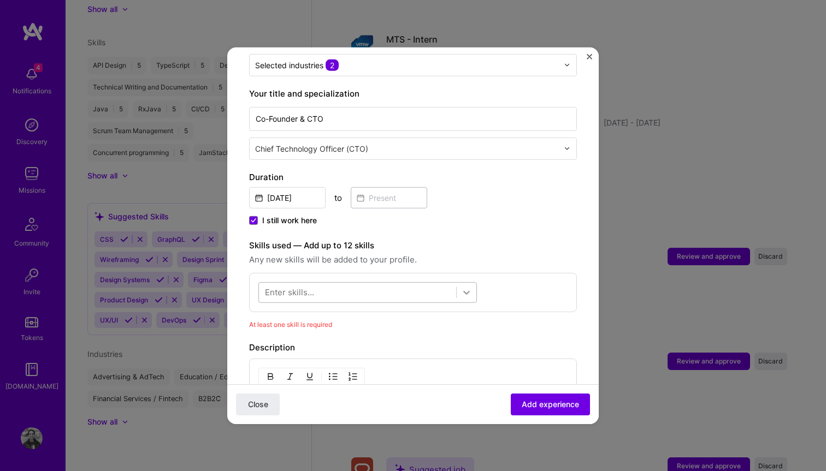
click at [464, 287] on icon at bounding box center [466, 292] width 11 height 11
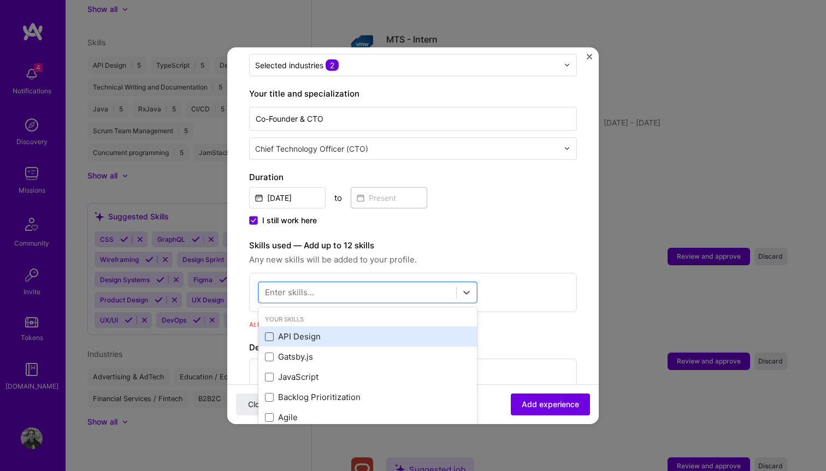
click at [273, 333] on span at bounding box center [269, 337] width 9 height 9
click at [0, 0] on input "checkbox" at bounding box center [0, 0] width 0 height 0
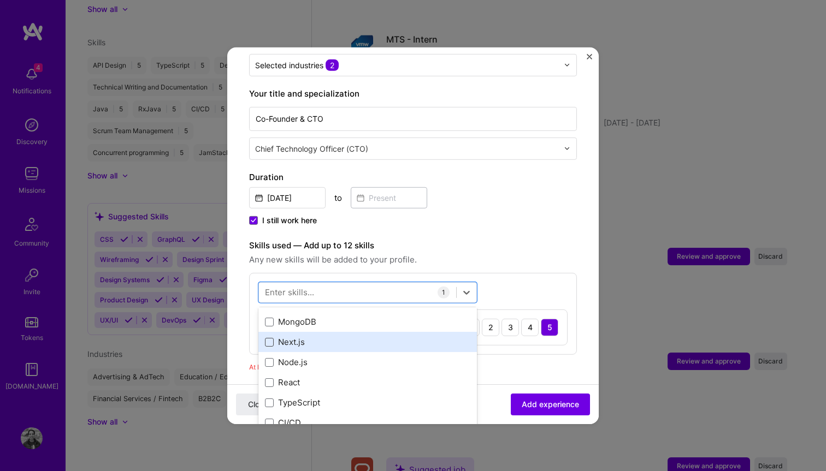
scroll to position [146, 0]
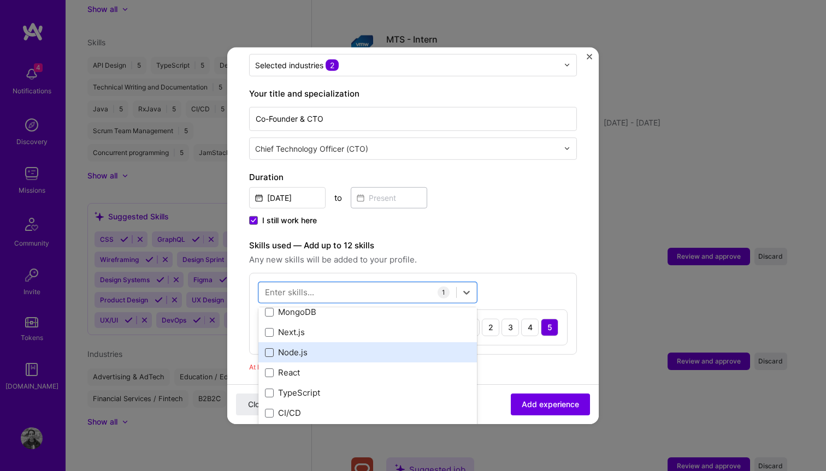
click at [270, 348] on span at bounding box center [269, 352] width 9 height 9
click at [0, 0] on input "checkbox" at bounding box center [0, 0] width 0 height 0
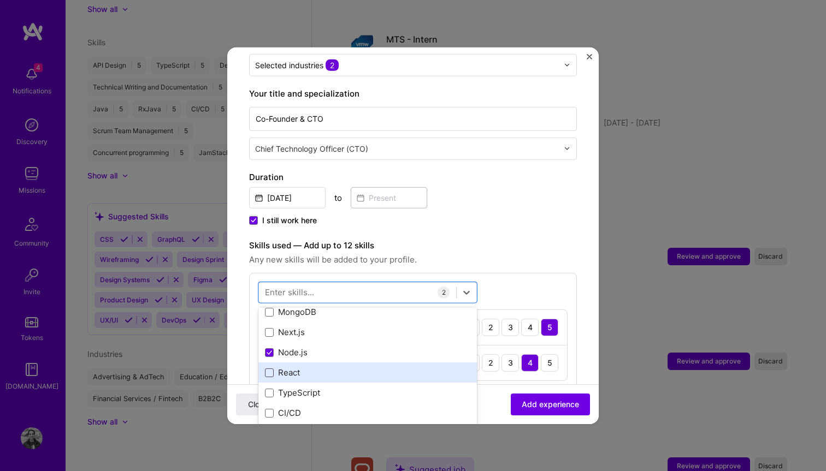
click at [270, 369] on span at bounding box center [269, 373] width 9 height 9
click at [0, 0] on input "checkbox" at bounding box center [0, 0] width 0 height 0
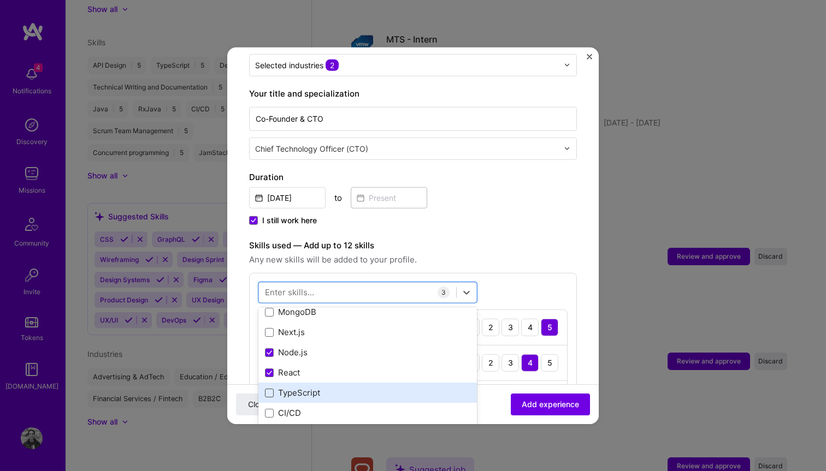
click at [270, 389] on span at bounding box center [269, 393] width 9 height 9
click at [0, 0] on input "checkbox" at bounding box center [0, 0] width 0 height 0
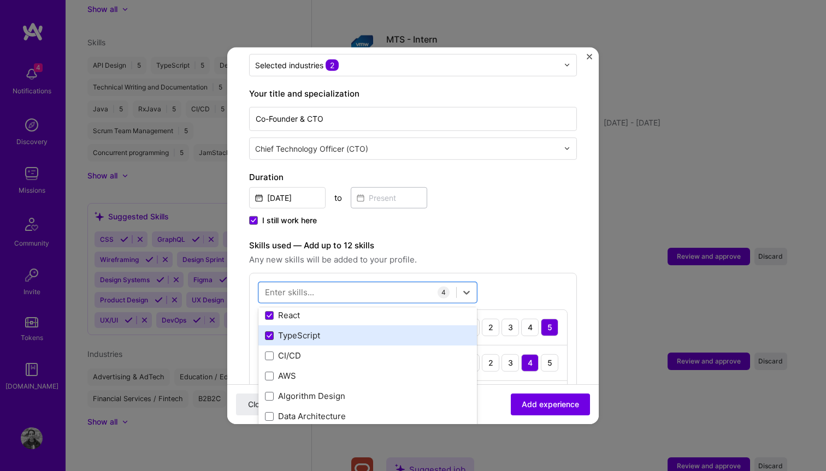
scroll to position [204, 0]
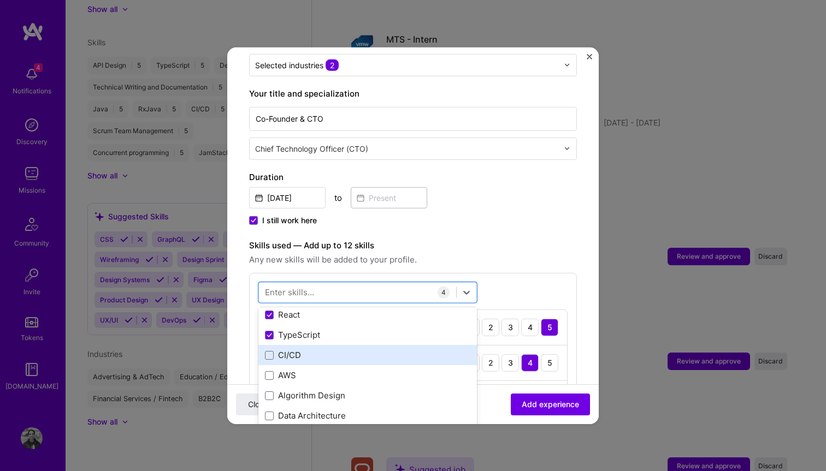
click at [268, 349] on div "CI/CD" at bounding box center [367, 354] width 205 height 11
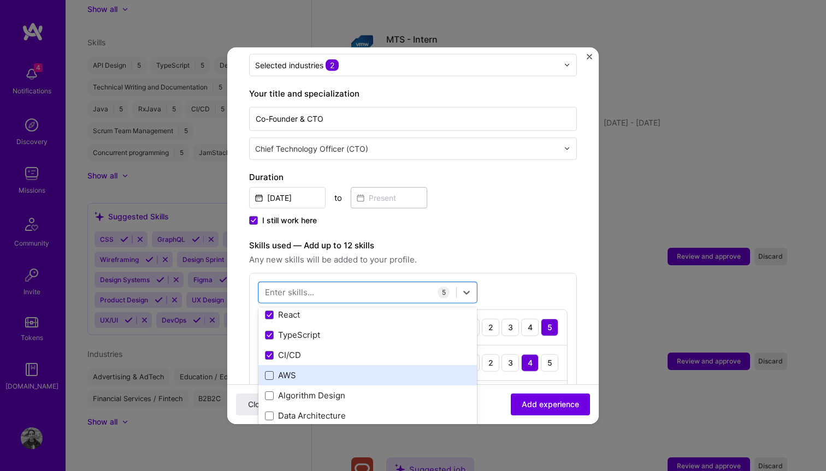
click at [268, 371] on span at bounding box center [269, 375] width 9 height 9
click at [0, 0] on input "checkbox" at bounding box center [0, 0] width 0 height 0
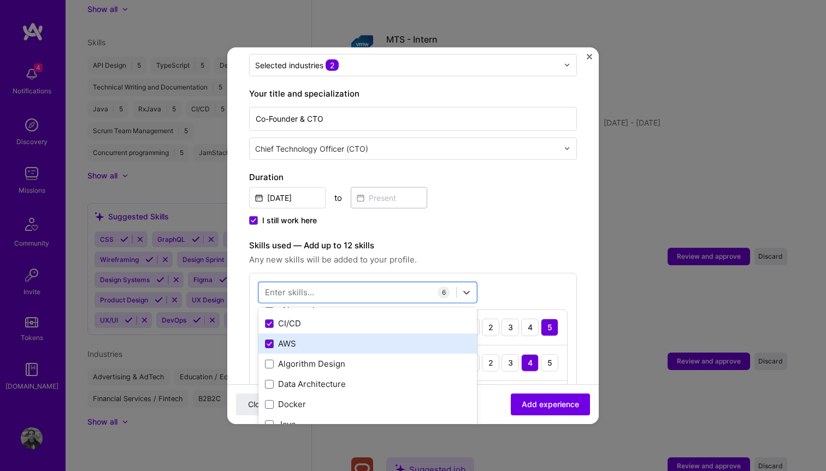
scroll to position [240, 0]
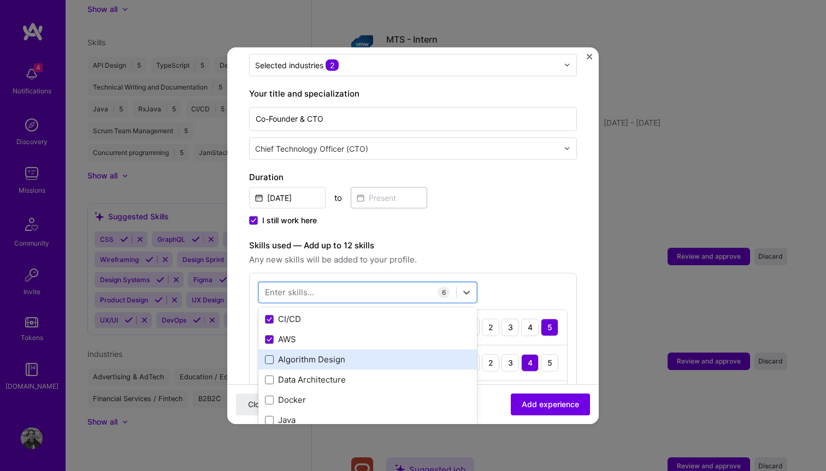
click at [271, 355] on span at bounding box center [269, 359] width 9 height 9
click at [0, 0] on input "checkbox" at bounding box center [0, 0] width 0 height 0
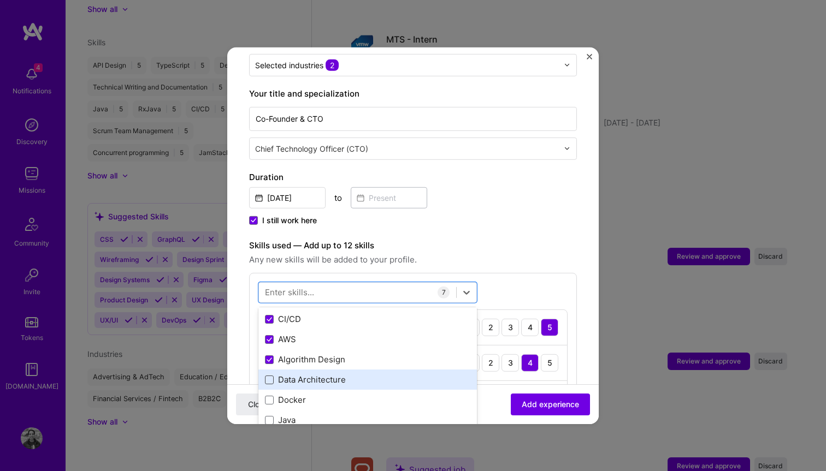
click at [271, 376] on span at bounding box center [269, 380] width 9 height 9
click at [0, 0] on input "checkbox" at bounding box center [0, 0] width 0 height 0
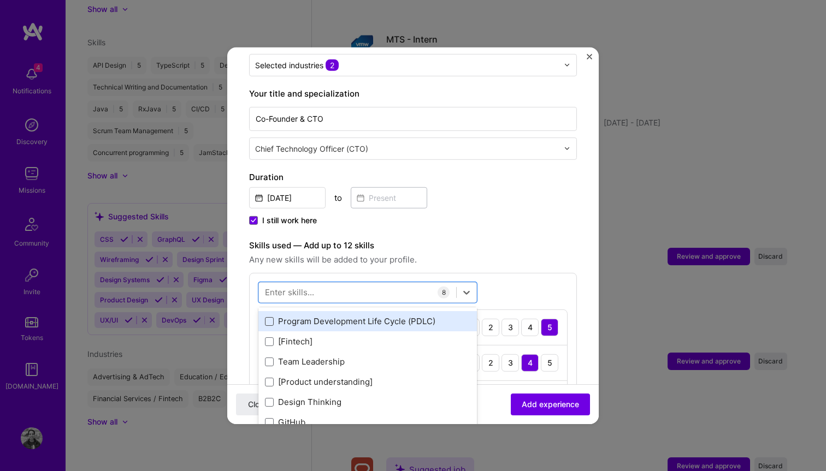
scroll to position [359, 0]
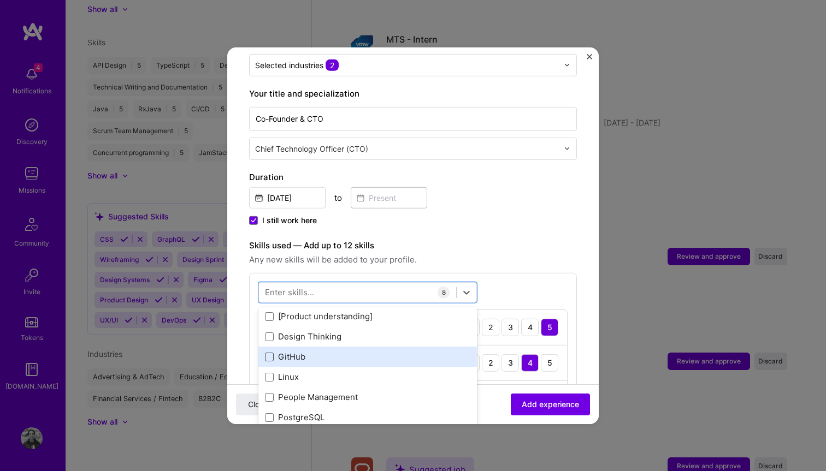
click at [269, 353] on span at bounding box center [269, 357] width 9 height 9
click at [0, 0] on input "checkbox" at bounding box center [0, 0] width 0 height 0
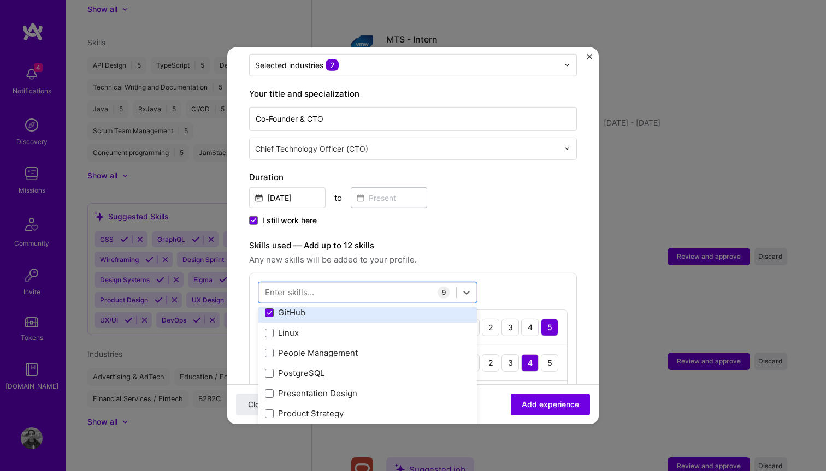
scroll to position [473, 0]
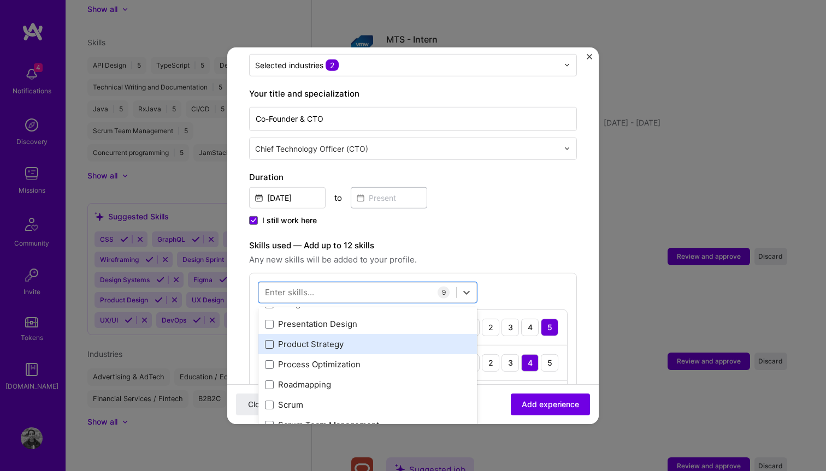
click at [270, 340] on span at bounding box center [269, 344] width 9 height 9
click at [0, 0] on input "checkbox" at bounding box center [0, 0] width 0 height 0
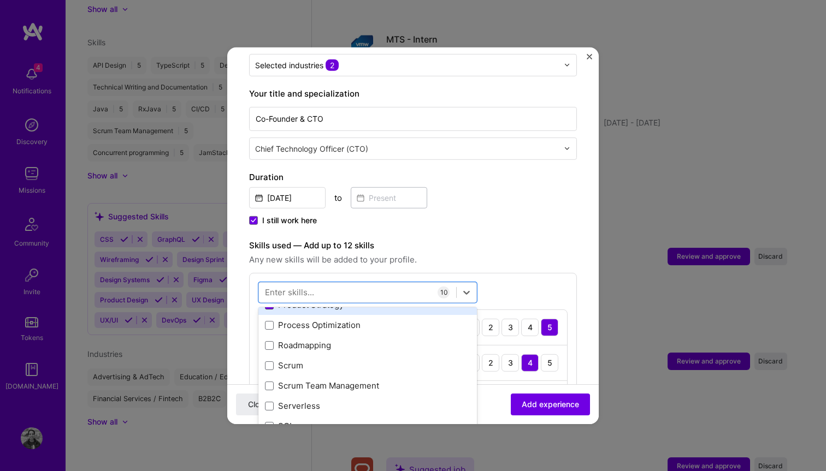
scroll to position [585, 0]
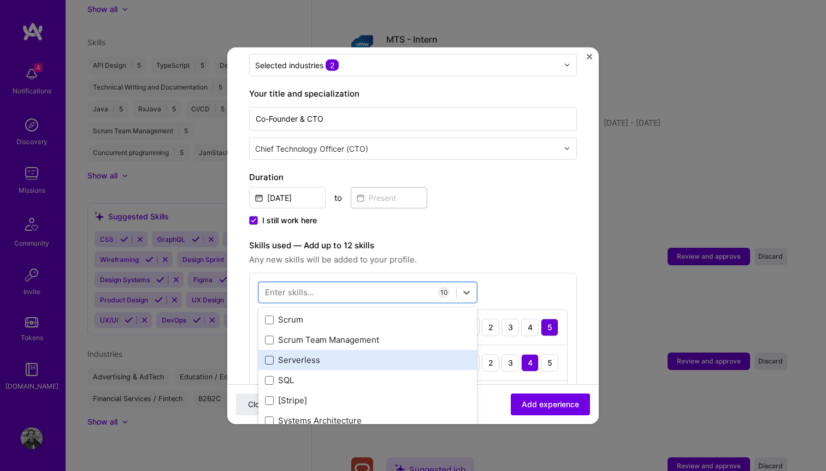
click at [270, 356] on span at bounding box center [269, 360] width 9 height 9
click at [0, 0] on input "checkbox" at bounding box center [0, 0] width 0 height 0
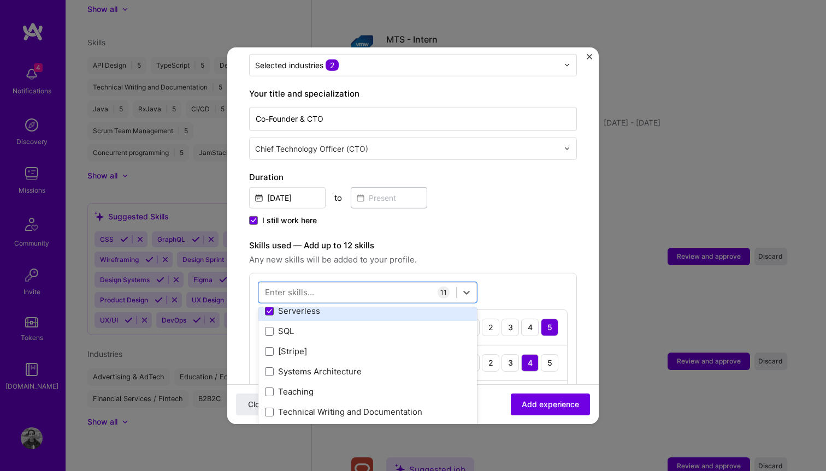
scroll to position [679, 0]
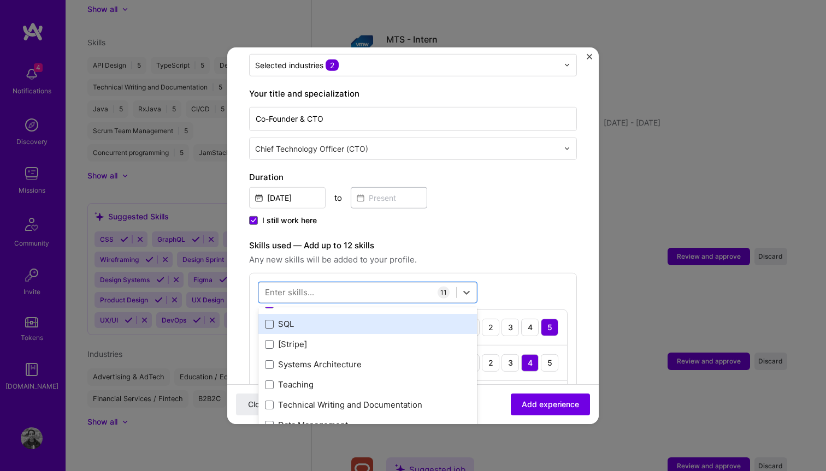
click at [269, 320] on span at bounding box center [269, 324] width 9 height 9
click at [0, 0] on input "checkbox" at bounding box center [0, 0] width 0 height 0
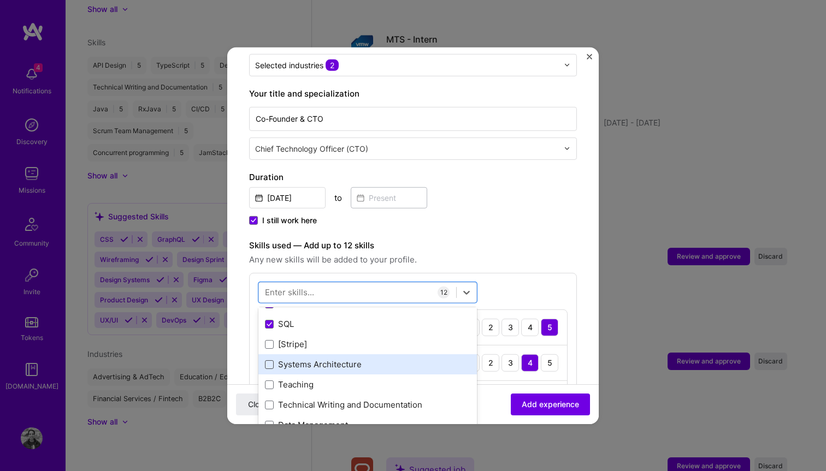
click at [269, 360] on span at bounding box center [269, 364] width 9 height 9
click at [0, 0] on input "checkbox" at bounding box center [0, 0] width 0 height 0
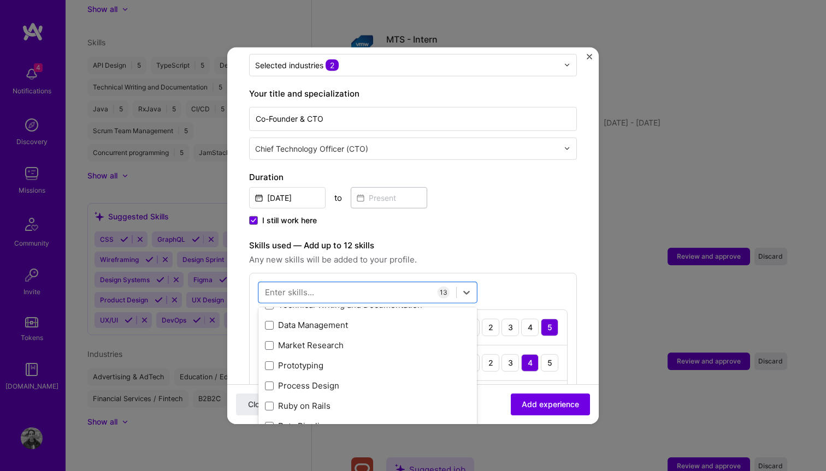
scroll to position [777, 0]
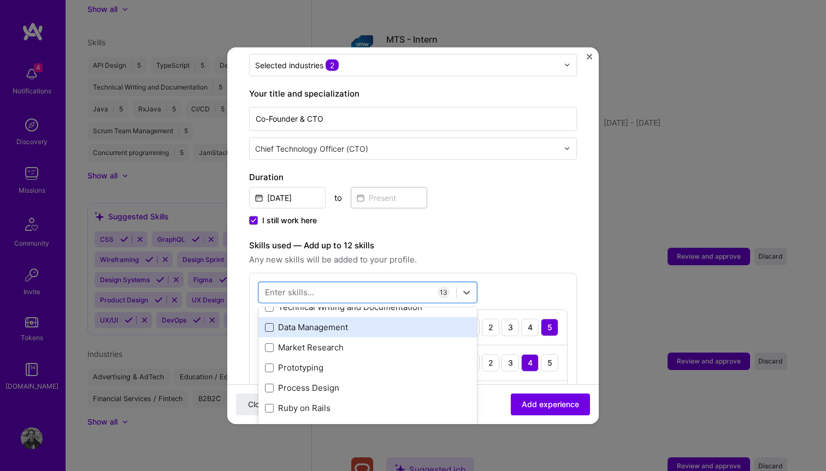
click at [269, 323] on span at bounding box center [269, 327] width 9 height 9
click at [0, 0] on input "checkbox" at bounding box center [0, 0] width 0 height 0
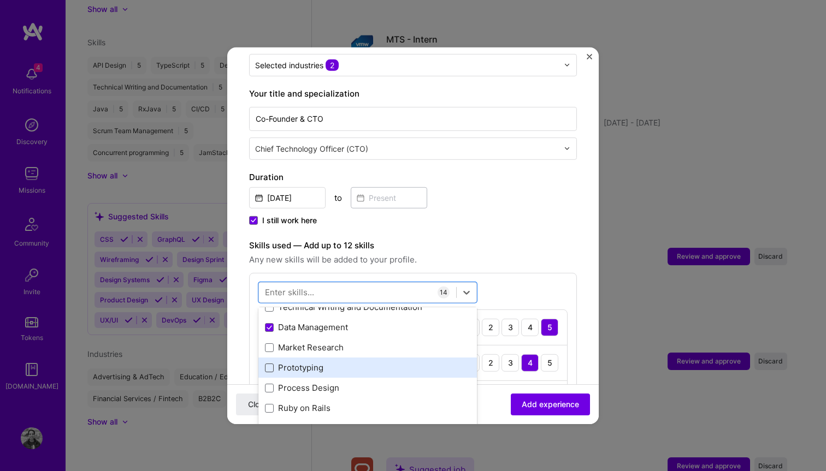
click at [268, 364] on span at bounding box center [269, 368] width 9 height 9
click at [0, 0] on input "checkbox" at bounding box center [0, 0] width 0 height 0
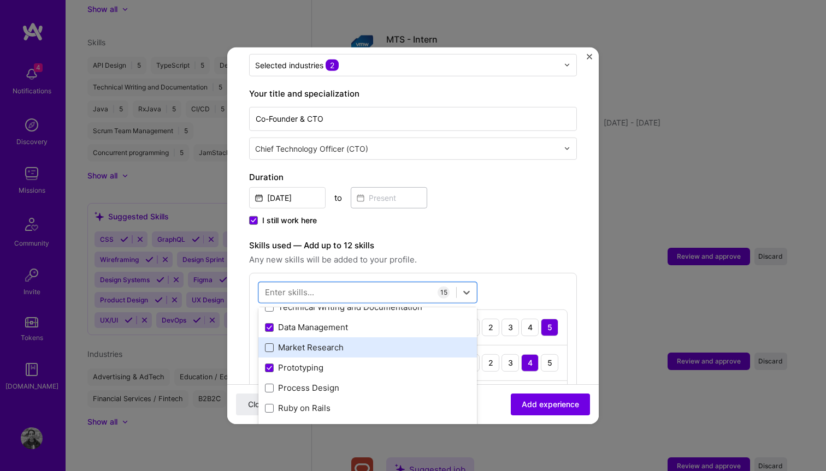
click at [268, 343] on span at bounding box center [269, 347] width 9 height 9
click at [0, 0] on input "checkbox" at bounding box center [0, 0] width 0 height 0
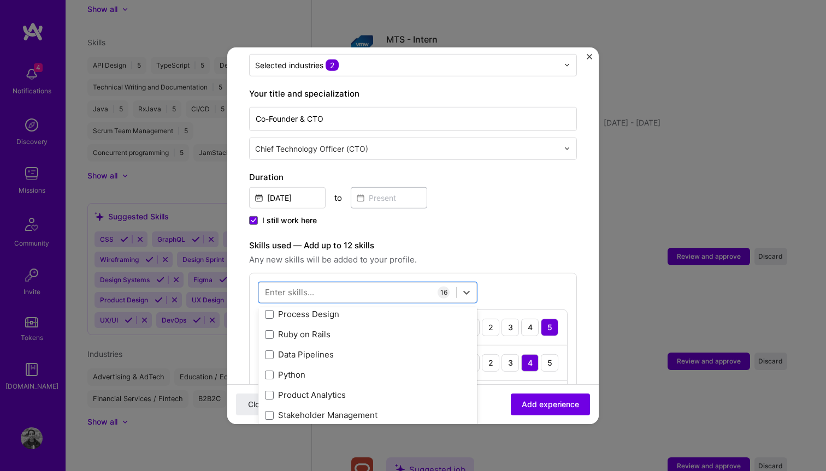
click at [268, 351] on span at bounding box center [269, 355] width 9 height 9
click at [0, 0] on input "checkbox" at bounding box center [0, 0] width 0 height 0
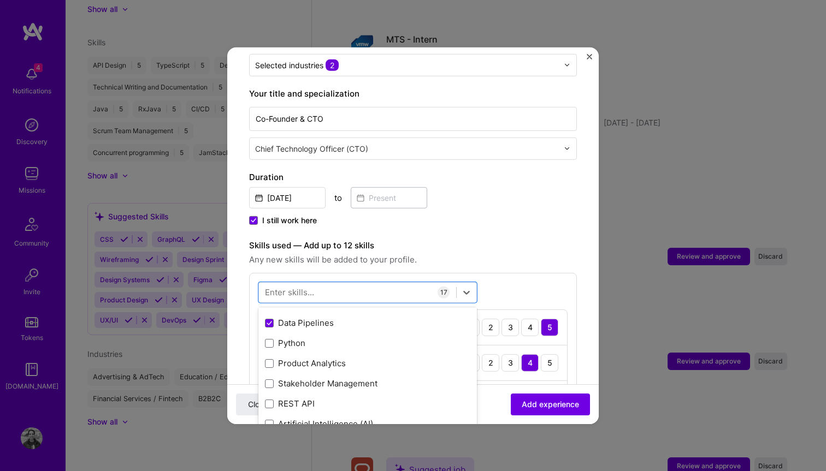
scroll to position [886, 0]
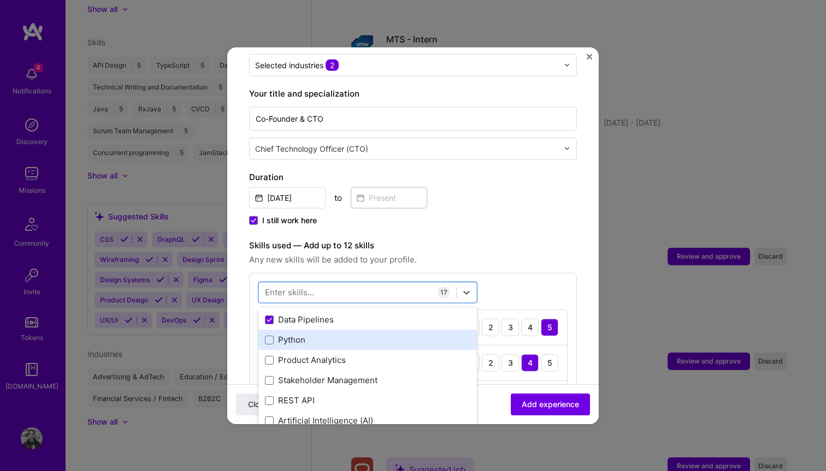
click at [268, 334] on div "Python" at bounding box center [367, 339] width 205 height 11
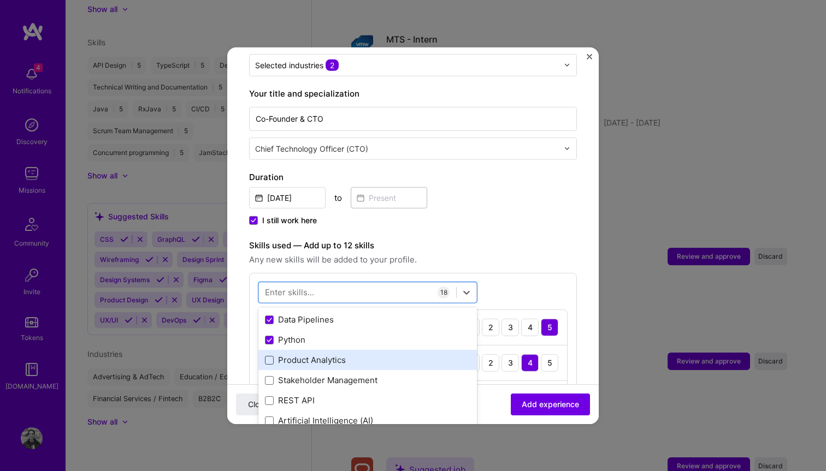
click at [270, 356] on span at bounding box center [269, 360] width 9 height 9
click at [0, 0] on input "checkbox" at bounding box center [0, 0] width 0 height 0
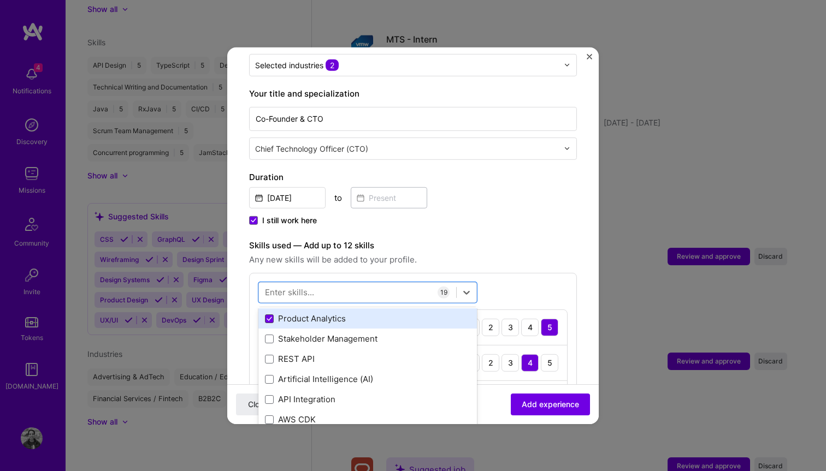
click at [270, 355] on span at bounding box center [269, 359] width 9 height 9
click at [0, 0] on input "checkbox" at bounding box center [0, 0] width 0 height 0
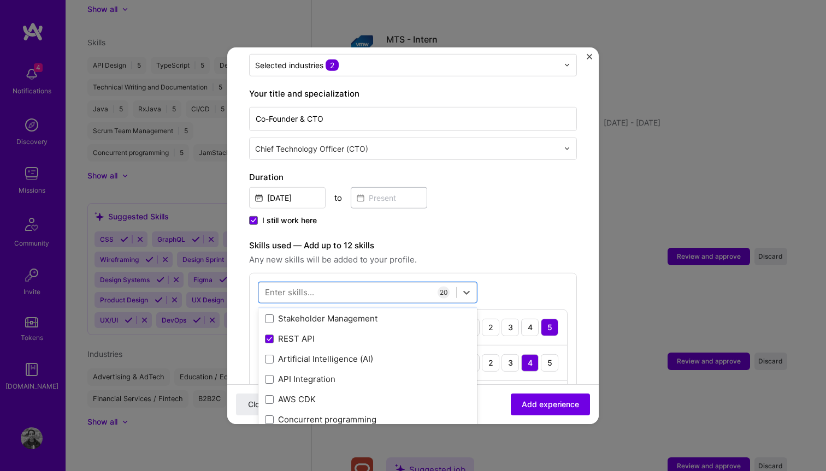
scroll to position [948, 0]
click at [269, 354] on span at bounding box center [269, 358] width 9 height 9
click at [0, 0] on input "checkbox" at bounding box center [0, 0] width 0 height 0
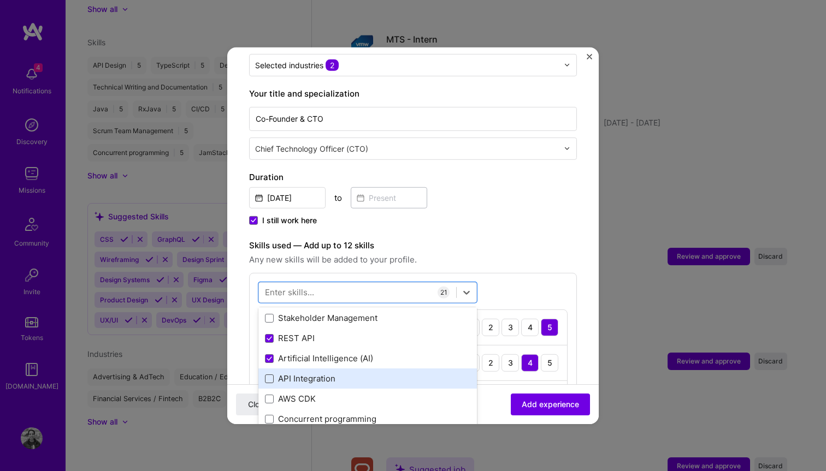
click at [269, 375] on span at bounding box center [269, 379] width 9 height 9
click at [0, 0] on input "checkbox" at bounding box center [0, 0] width 0 height 0
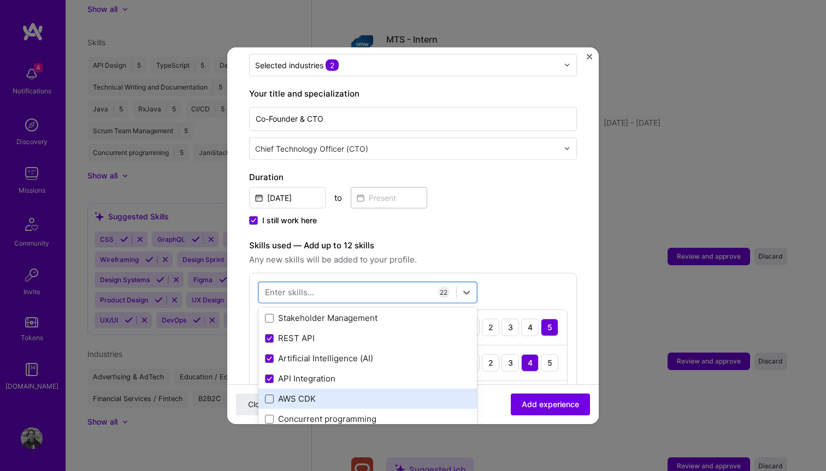
click at [269, 395] on span at bounding box center [269, 399] width 9 height 9
click at [0, 0] on input "checkbox" at bounding box center [0, 0] width 0 height 0
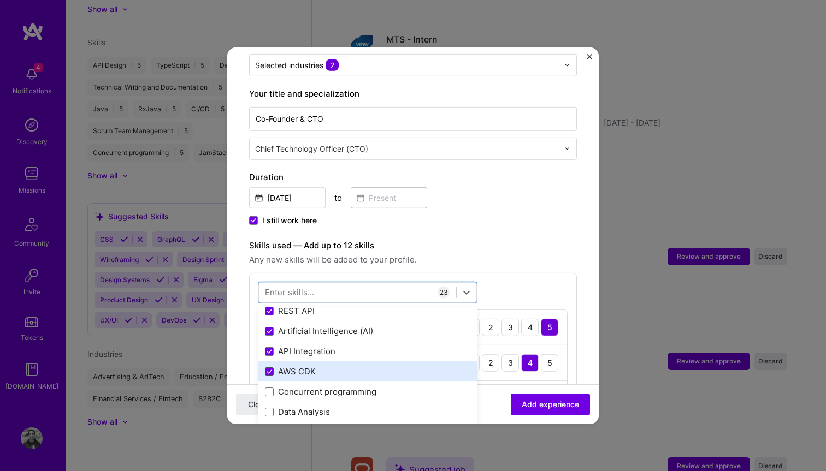
scroll to position [978, 0]
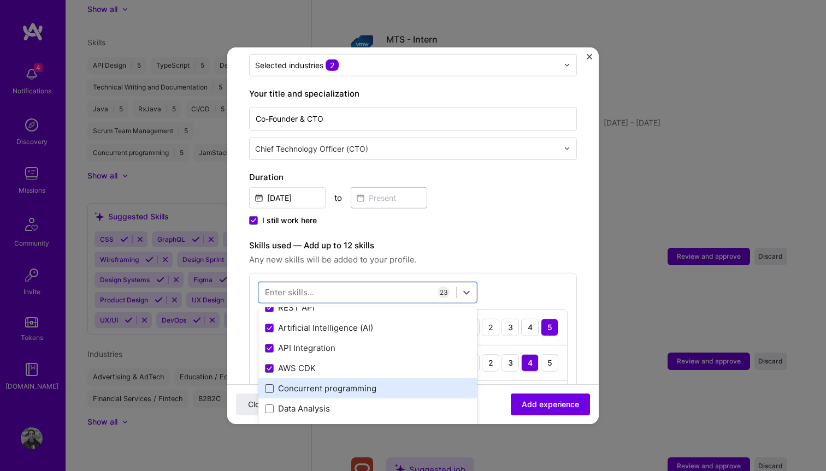
click at [270, 384] on span at bounding box center [269, 388] width 9 height 9
click at [0, 0] on input "checkbox" at bounding box center [0, 0] width 0 height 0
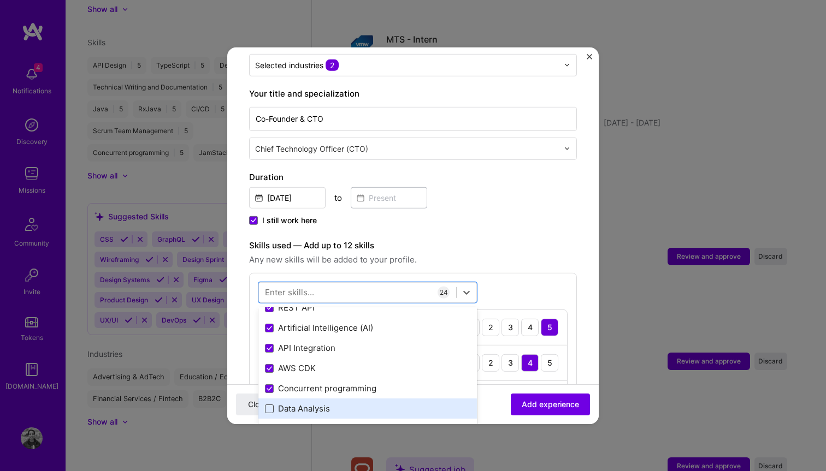
click at [270, 405] on span at bounding box center [269, 409] width 9 height 9
click at [0, 0] on input "checkbox" at bounding box center [0, 0] width 0 height 0
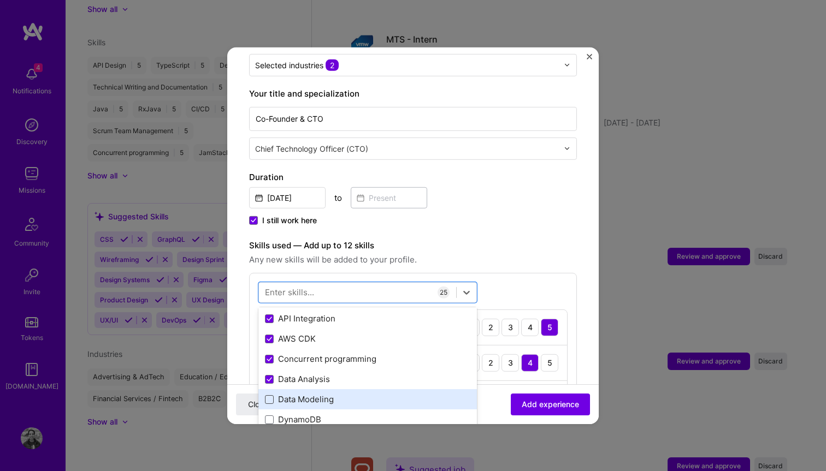
click at [270, 395] on span at bounding box center [269, 399] width 9 height 9
click at [0, 0] on input "checkbox" at bounding box center [0, 0] width 0 height 0
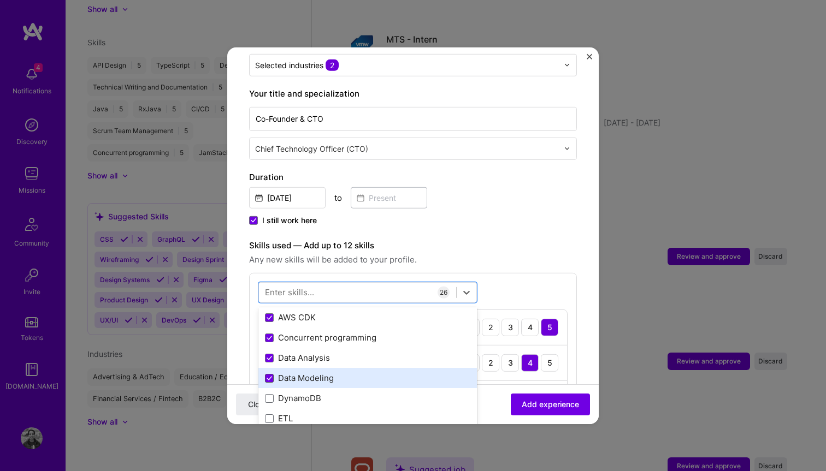
scroll to position [1036, 0]
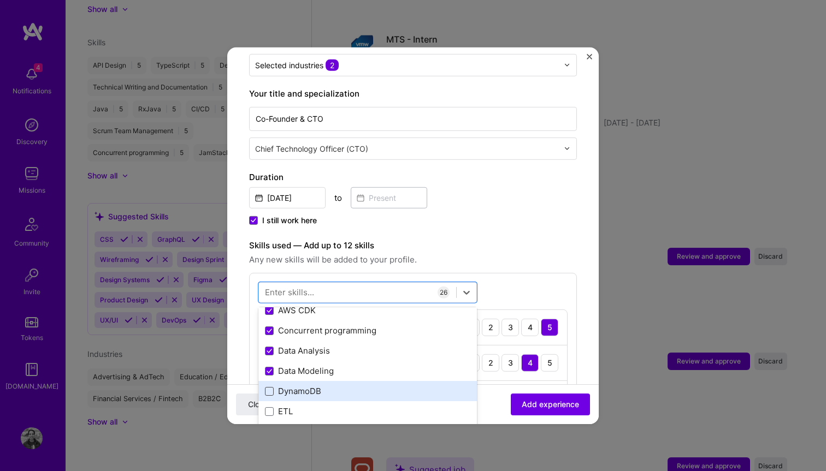
click at [270, 387] on span at bounding box center [269, 391] width 9 height 9
click at [0, 0] on input "checkbox" at bounding box center [0, 0] width 0 height 0
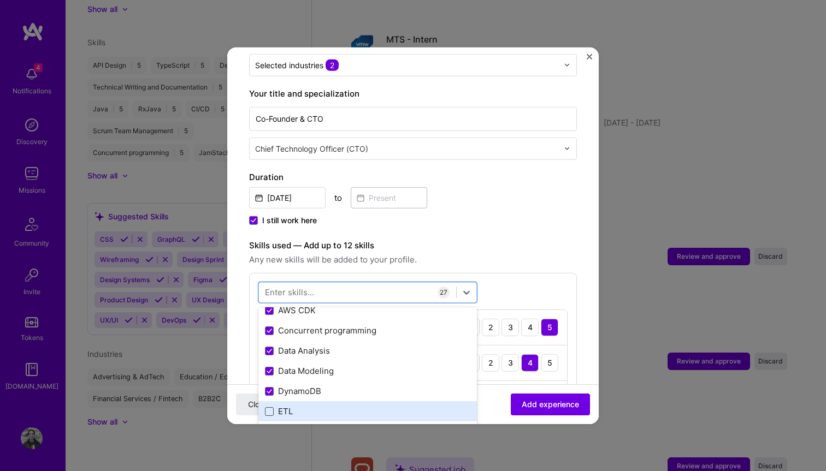
click at [270, 407] on span at bounding box center [269, 411] width 9 height 9
click at [0, 0] on input "checkbox" at bounding box center [0, 0] width 0 height 0
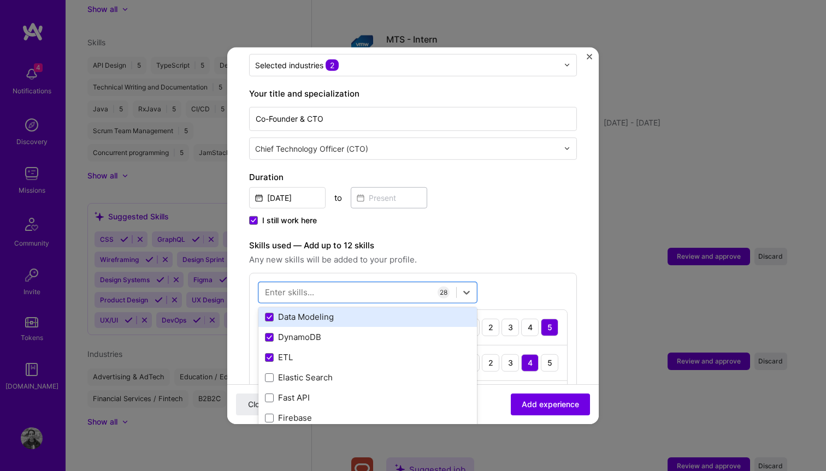
scroll to position [1111, 0]
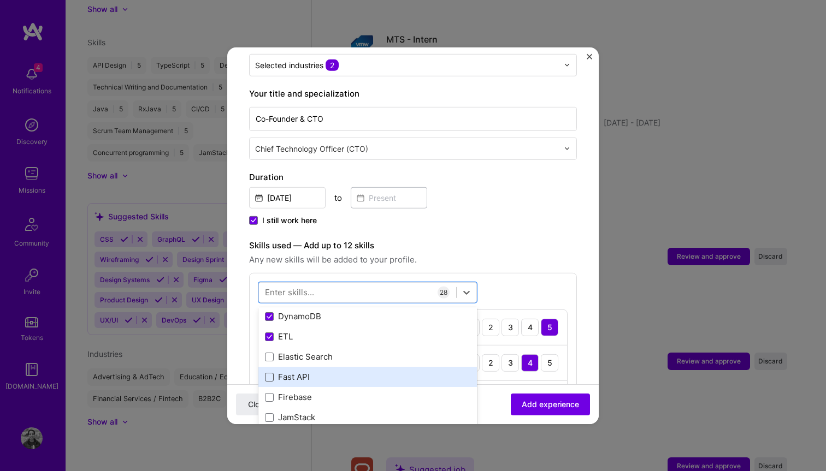
click at [269, 373] on span at bounding box center [269, 377] width 9 height 9
click at [0, 0] on input "checkbox" at bounding box center [0, 0] width 0 height 0
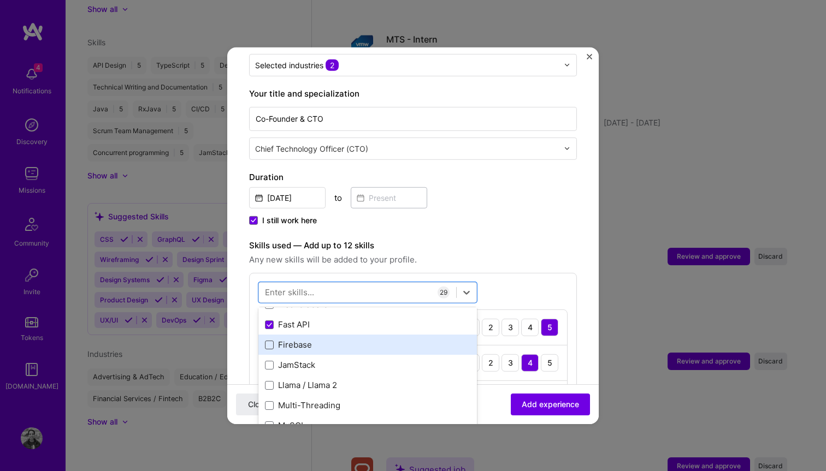
click at [270, 341] on span at bounding box center [269, 345] width 9 height 9
click at [0, 0] on input "checkbox" at bounding box center [0, 0] width 0 height 0
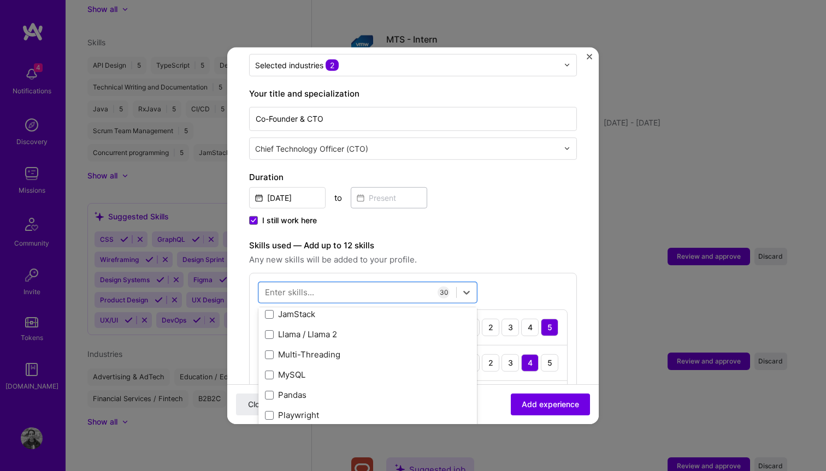
scroll to position [1226, 0]
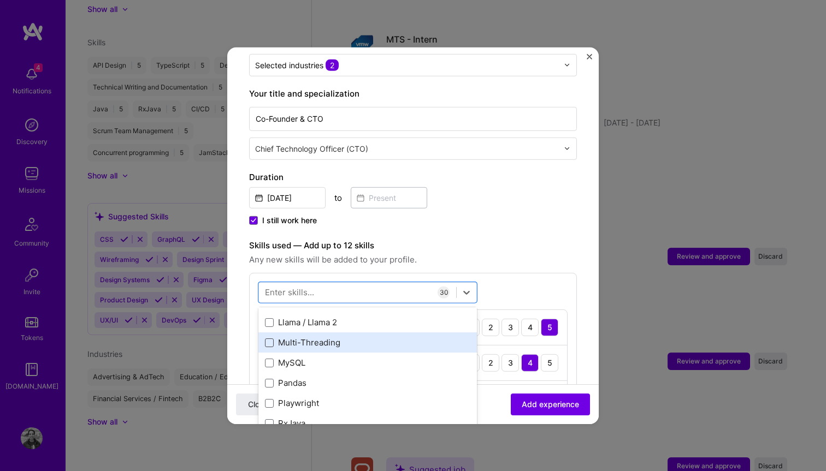
click at [268, 339] on span at bounding box center [269, 343] width 9 height 9
click at [0, 0] on input "checkbox" at bounding box center [0, 0] width 0 height 0
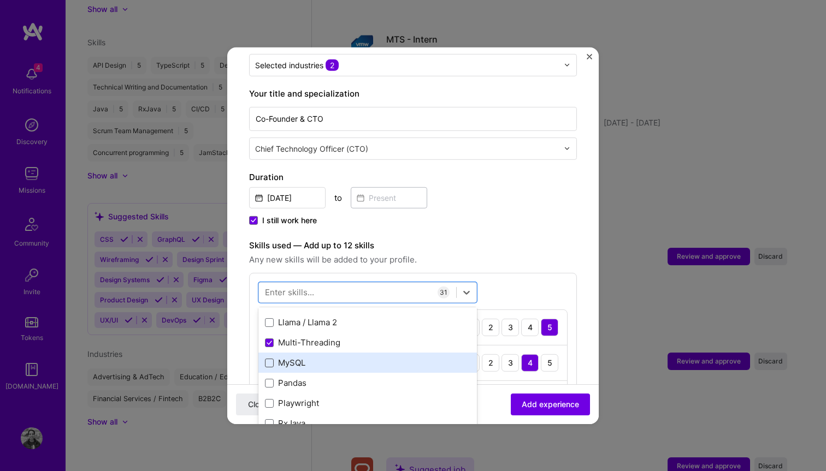
click at [268, 359] on span at bounding box center [269, 363] width 9 height 9
click at [0, 0] on input "checkbox" at bounding box center [0, 0] width 0 height 0
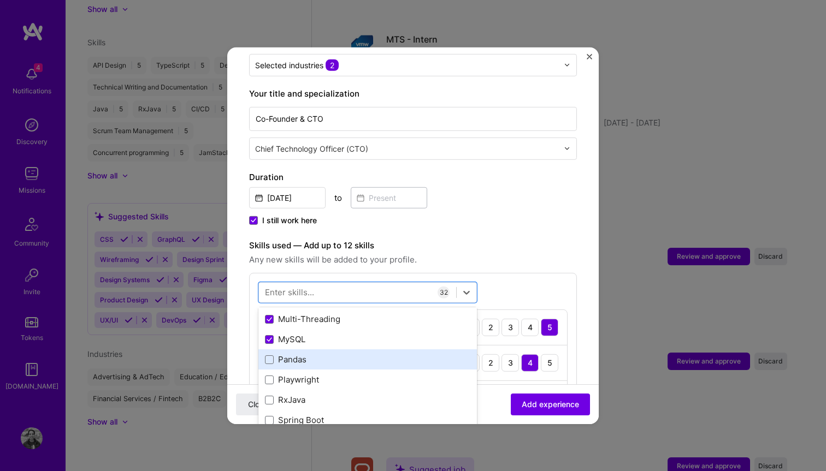
scroll to position [1250, 0]
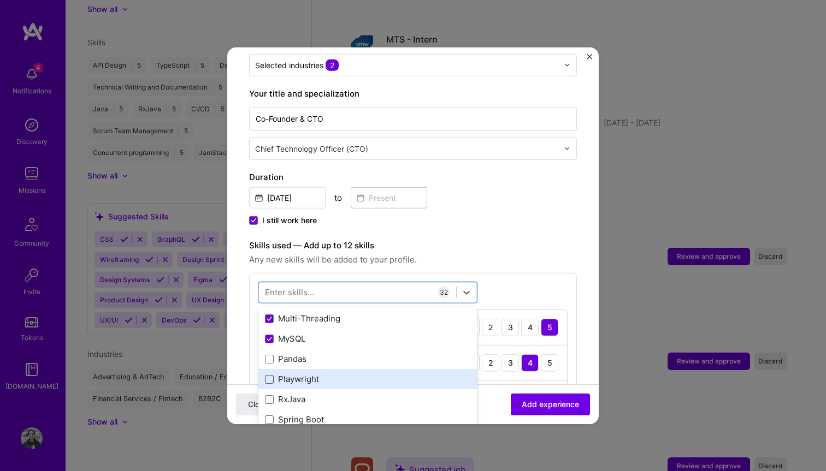
click at [268, 375] on span at bounding box center [269, 379] width 9 height 9
click at [0, 0] on input "checkbox" at bounding box center [0, 0] width 0 height 0
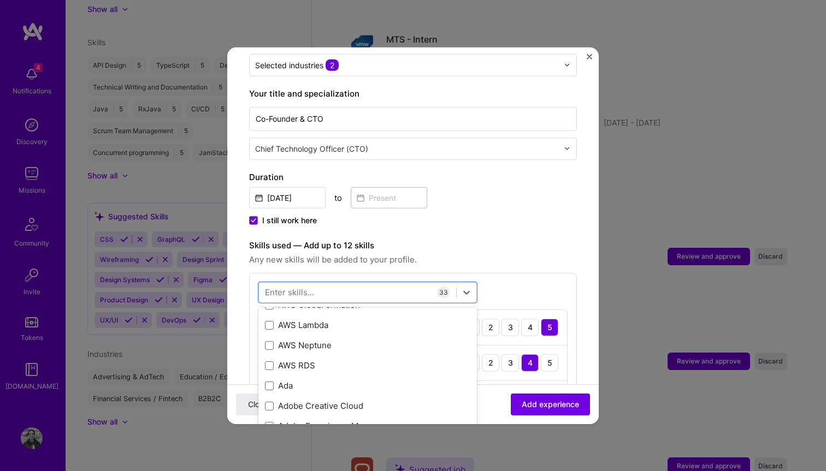
scroll to position [1692, 0]
click at [505, 239] on label "Skills used — Add up to 12 skills" at bounding box center [413, 245] width 328 height 13
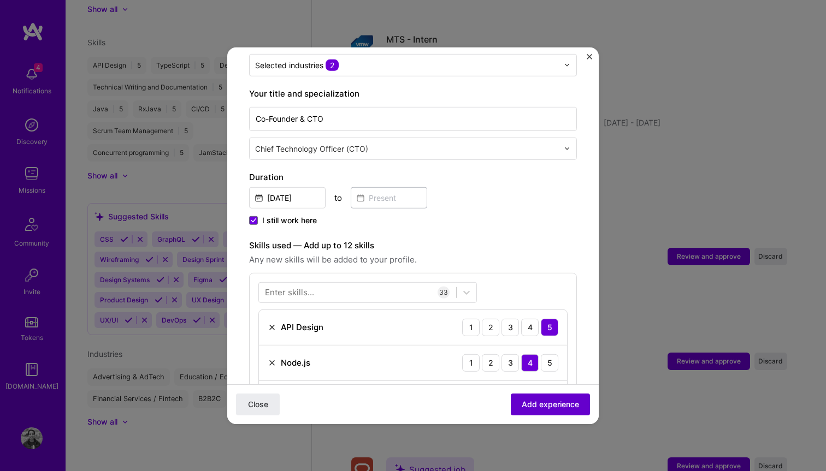
click at [541, 401] on span "Add experience" at bounding box center [549, 404] width 57 height 11
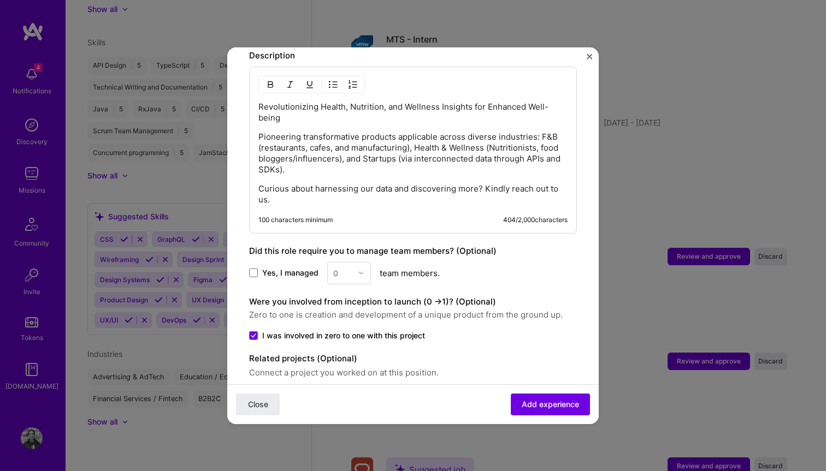
scroll to position [1703, 0]
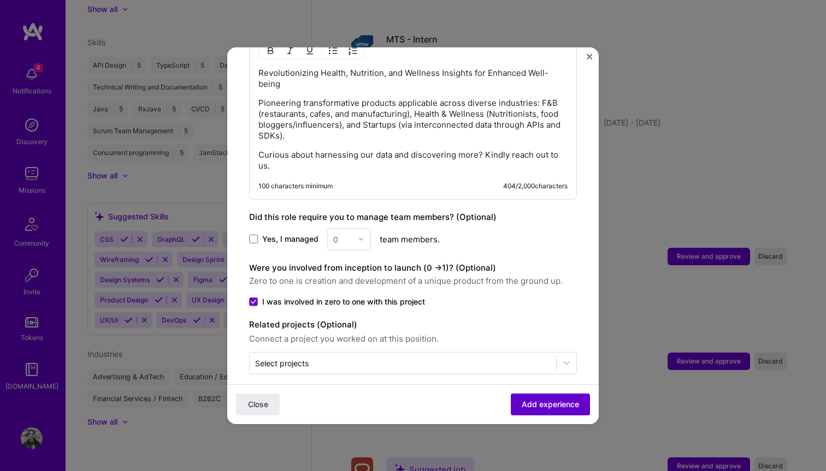
click at [543, 401] on span "Add experience" at bounding box center [549, 404] width 57 height 11
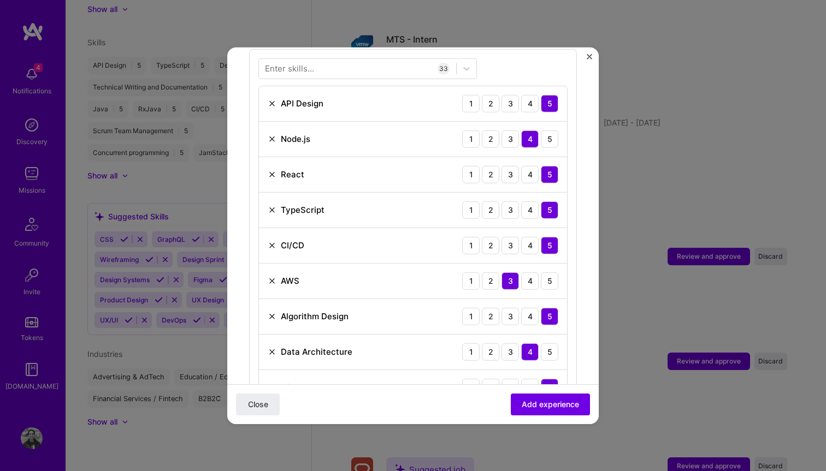
scroll to position [423, 0]
click at [271, 240] on img at bounding box center [272, 244] width 9 height 9
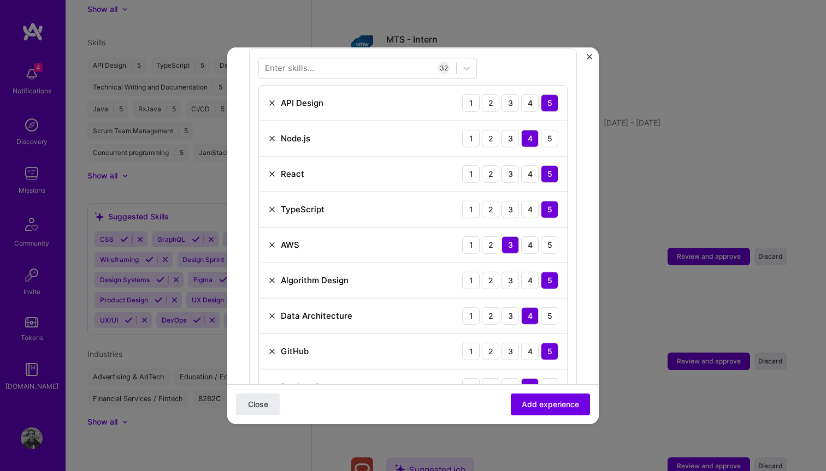
click at [272, 240] on img at bounding box center [272, 244] width 9 height 9
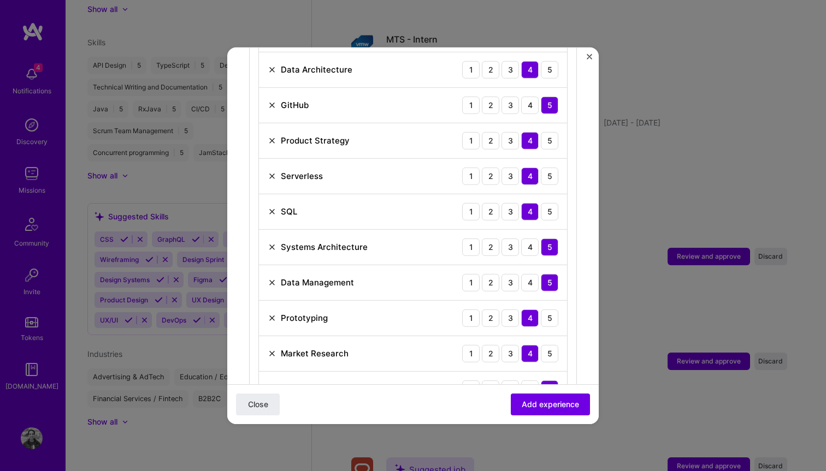
scroll to position [637, 0]
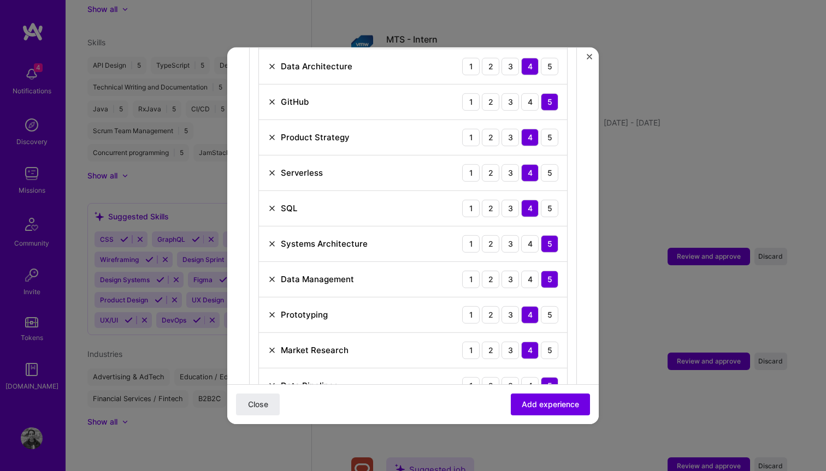
click at [271, 310] on img at bounding box center [272, 314] width 9 height 9
click at [270, 310] on img at bounding box center [272, 314] width 9 height 9
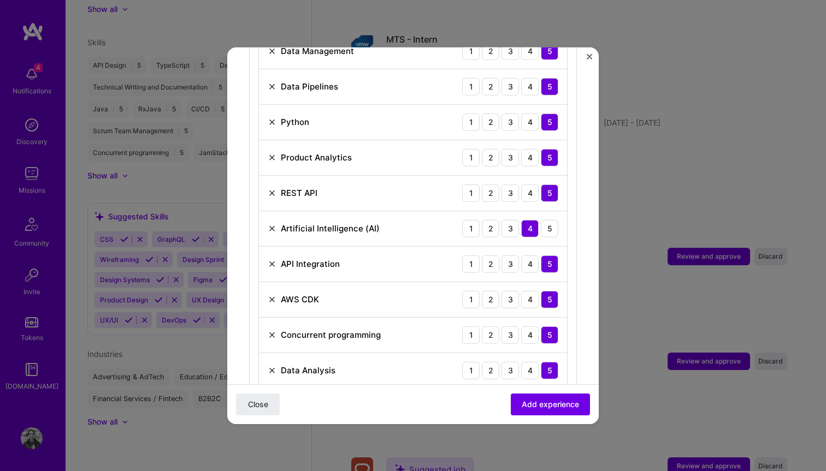
scroll to position [870, 0]
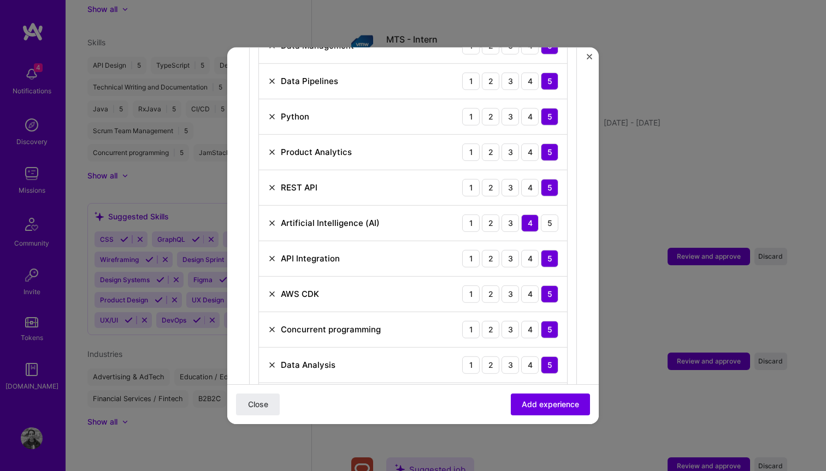
click at [271, 289] on img at bounding box center [272, 293] width 9 height 9
click at [271, 360] on img at bounding box center [272, 364] width 9 height 9
click at [271, 325] on img at bounding box center [272, 329] width 9 height 9
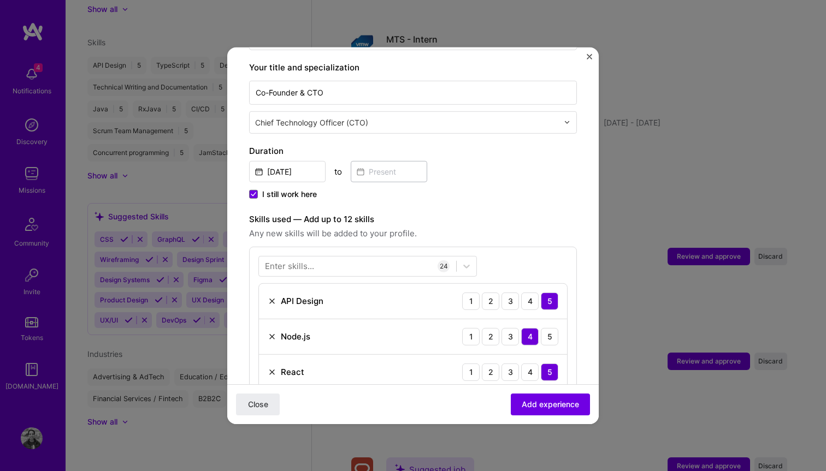
scroll to position [226, 0]
click at [270, 295] on img at bounding box center [272, 299] width 9 height 9
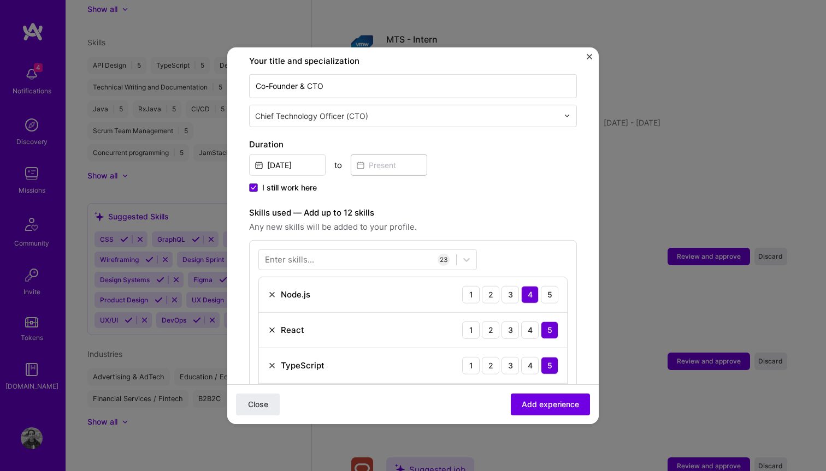
scroll to position [232, 0]
click at [271, 289] on img at bounding box center [272, 293] width 9 height 9
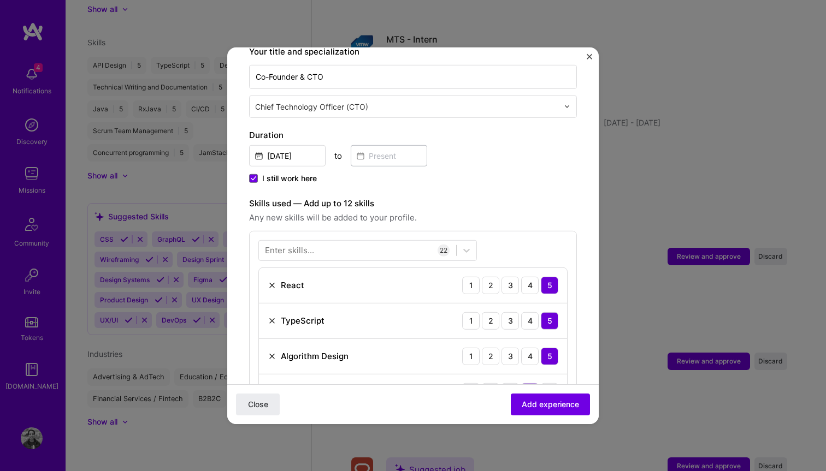
scroll to position [243, 0]
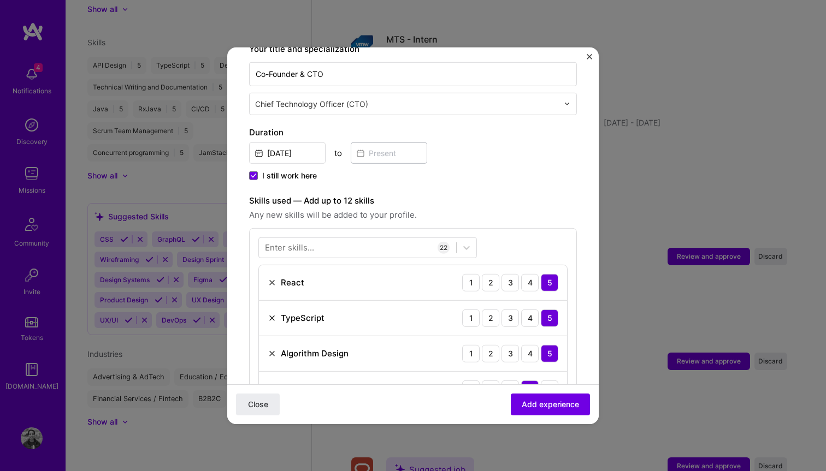
click at [271, 278] on img at bounding box center [272, 282] width 9 height 9
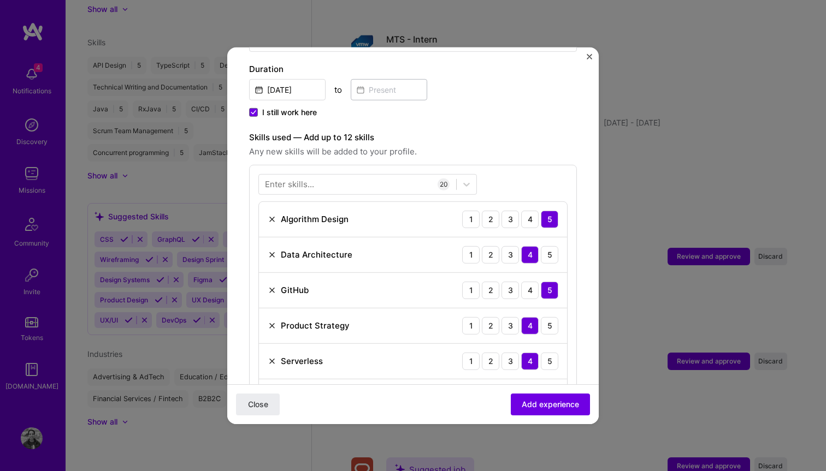
scroll to position [307, 0]
click at [270, 285] on img at bounding box center [272, 289] width 9 height 9
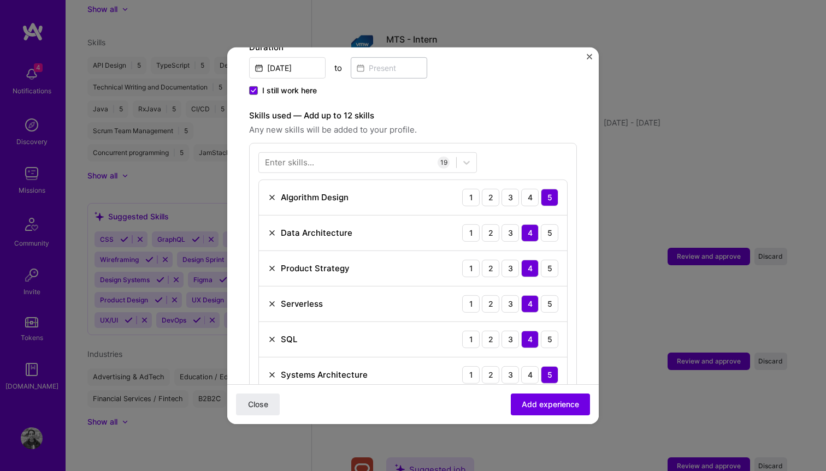
scroll to position [329, 0]
click at [272, 370] on img at bounding box center [272, 374] width 9 height 9
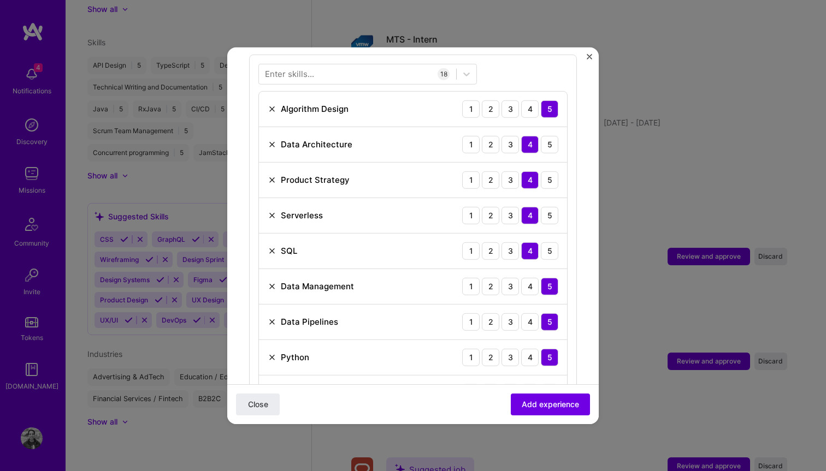
scroll to position [420, 0]
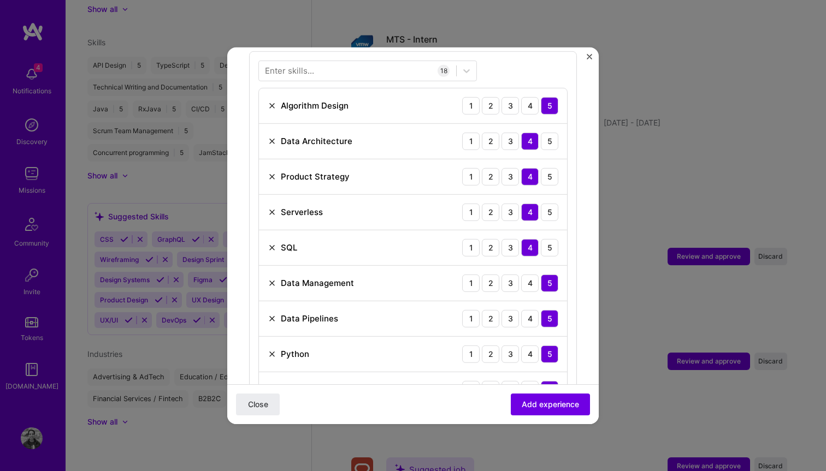
click at [274, 278] on img at bounding box center [272, 282] width 9 height 9
click at [274, 349] on img at bounding box center [272, 353] width 9 height 9
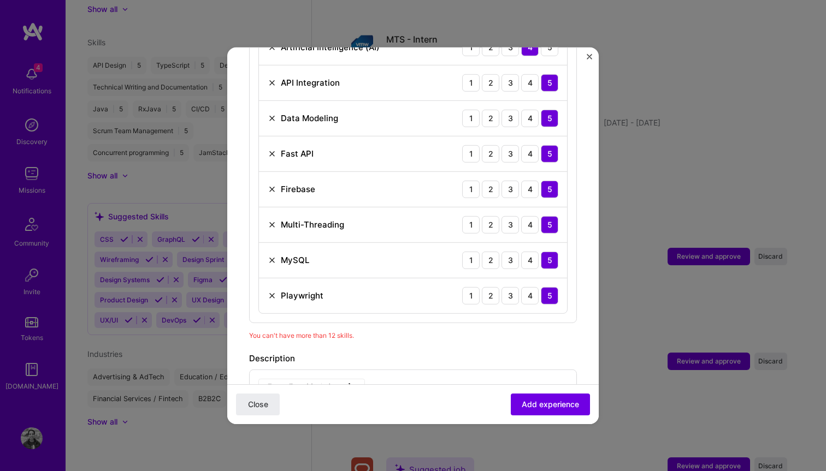
scroll to position [761, 0]
click at [276, 292] on img at bounding box center [272, 296] width 9 height 9
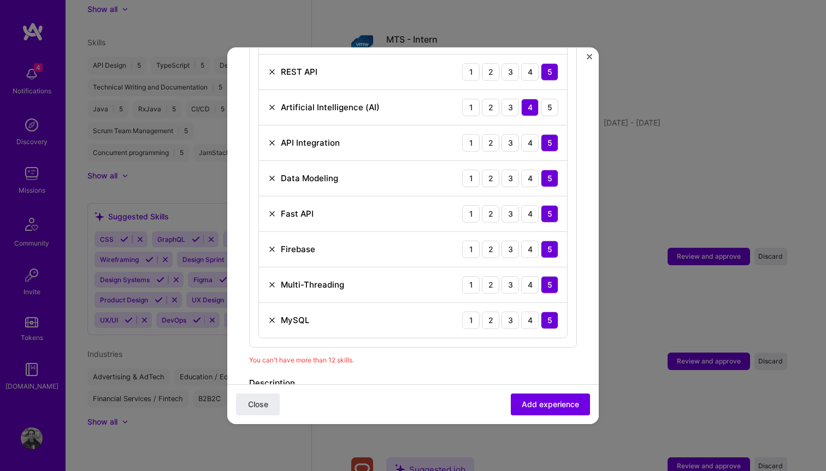
click at [273, 280] on img at bounding box center [272, 284] width 9 height 9
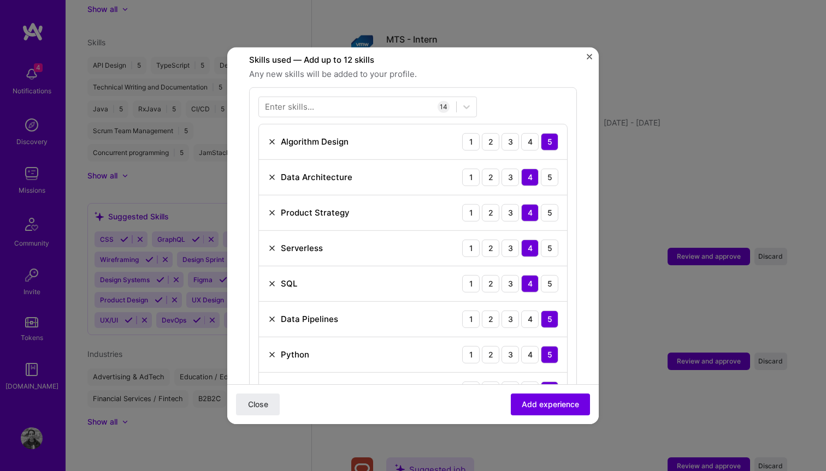
scroll to position [383, 0]
click at [274, 316] on img at bounding box center [272, 320] width 9 height 9
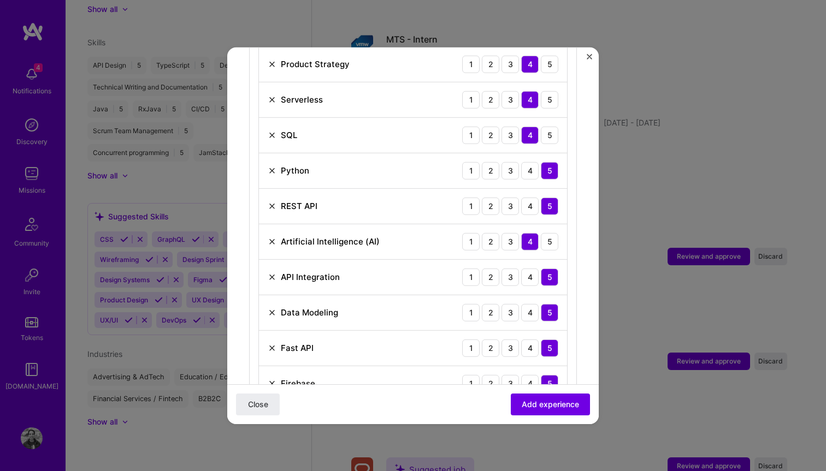
scroll to position [529, 0]
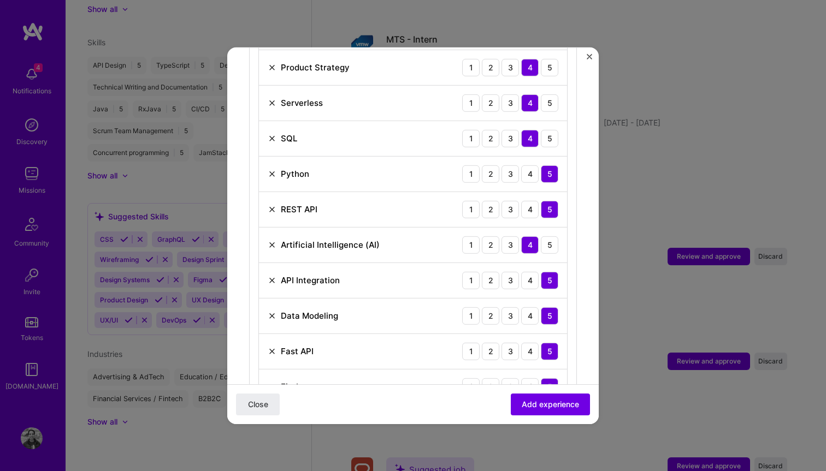
click at [270, 276] on img at bounding box center [272, 280] width 9 height 9
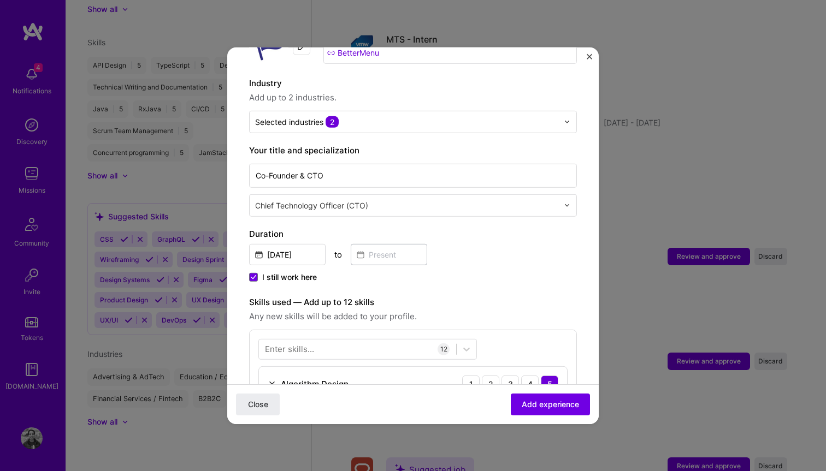
scroll to position [144, 0]
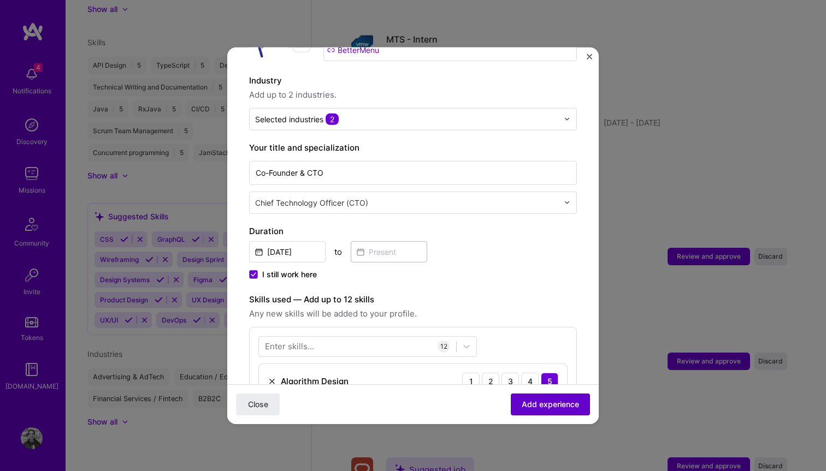
click at [547, 406] on span "Add experience" at bounding box center [549, 404] width 57 height 11
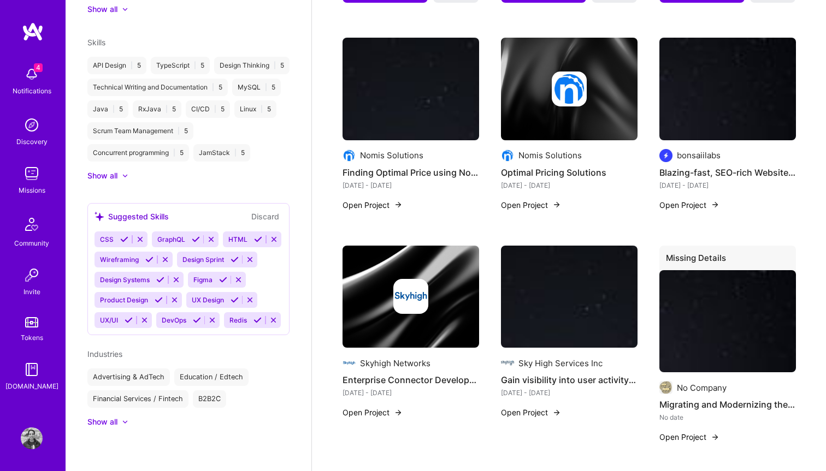
scroll to position [832, 0]
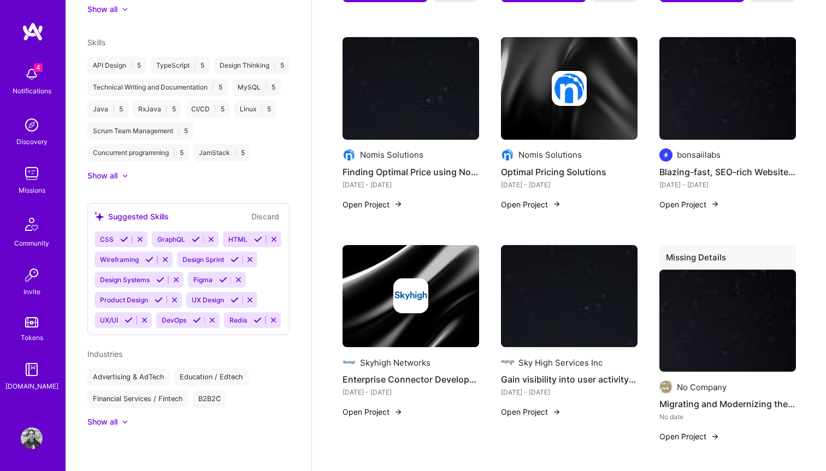
click at [118, 421] on div at bounding box center [119, 422] width 4 height 11
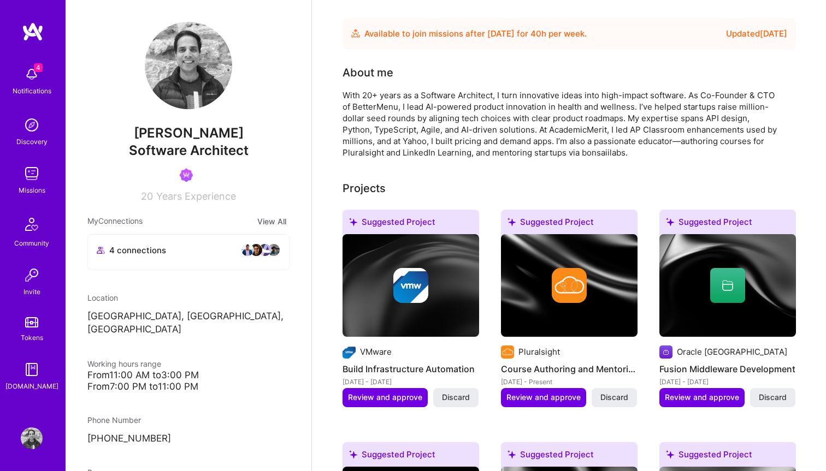
scroll to position [0, 0]
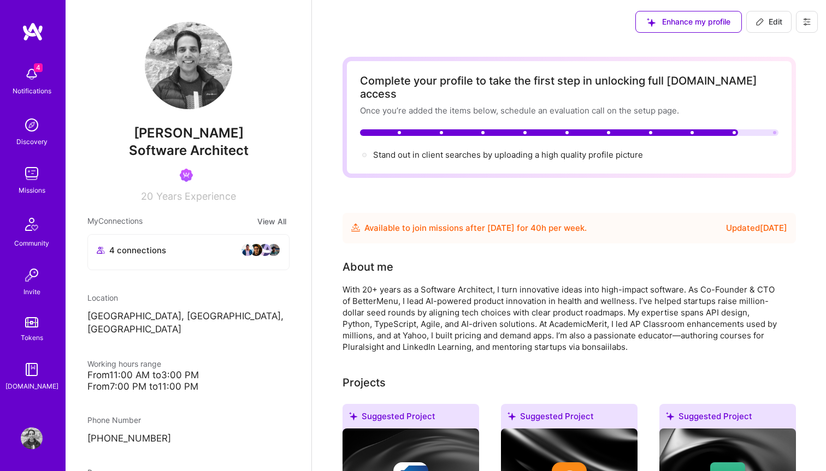
click at [758, 21] on icon at bounding box center [759, 21] width 9 height 9
select select "US"
select select "Future Date"
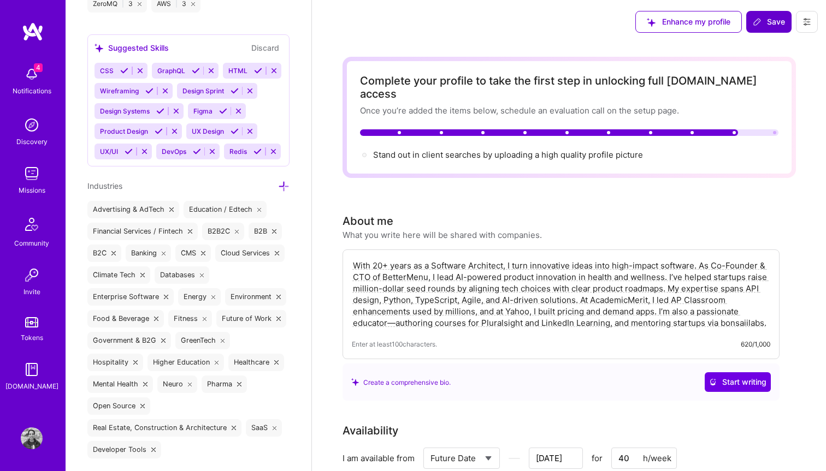
scroll to position [1876, 0]
click at [205, 251] on icon at bounding box center [203, 252] width 4 height 4
click at [161, 339] on icon at bounding box center [163, 339] width 4 height 4
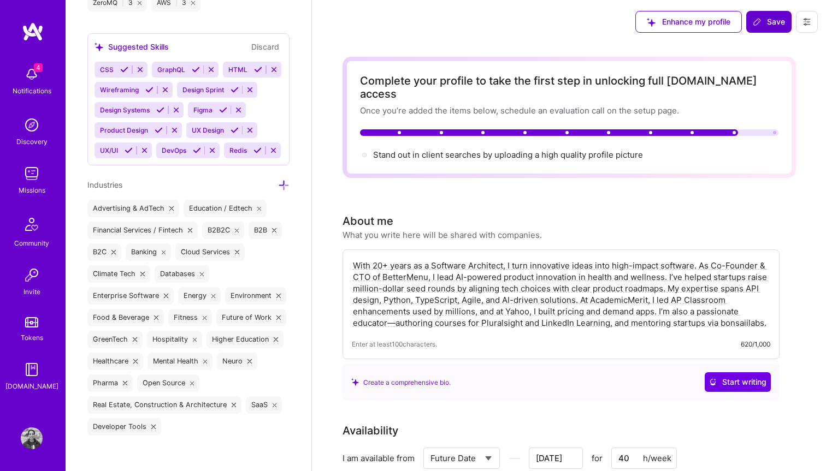
click at [206, 361] on icon at bounding box center [205, 361] width 4 height 4
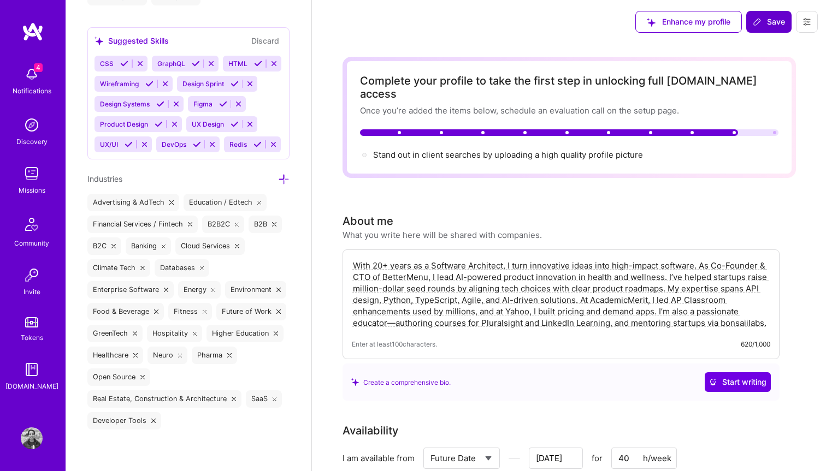
scroll to position [1883, 0]
click at [802, 19] on icon at bounding box center [806, 21] width 9 height 9
click at [779, 46] on button "Settings" at bounding box center [776, 47] width 82 height 28
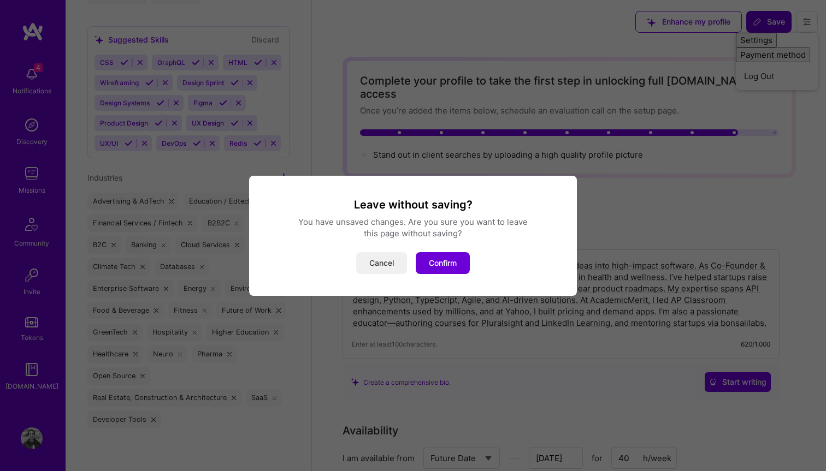
click at [389, 265] on button "Cancel" at bounding box center [381, 263] width 51 height 22
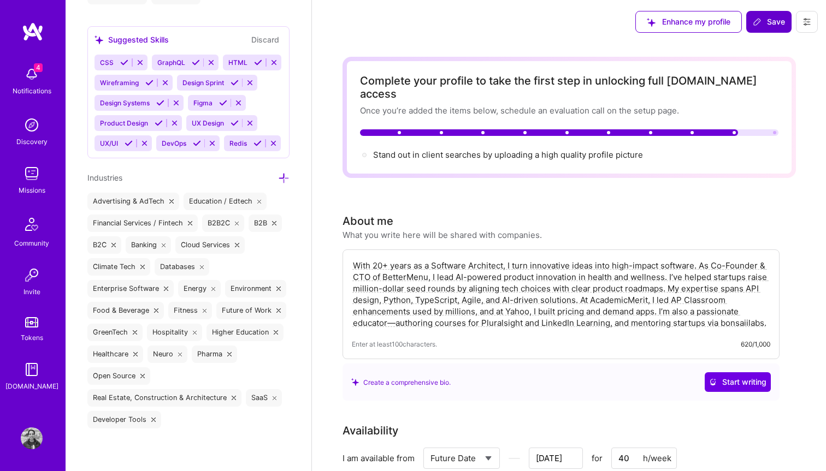
click at [771, 28] on button "Save" at bounding box center [768, 22] width 45 height 22
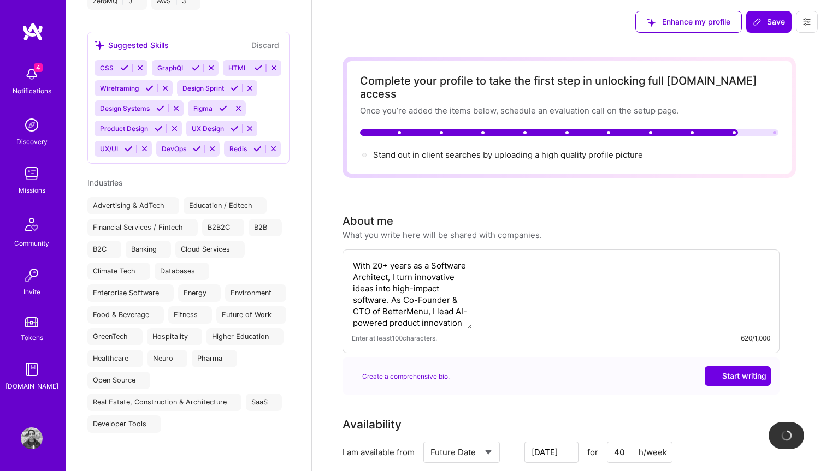
scroll to position [758, 0]
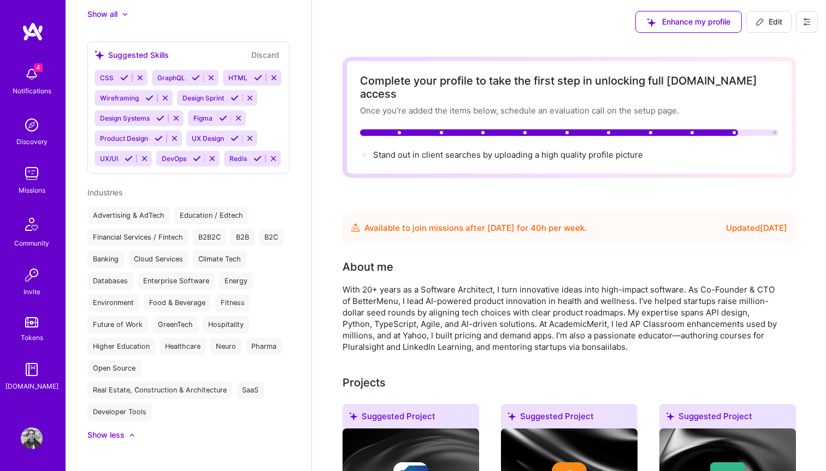
click at [806, 22] on icon at bounding box center [806, 21] width 9 height 9
click at [782, 50] on button "Settings" at bounding box center [776, 47] width 82 height 28
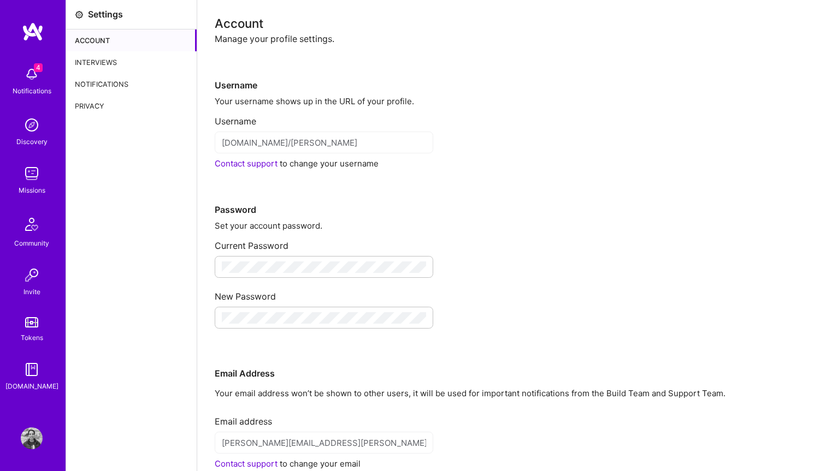
click at [110, 57] on div "Interviews" at bounding box center [131, 62] width 131 height 22
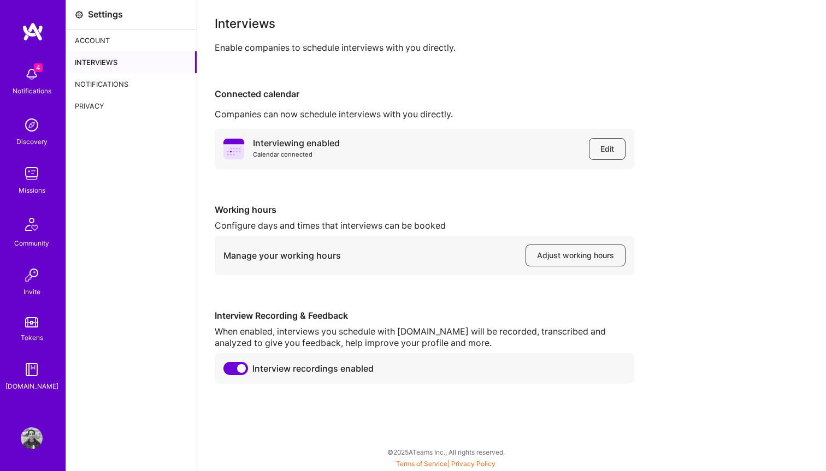
click at [231, 371] on span at bounding box center [235, 368] width 25 height 13
click at [226, 371] on input "checkbox" at bounding box center [226, 371] width 0 height 0
click at [235, 370] on span at bounding box center [235, 368] width 25 height 13
click at [122, 88] on div "Notifications" at bounding box center [131, 84] width 131 height 22
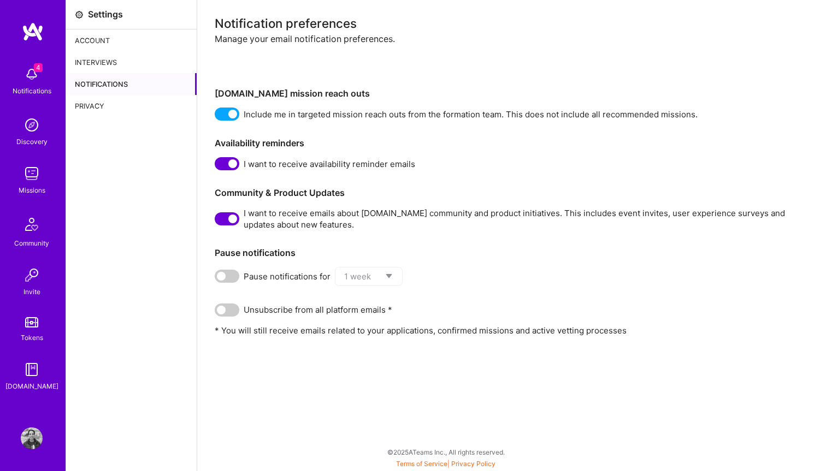
click at [229, 222] on span at bounding box center [227, 218] width 25 height 13
click at [217, 221] on input "checkbox" at bounding box center [217, 221] width 0 height 0
click at [109, 104] on div "Privacy" at bounding box center [131, 106] width 131 height 22
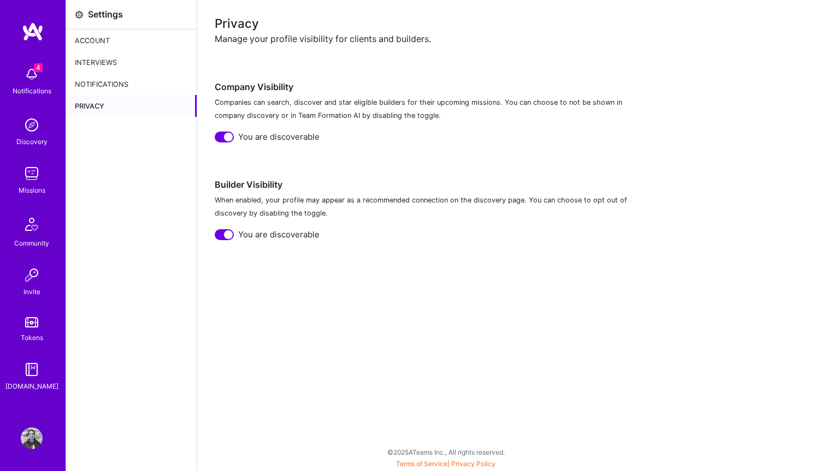
click at [224, 237] on div at bounding box center [224, 234] width 19 height 11
click at [26, 444] on img at bounding box center [32, 439] width 22 height 22
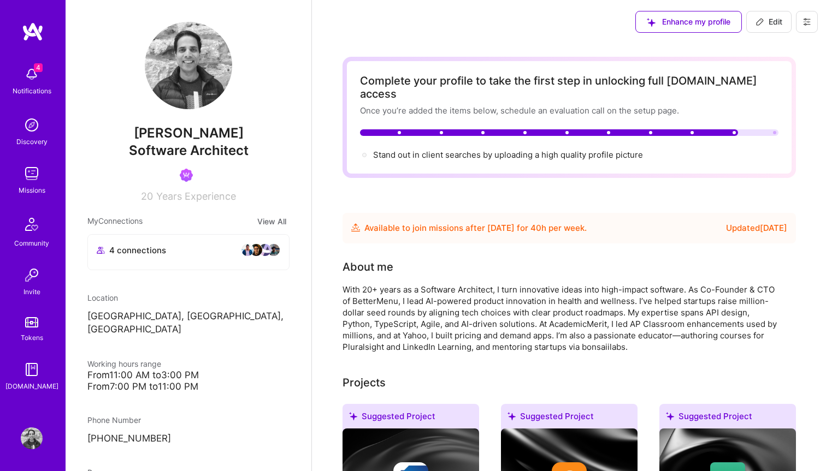
click at [222, 50] on img at bounding box center [188, 65] width 87 height 87
click at [193, 71] on img at bounding box center [188, 65] width 87 height 87
click at [776, 24] on span "Edit" at bounding box center [768, 21] width 27 height 11
select select "US"
select select "Future Date"
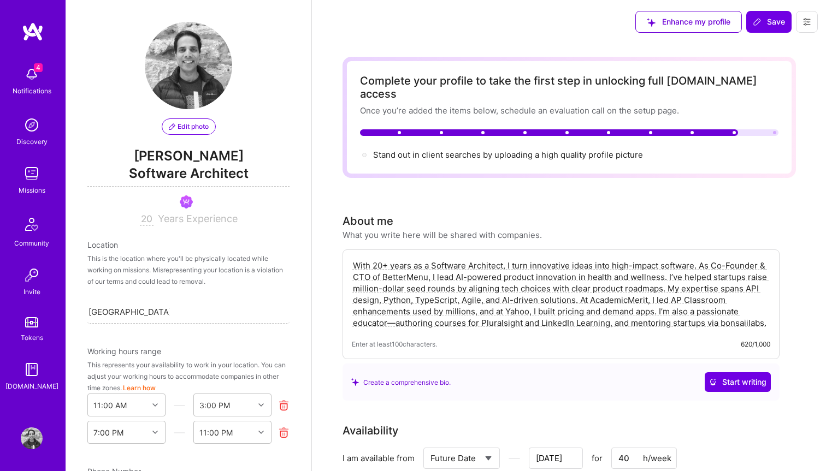
click at [192, 131] on span "Edit photo" at bounding box center [189, 127] width 40 height 10
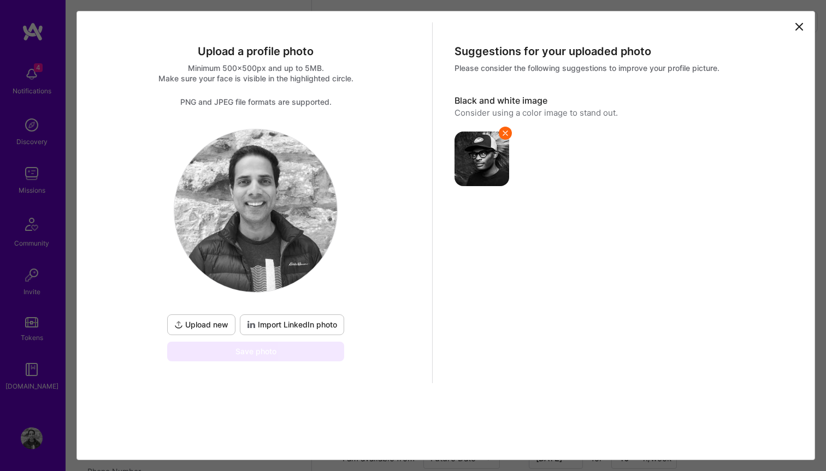
click at [281, 332] on button "Import LinkedIn photo" at bounding box center [292, 325] width 104 height 21
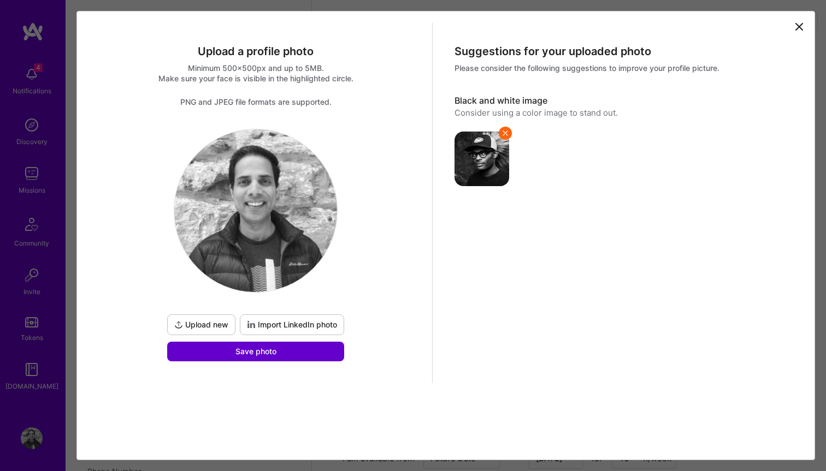
click at [280, 357] on button "Save photo" at bounding box center [255, 352] width 177 height 20
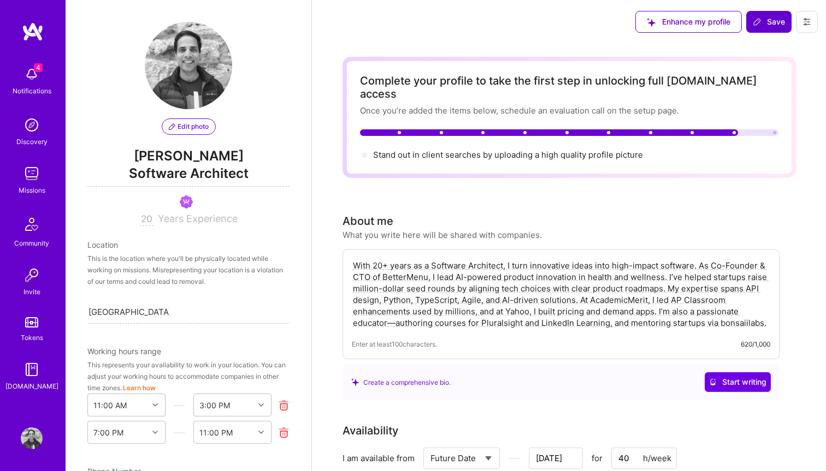
click at [768, 25] on span "Save" at bounding box center [768, 21] width 32 height 11
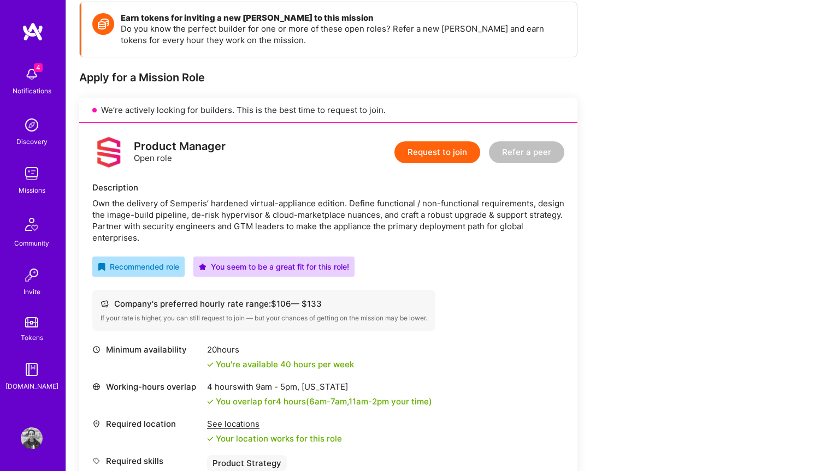
scroll to position [158, 0]
click at [290, 188] on div "Description" at bounding box center [328, 186] width 472 height 11
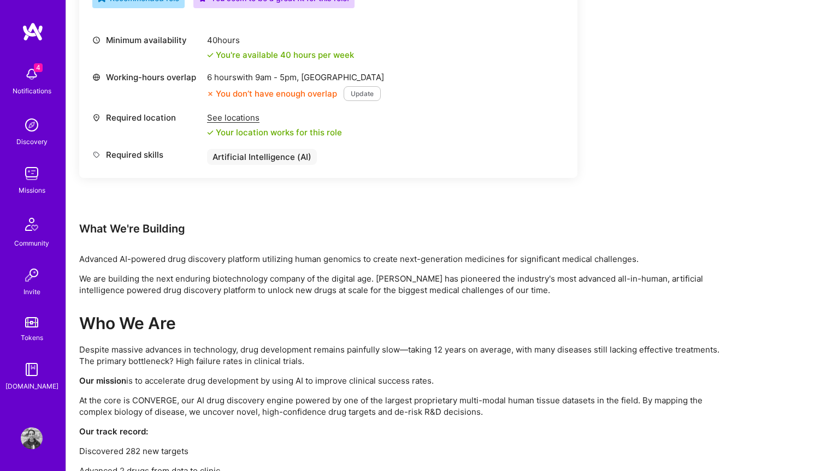
scroll to position [159, 0]
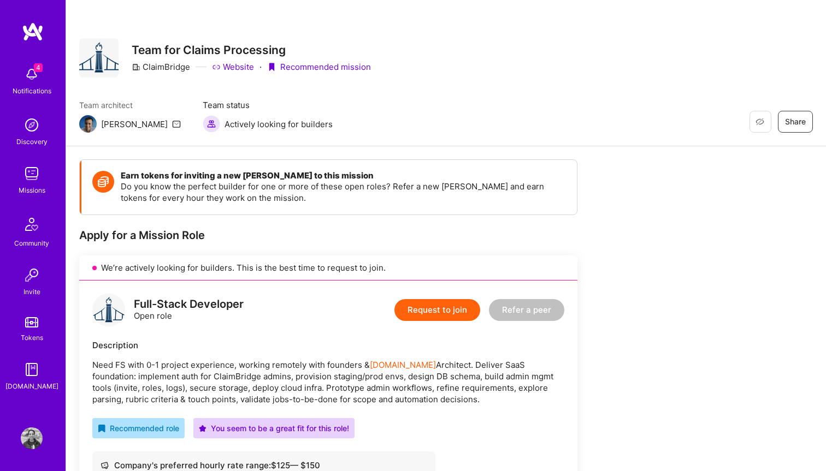
click at [106, 126] on div "[PERSON_NAME]" at bounding box center [134, 123] width 67 height 11
click at [106, 126] on div "Luis" at bounding box center [134, 123] width 67 height 11
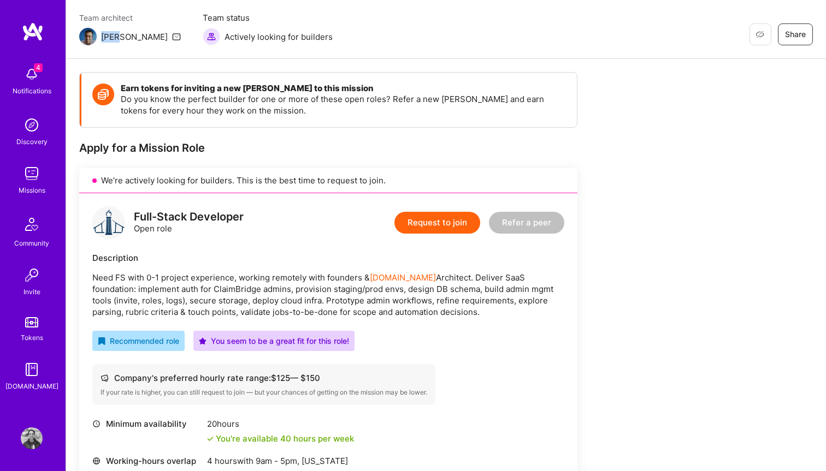
scroll to position [90, 0]
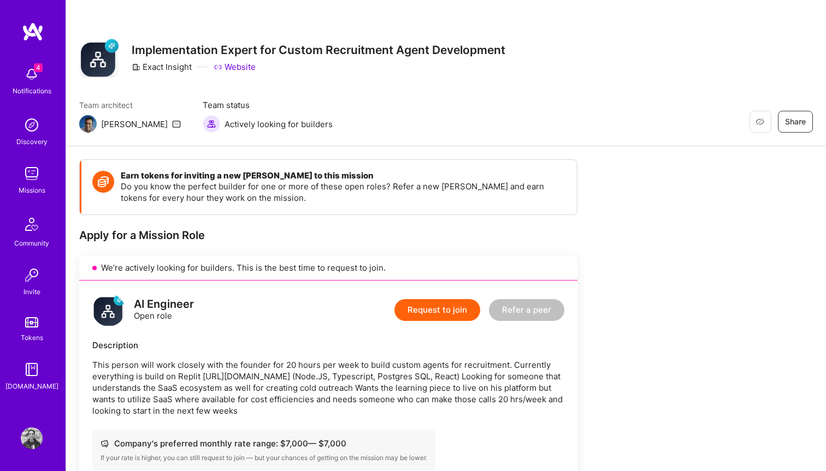
click at [432, 313] on button "Request to join" at bounding box center [437, 310] width 86 height 22
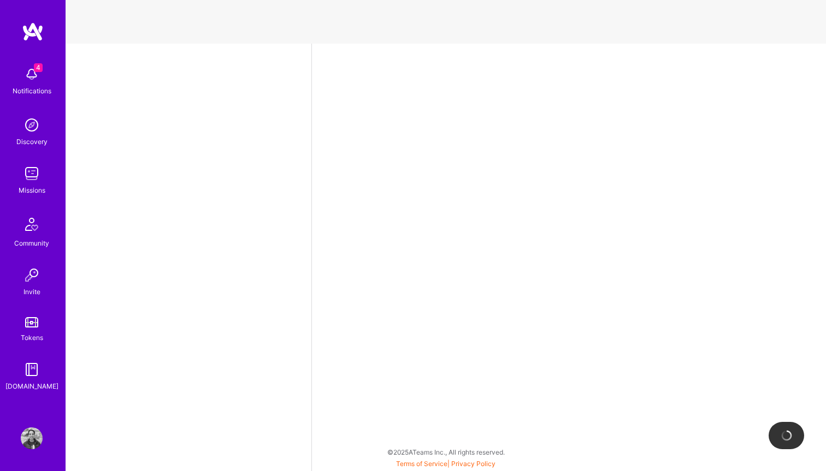
select select "US"
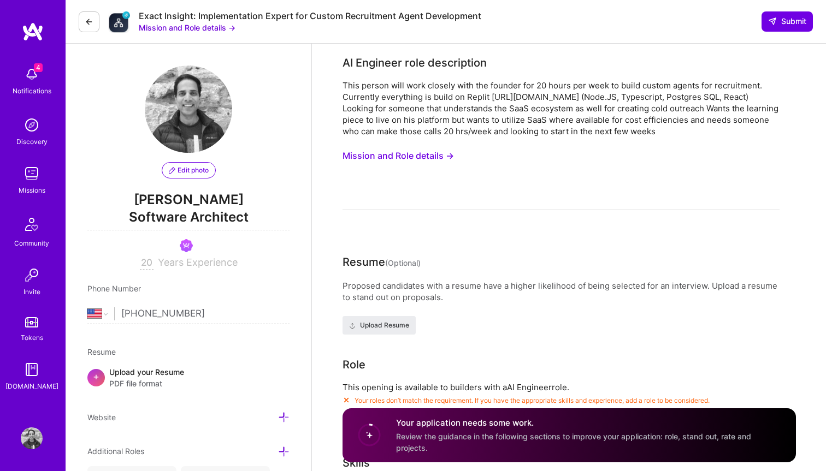
click at [82, 20] on button at bounding box center [89, 21] width 21 height 21
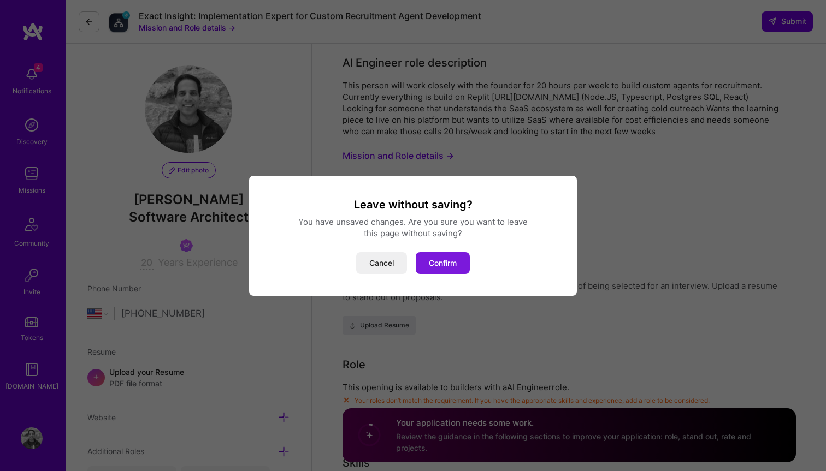
click at [428, 256] on button "Confirm" at bounding box center [443, 263] width 54 height 22
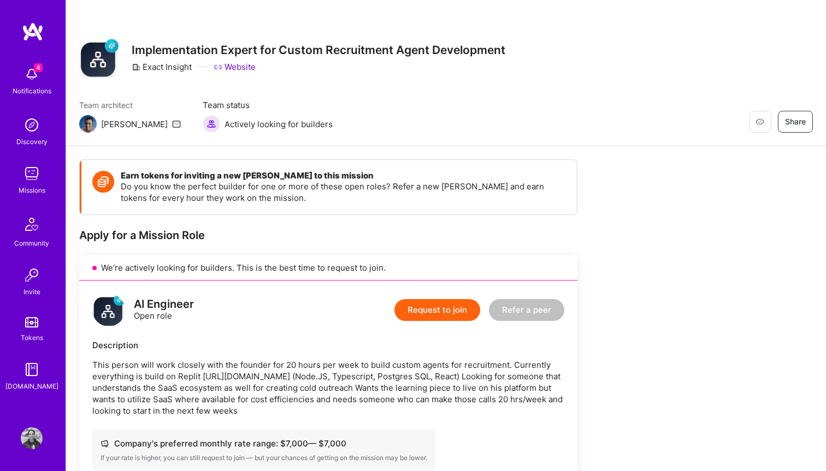
click at [450, 305] on button "Request to join" at bounding box center [437, 310] width 86 height 22
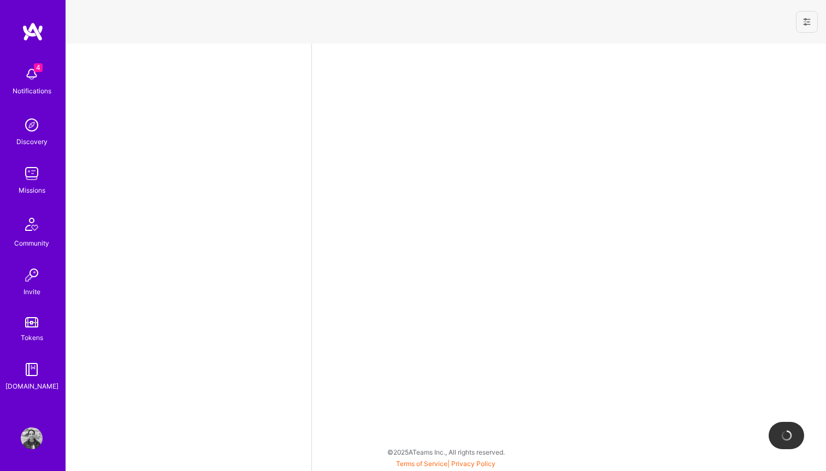
select select "US"
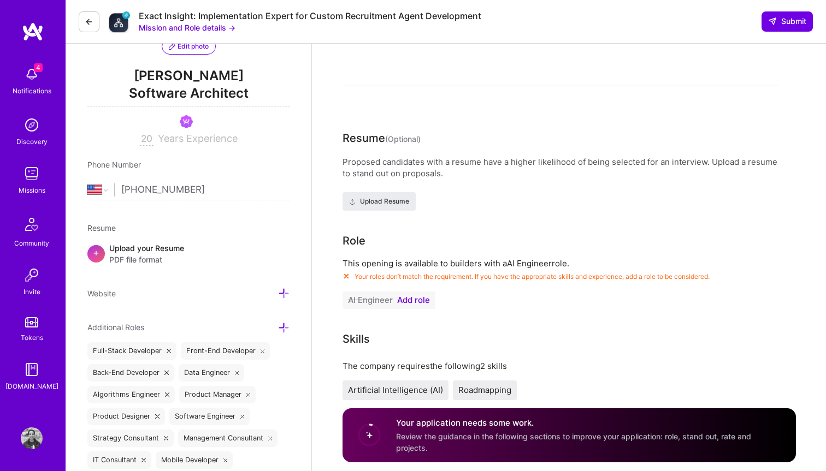
scroll to position [129, 0]
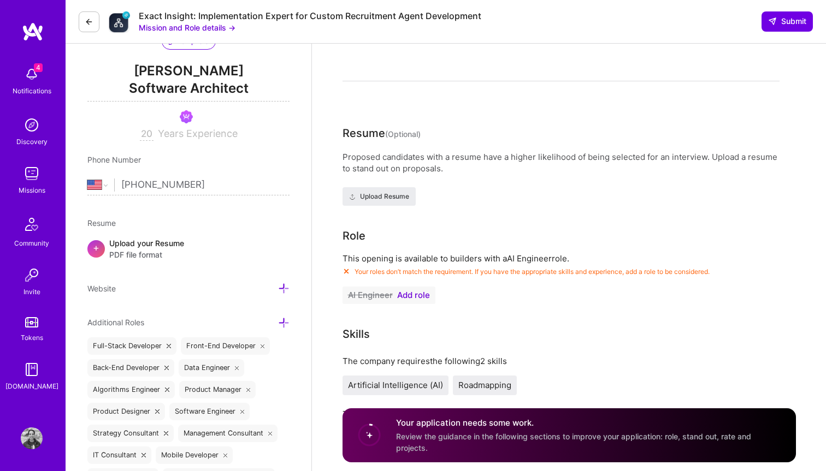
click at [410, 295] on span "Add role" at bounding box center [413, 295] width 33 height 9
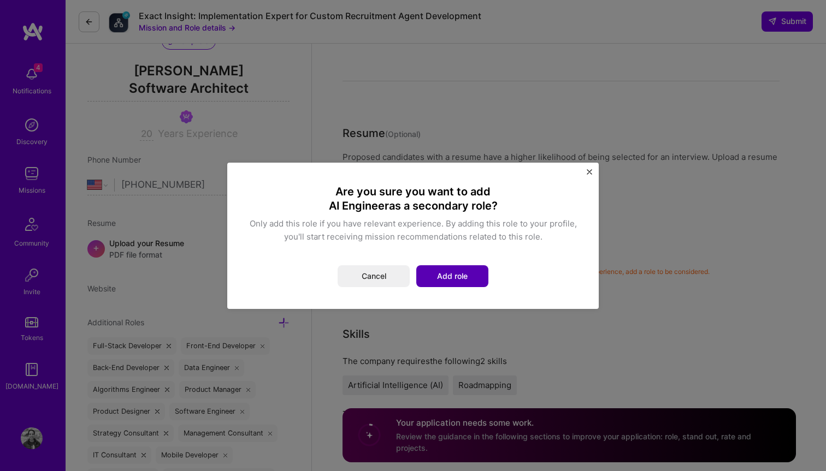
click at [444, 274] on button "Add role" at bounding box center [452, 276] width 72 height 22
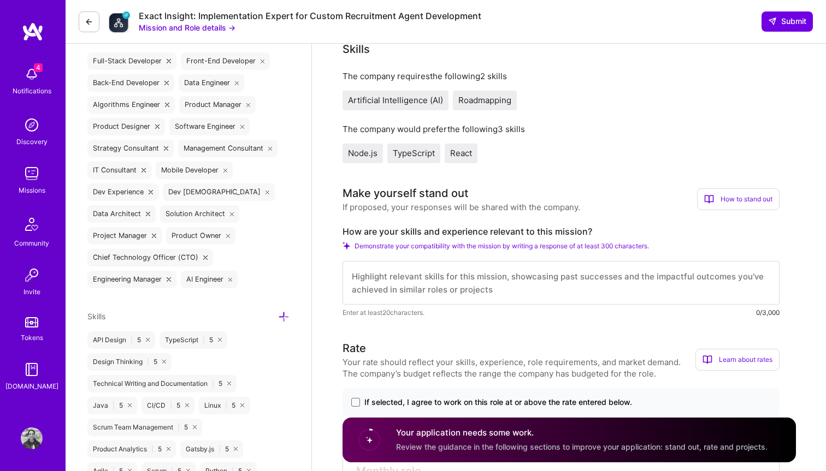
scroll to position [415, 0]
click at [435, 288] on textarea at bounding box center [560, 282] width 437 height 44
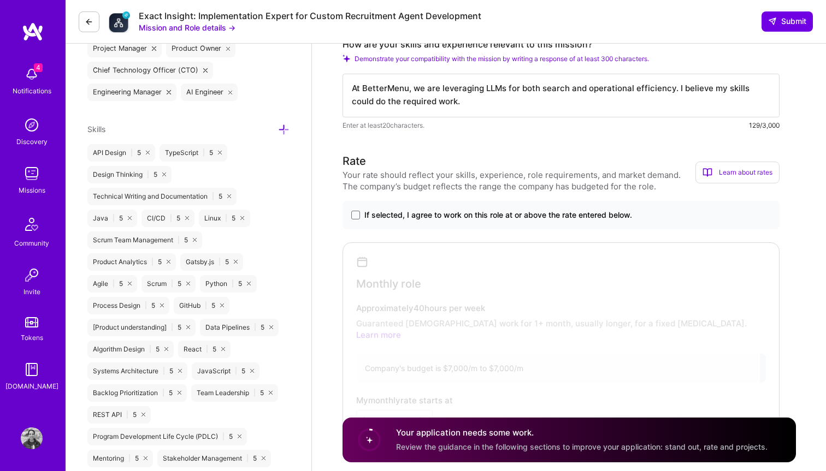
scroll to position [608, 0]
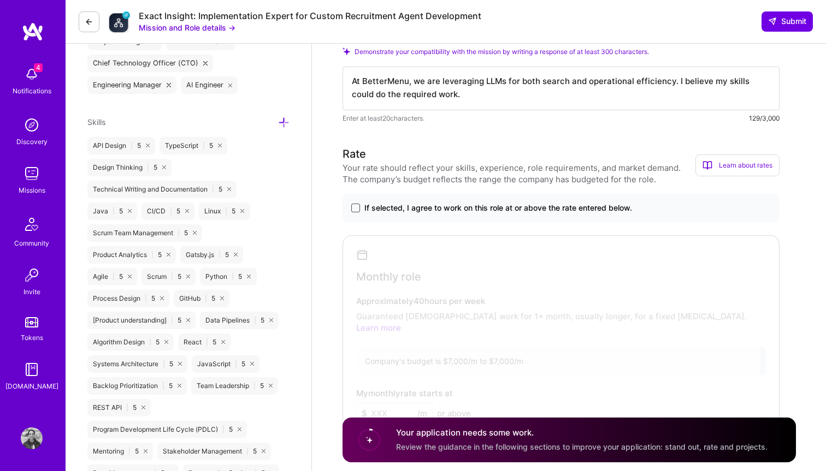
type textarea "At BetterMenu, we are leveraging LLMs for both search and operational efficienc…"
click at [354, 206] on span at bounding box center [355, 208] width 9 height 9
click at [0, 0] on input "If selected, I agree to work on this role at or above the rate entered below." at bounding box center [0, 0] width 0 height 0
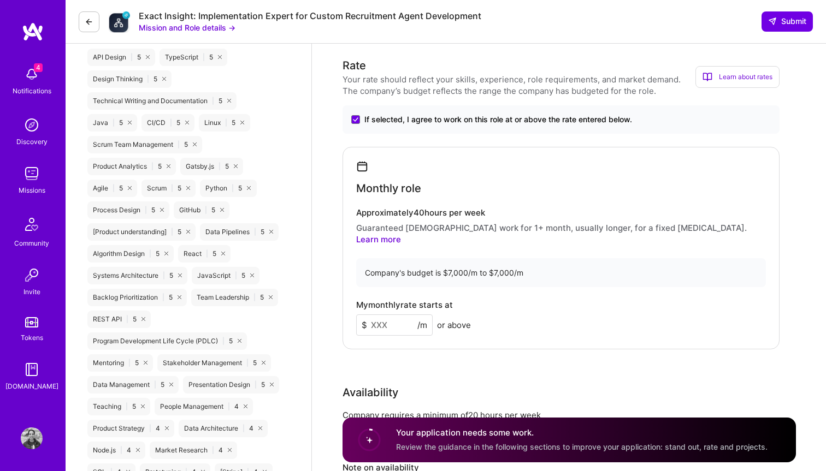
scroll to position [715, 0]
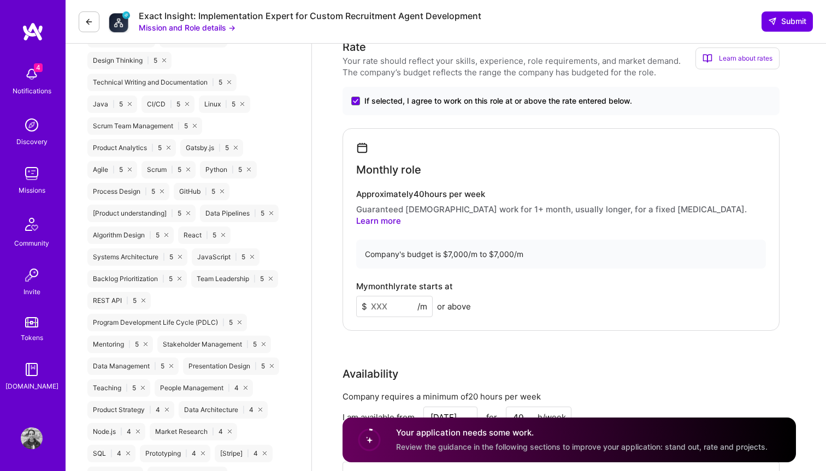
click at [401, 216] on link "Learn more" at bounding box center [378, 221] width 45 height 10
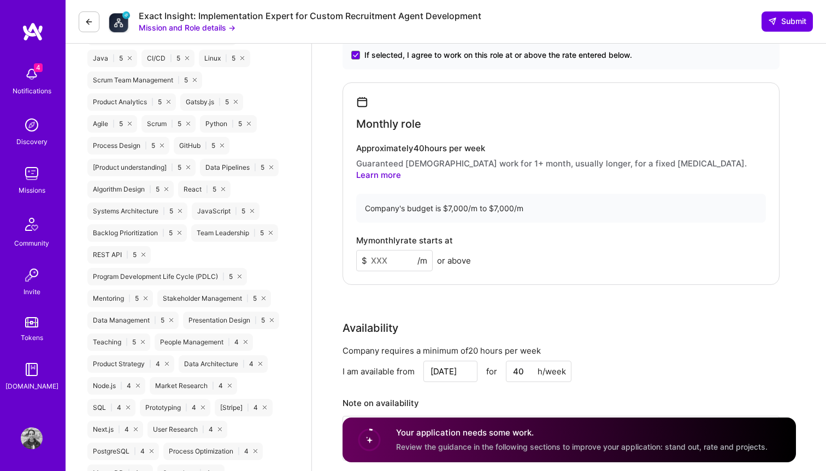
scroll to position [763, 0]
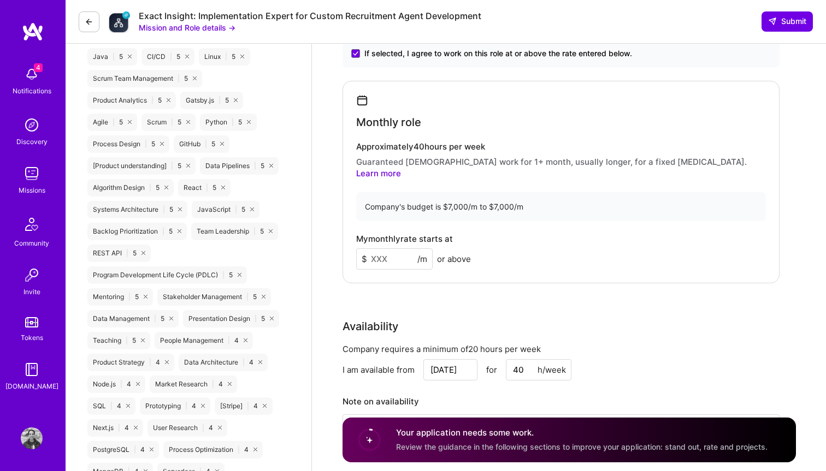
click at [382, 248] on input at bounding box center [394, 258] width 76 height 21
type input "120"
click at [441, 290] on div "Rate Your rate should reflect your skills, experience, role requirements, and m…" at bounding box center [568, 232] width 453 height 482
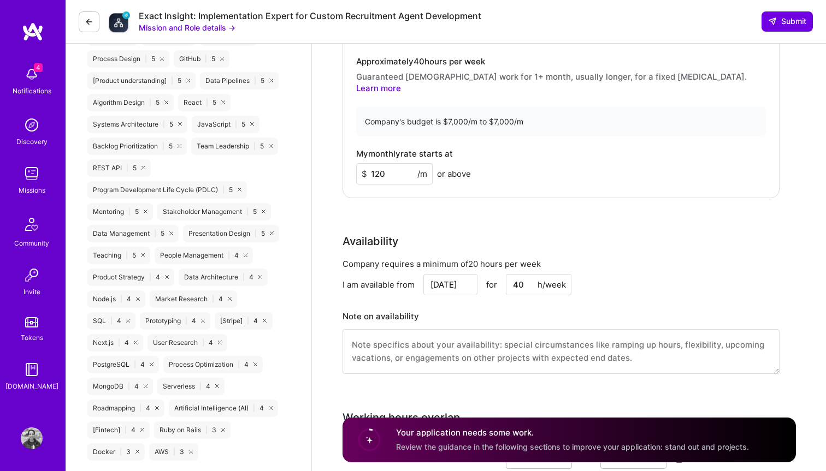
scroll to position [850, 0]
click at [442, 272] on input "Aug 18" at bounding box center [450, 282] width 54 height 21
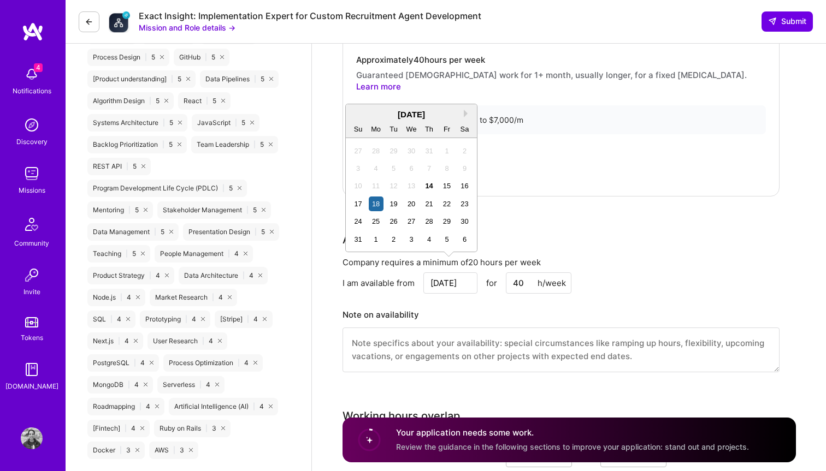
click at [436, 294] on div "Company requires a minimum of 20 hours per week I am available from Aug 18 Next…" at bounding box center [560, 321] width 437 height 129
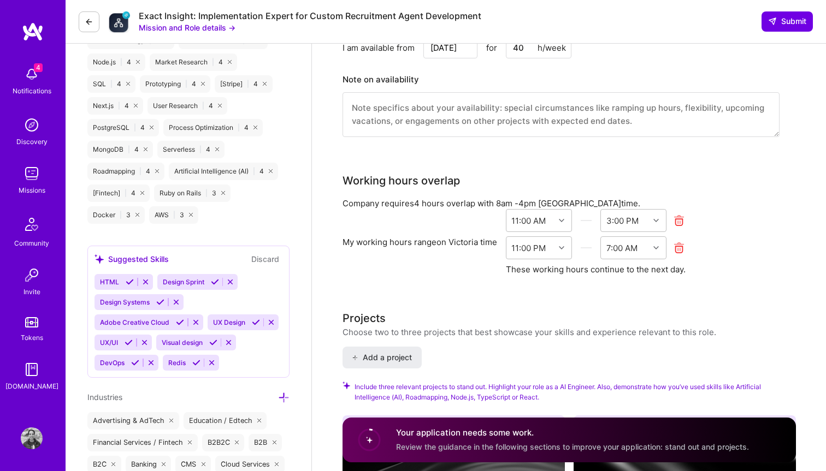
scroll to position [1087, 0]
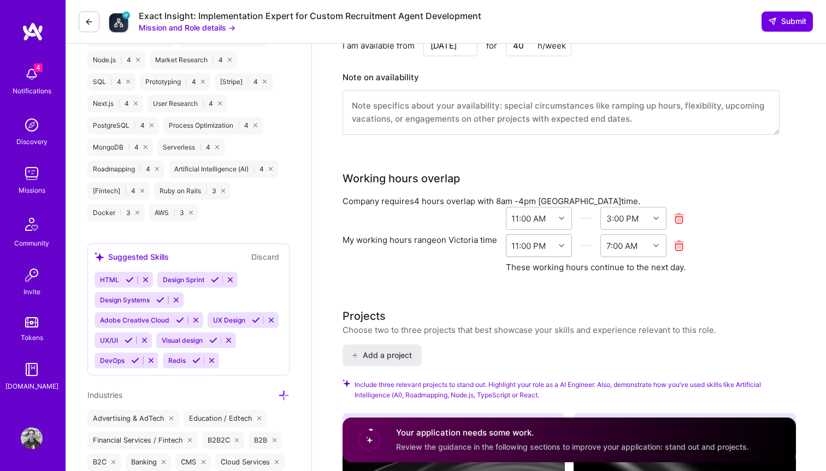
click at [545, 240] on div "11:00 PM" at bounding box center [530, 246] width 48 height 22
click at [537, 320] on div "7:00 PM" at bounding box center [539, 326] width 66 height 20
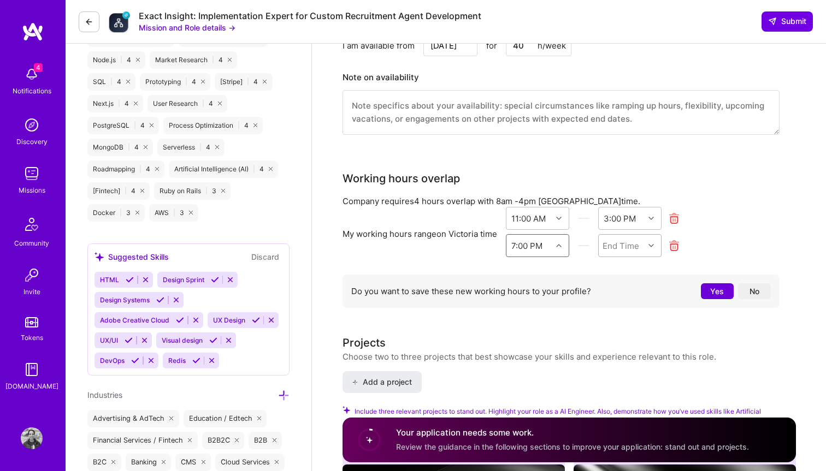
click at [632, 240] on div "End Time" at bounding box center [620, 245] width 37 height 11
click at [620, 347] on div "11:00 PM" at bounding box center [630, 357] width 64 height 20
click at [714, 283] on button "Yes" at bounding box center [717, 291] width 33 height 16
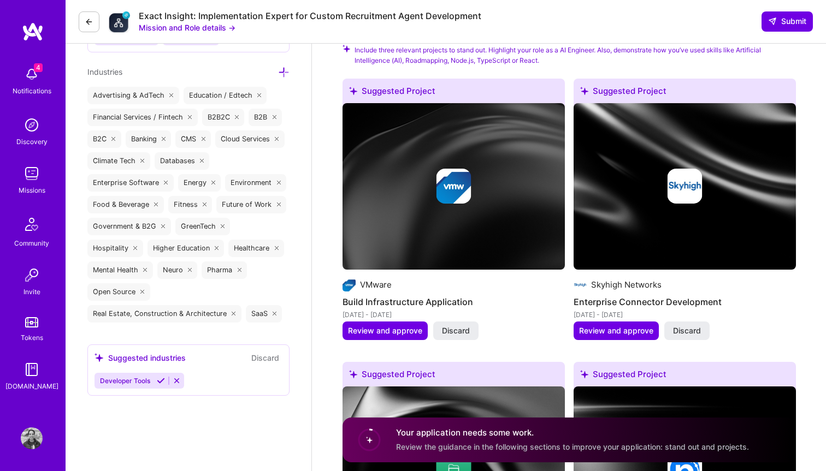
scroll to position [1421, 0]
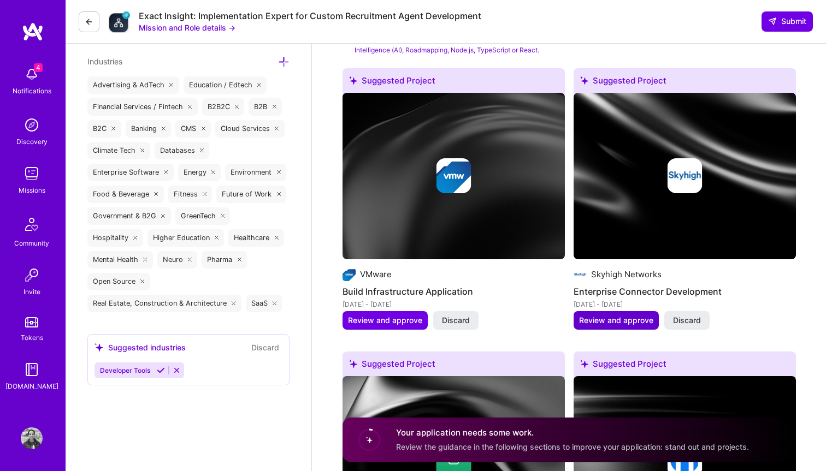
click at [592, 315] on span "Review and approve" at bounding box center [616, 320] width 74 height 11
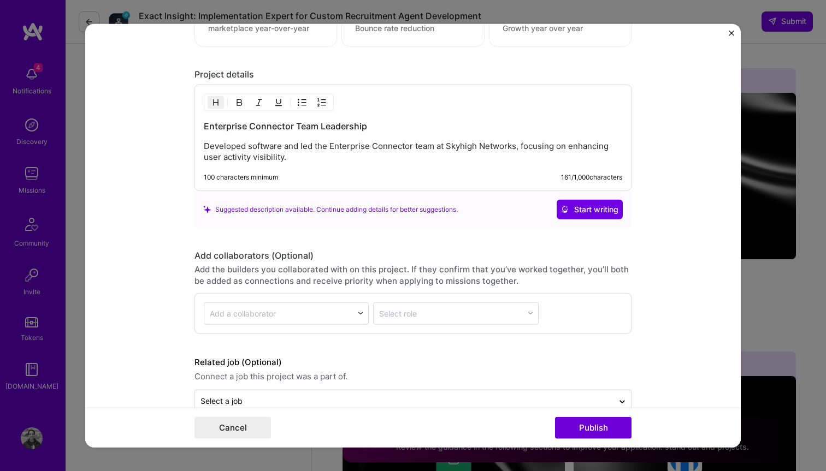
scroll to position [1046, 0]
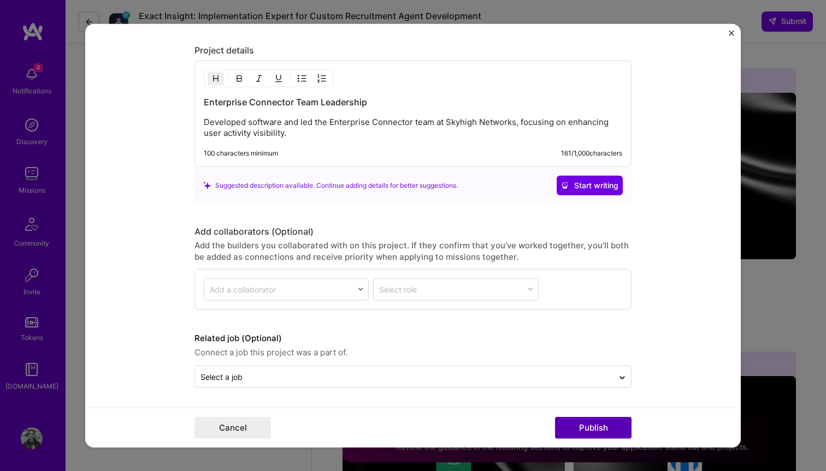
click at [583, 430] on button "Publish" at bounding box center [593, 428] width 76 height 22
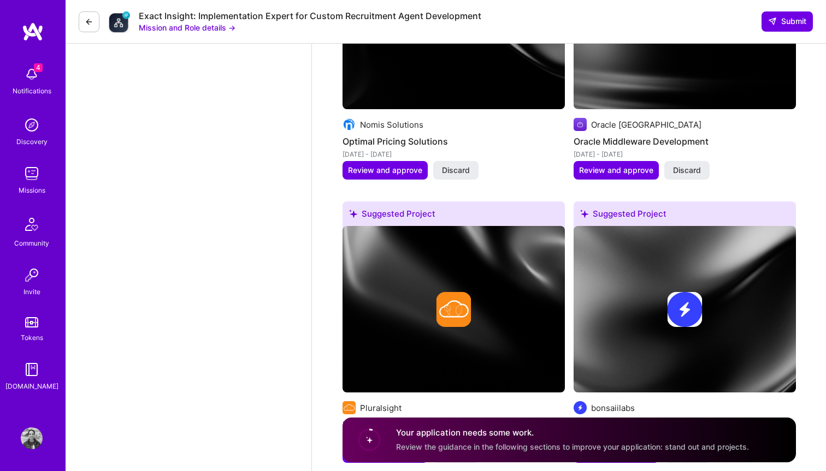
scroll to position [1873, 0]
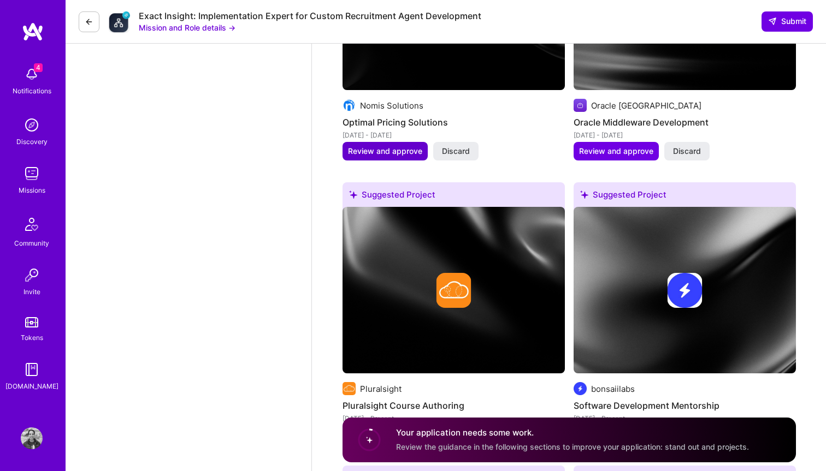
click at [387, 146] on span "Review and approve" at bounding box center [385, 151] width 74 height 11
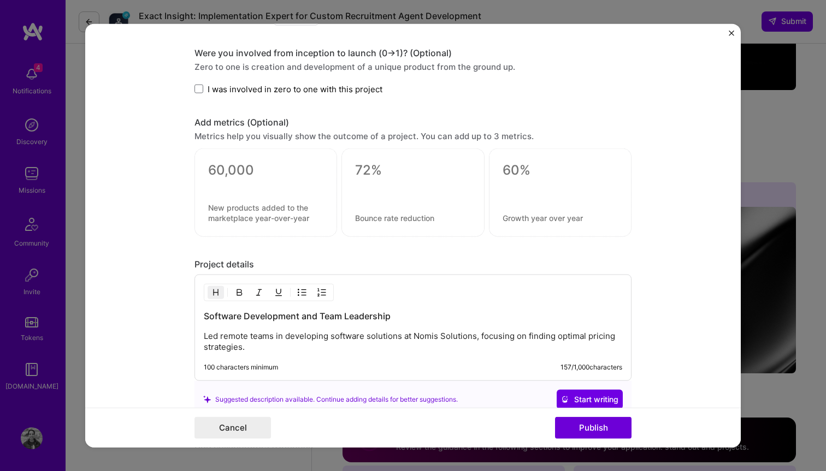
scroll to position [1046, 0]
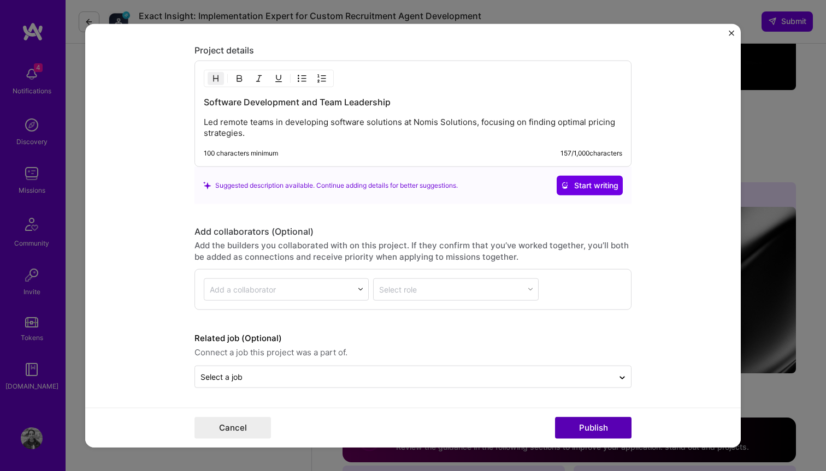
click at [583, 429] on button "Publish" at bounding box center [593, 428] width 76 height 22
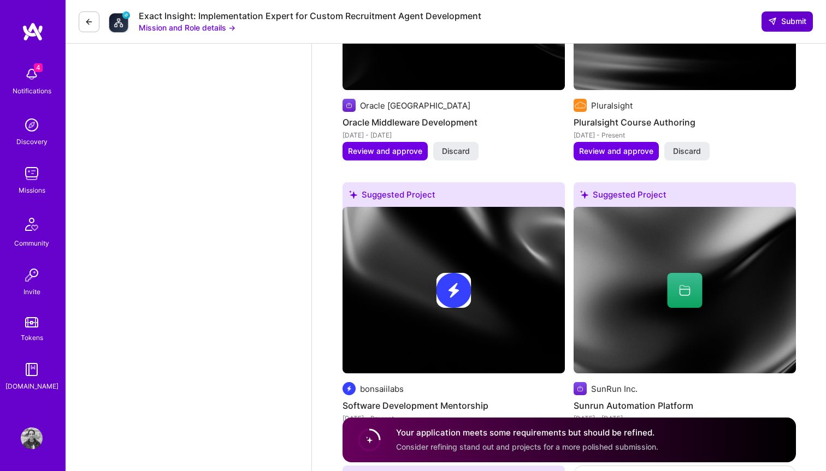
click at [781, 19] on span "Submit" at bounding box center [787, 21] width 38 height 11
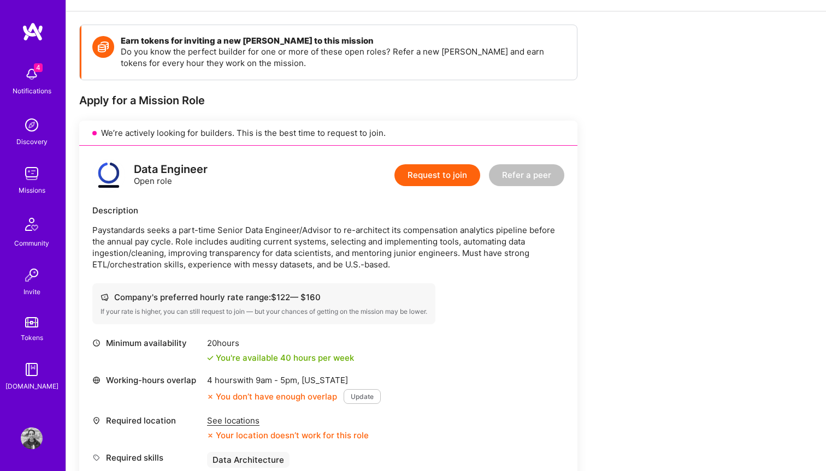
scroll to position [137, 0]
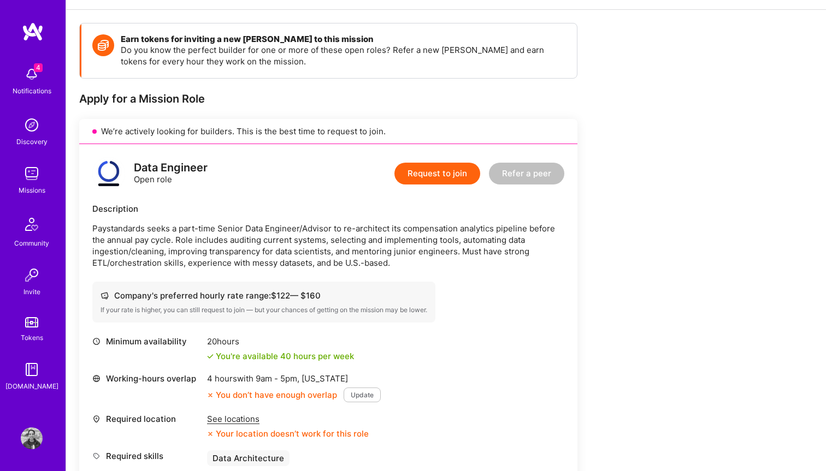
click at [454, 257] on p "Paystandards seeks a part-time Senior Data Engineer/Advisor to re-architect its…" at bounding box center [328, 246] width 472 height 46
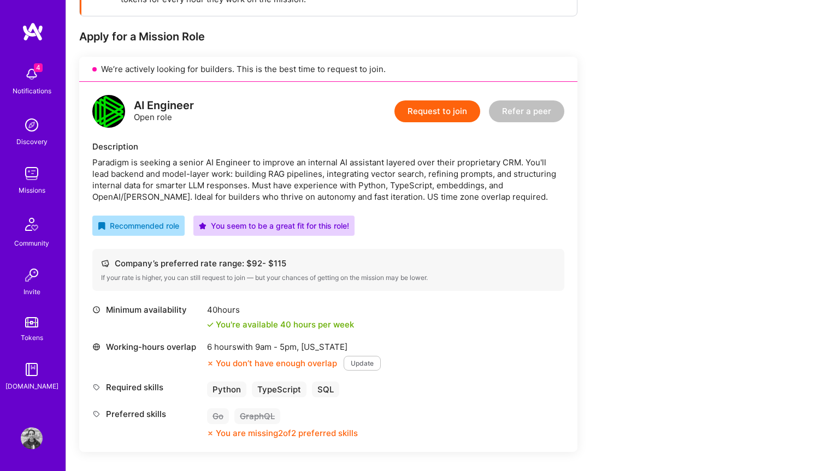
scroll to position [206, 0]
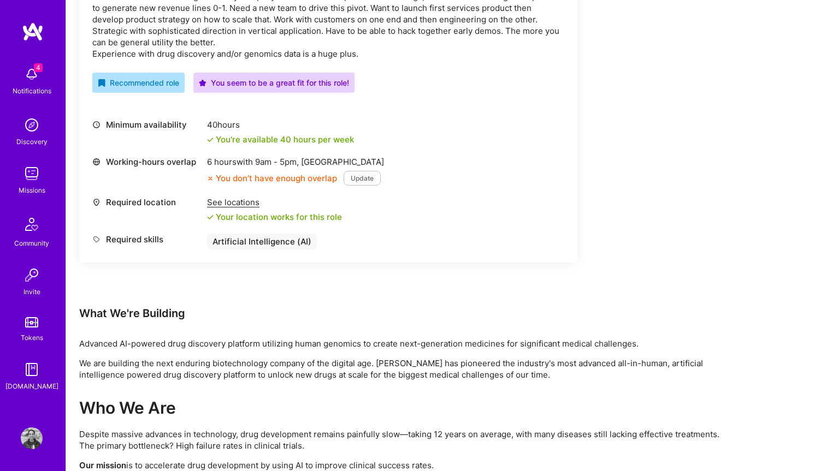
scroll to position [373, 0]
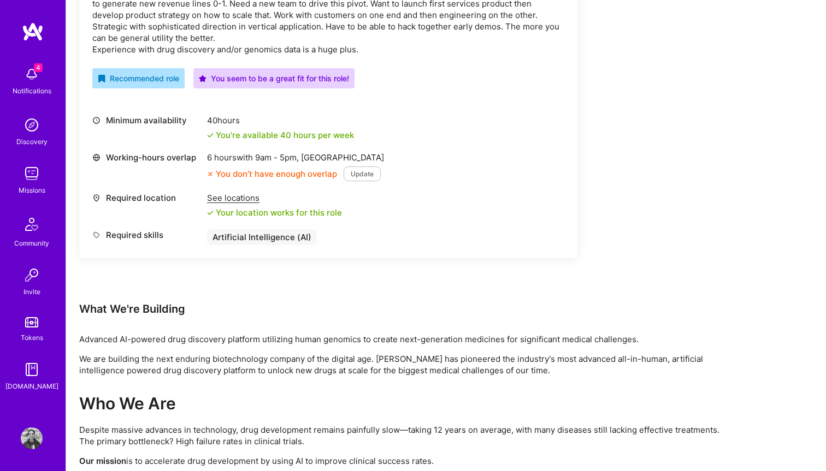
click at [361, 287] on div "Earn tokens for inviting a new [PERSON_NAME] to this mission Do you know the pe…" at bounding box center [328, 44] width 498 height 515
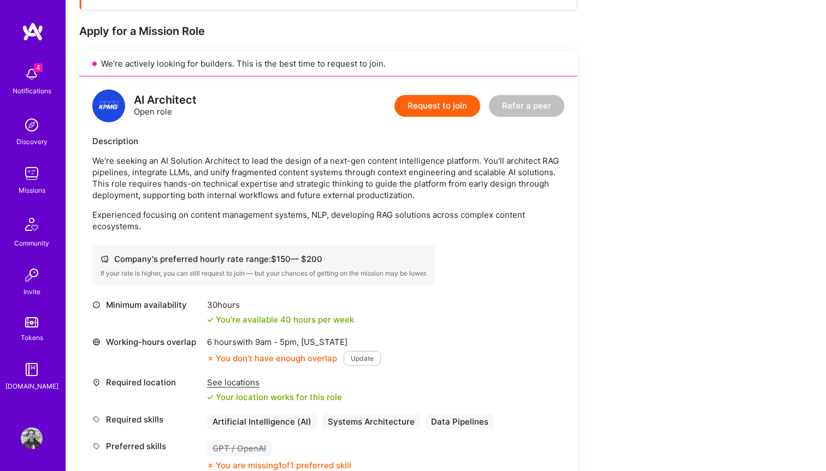
scroll to position [200, 0]
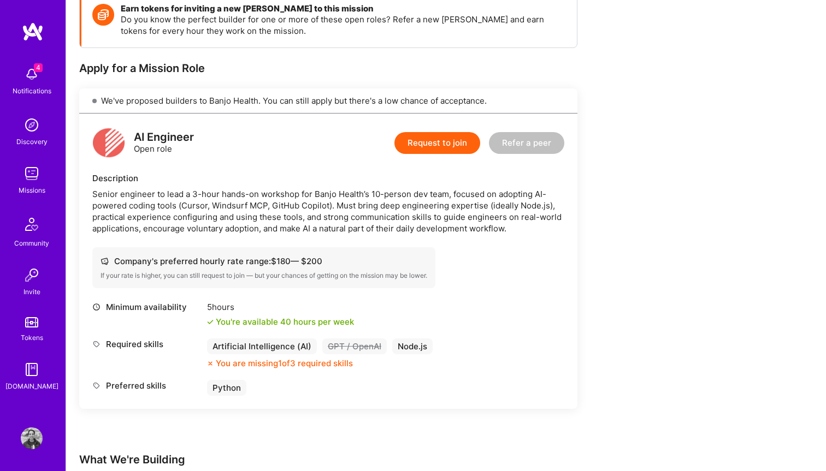
scroll to position [170, 0]
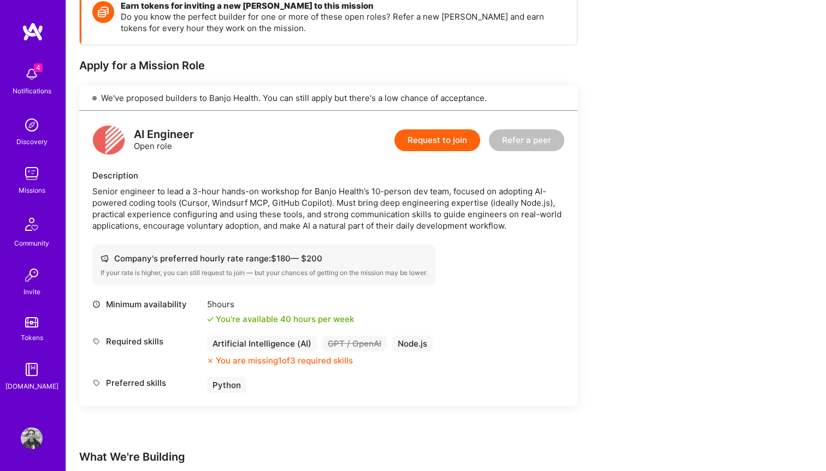
click at [292, 345] on div "Artificial Intelligence (AI)" at bounding box center [262, 344] width 110 height 16
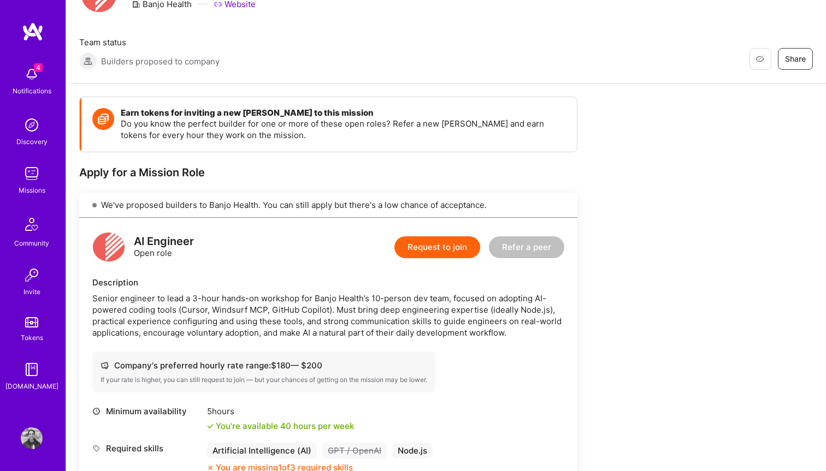
scroll to position [0, 0]
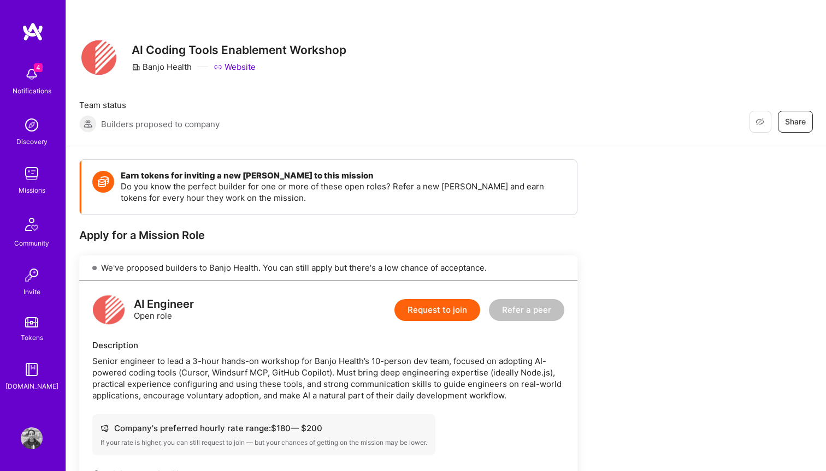
click at [793, 122] on span "Share" at bounding box center [795, 121] width 21 height 11
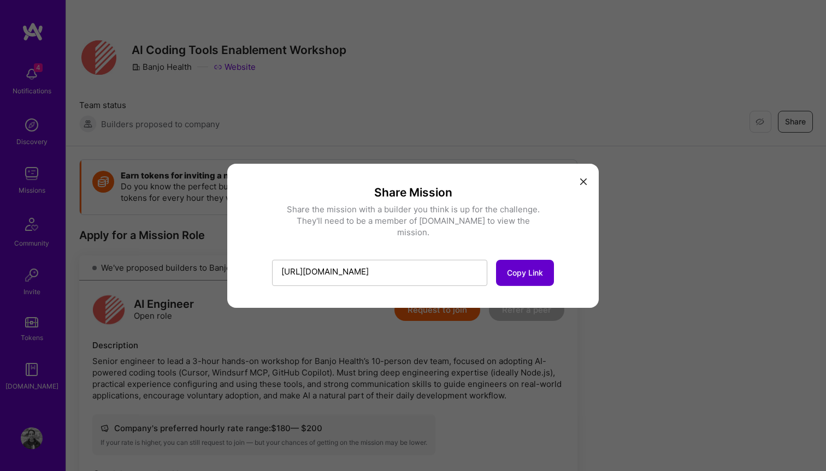
click at [513, 268] on span "Copy Link" at bounding box center [525, 273] width 36 height 11
click at [581, 185] on icon "modal" at bounding box center [583, 182] width 7 height 7
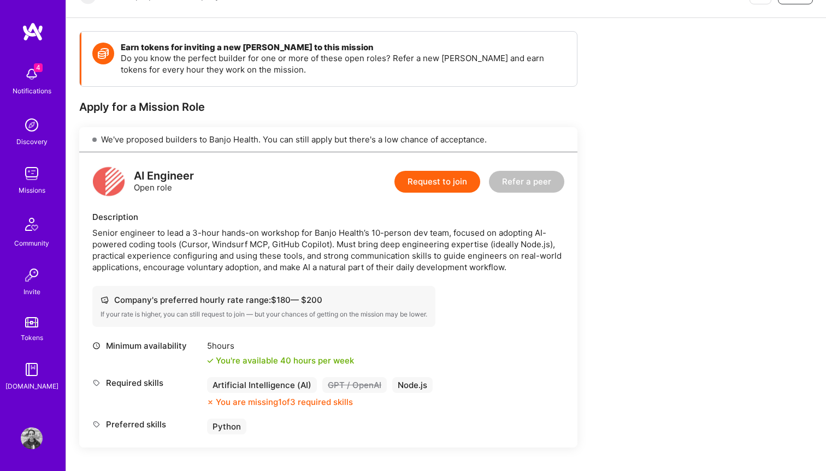
scroll to position [128, 0]
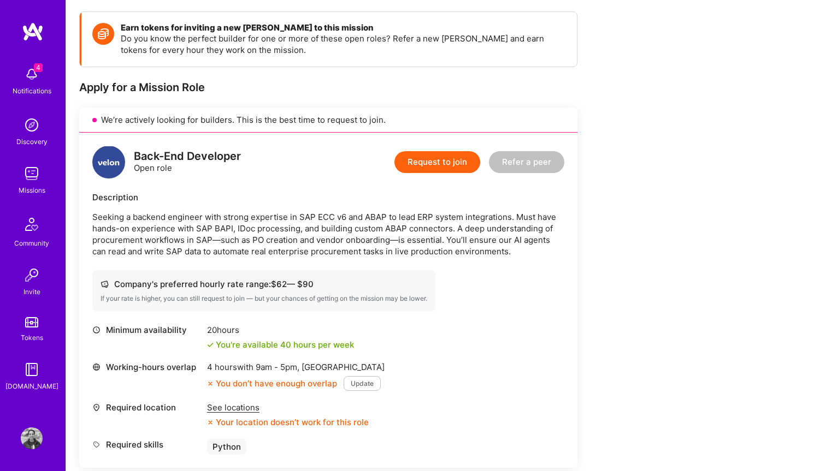
scroll to position [175, 0]
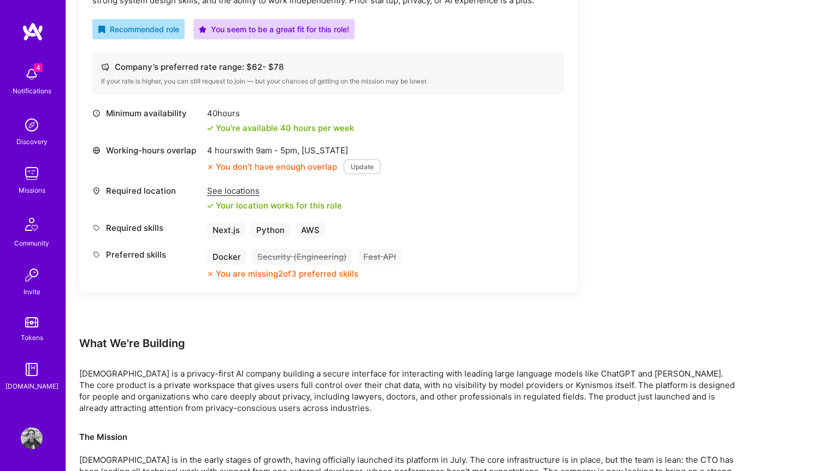
scroll to position [383, 0]
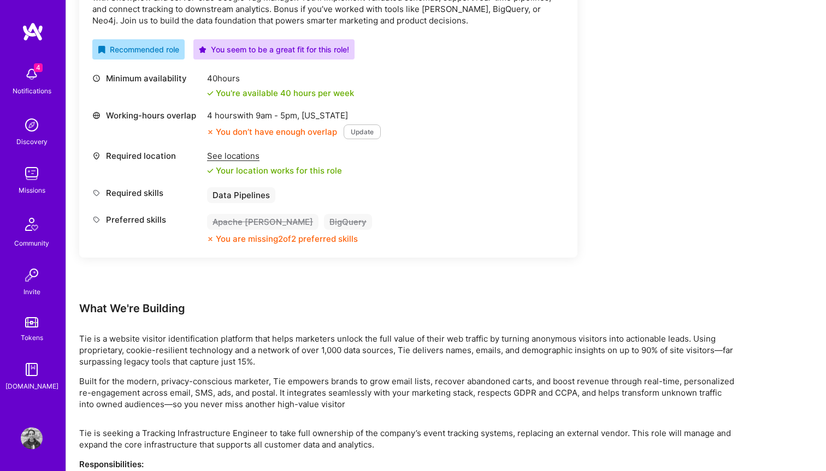
scroll to position [378, 0]
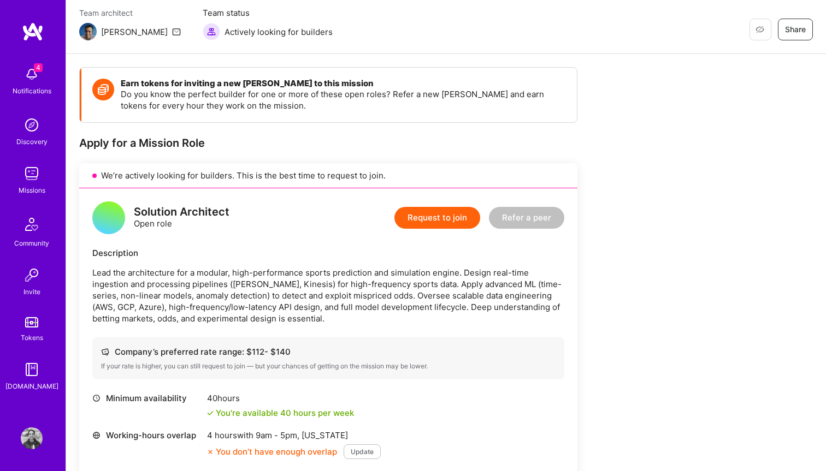
scroll to position [103, 0]
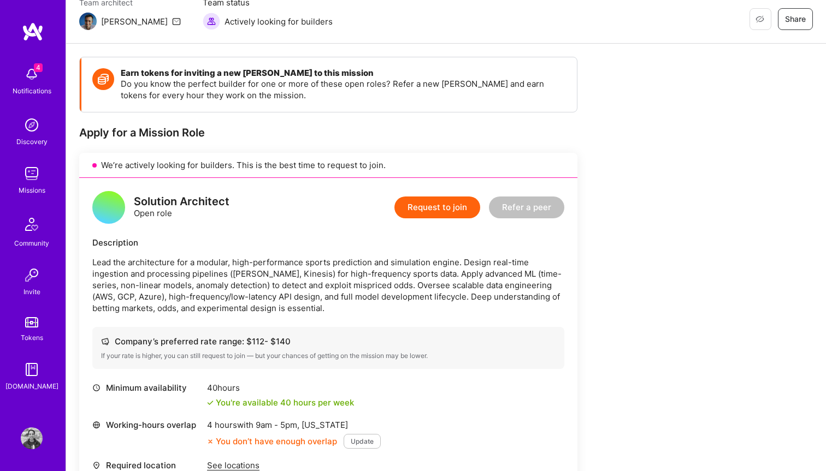
click at [349, 134] on div "Apply for a Mission Role" at bounding box center [328, 133] width 498 height 14
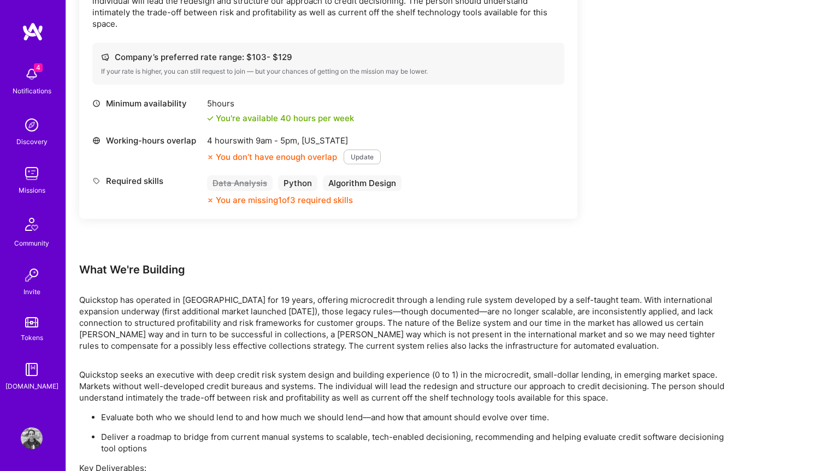
scroll to position [384, 0]
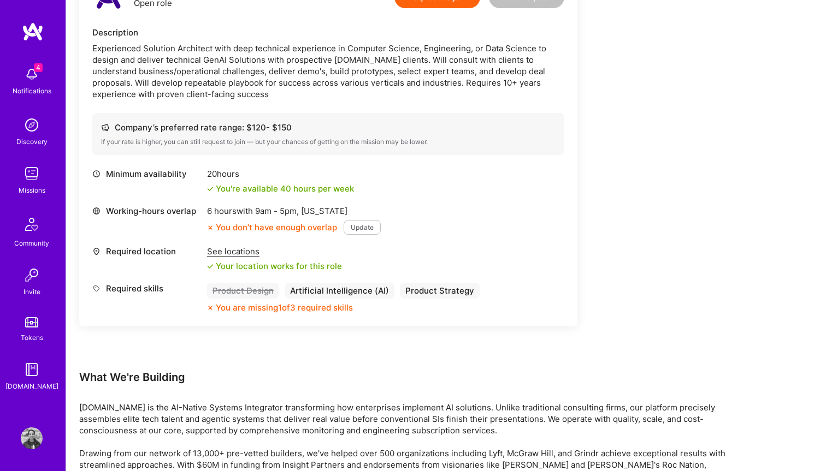
scroll to position [1580, 0]
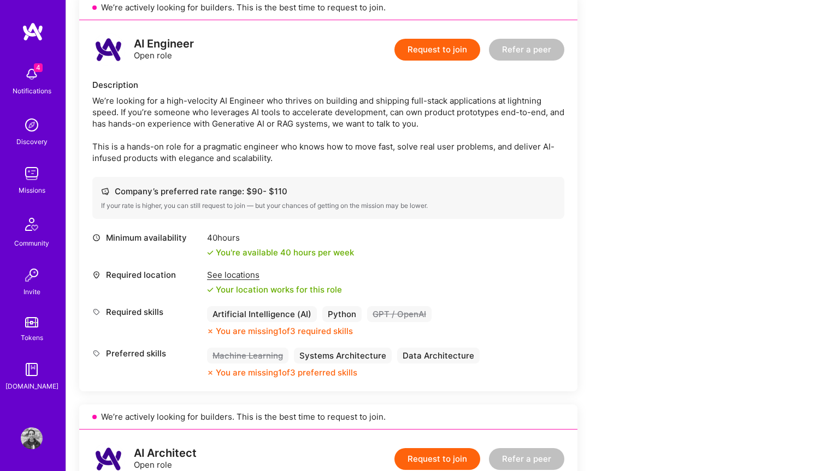
scroll to position [264, 0]
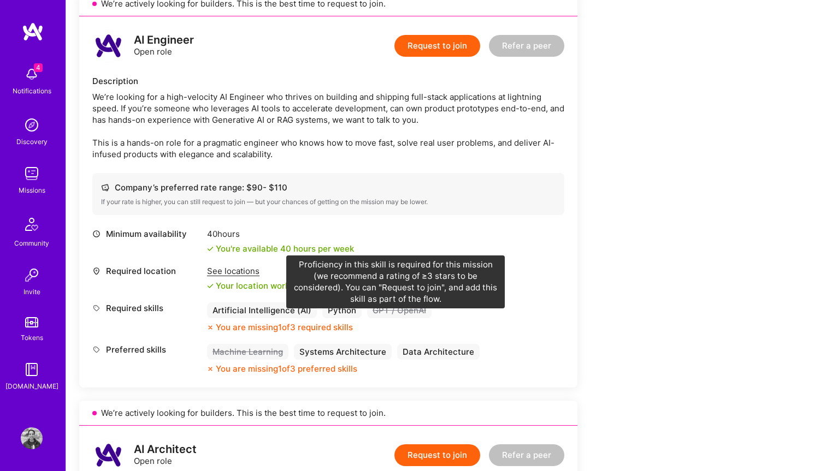
drag, startPoint x: 385, startPoint y: 324, endPoint x: 392, endPoint y: 327, distance: 6.6
click at [387, 318] on div "GPT / OpenAI" at bounding box center [399, 310] width 64 height 16
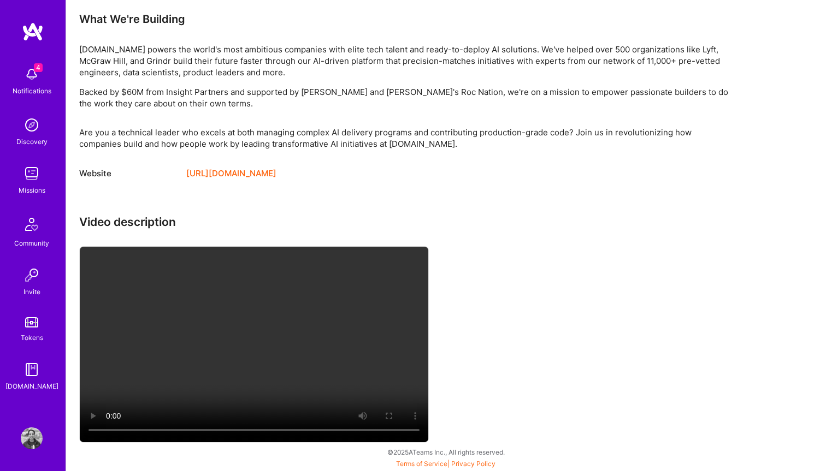
scroll to position [1077, 0]
click at [522, 300] on div "Video description" at bounding box center [406, 330] width 655 height 230
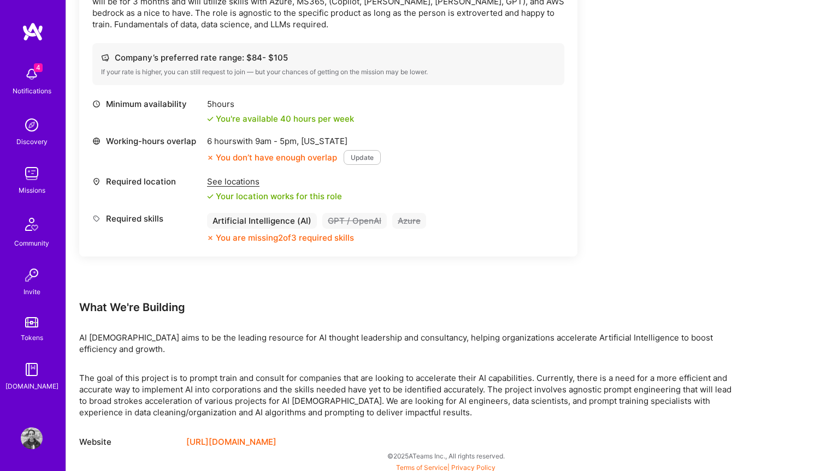
scroll to position [375, 0]
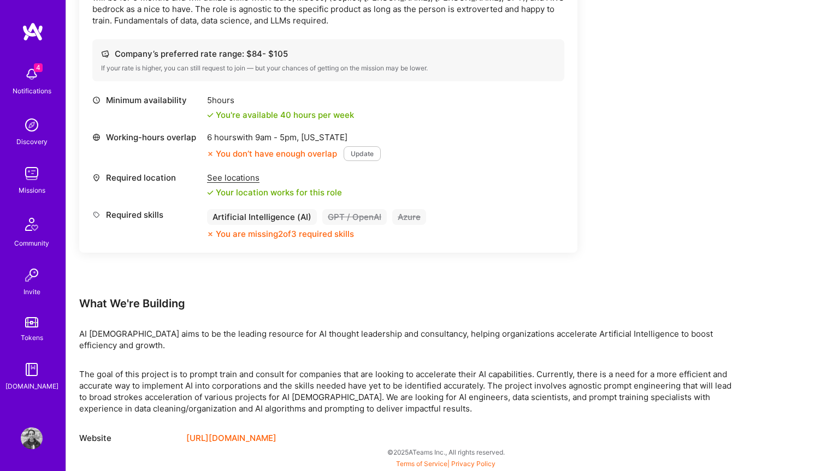
click at [470, 272] on div "Earn tokens for inviting a new [PERSON_NAME] to this mission Do you know the pe…" at bounding box center [328, 40] width 498 height 512
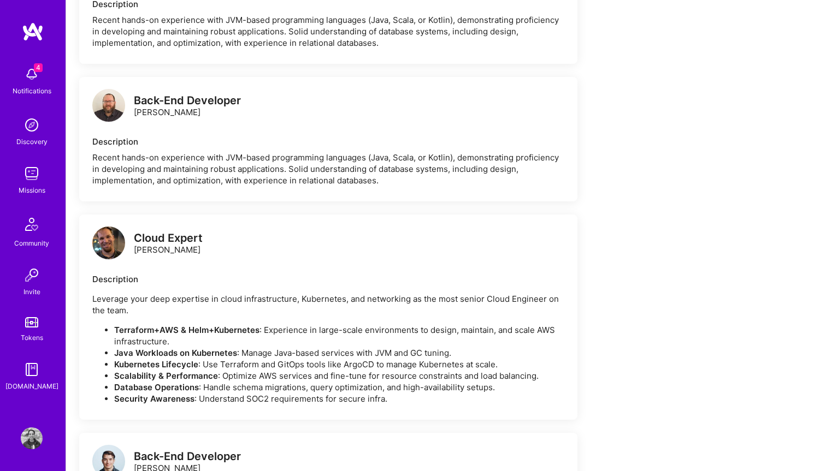
scroll to position [1227, 0]
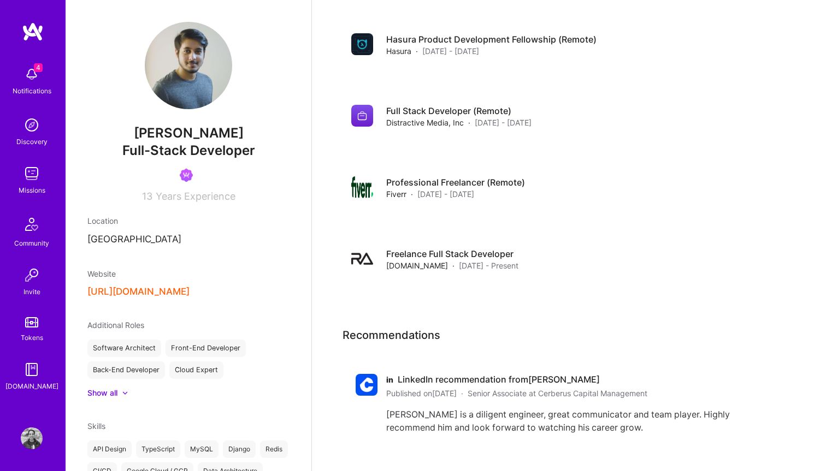
scroll to position [1932, 0]
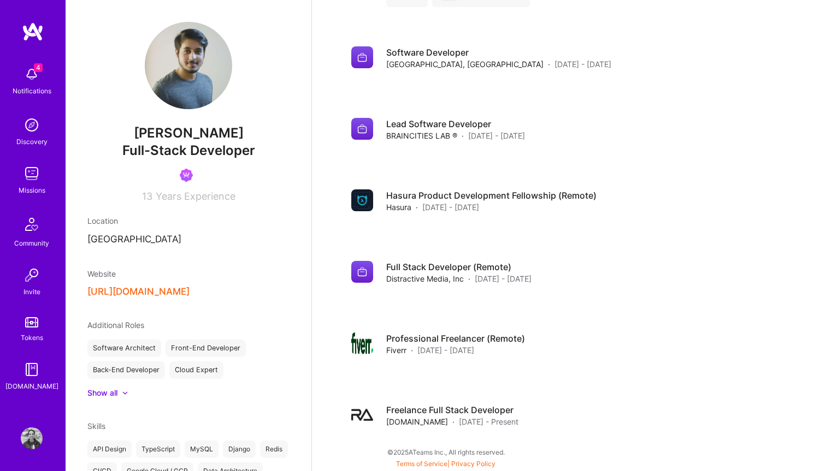
scroll to position [1932, 0]
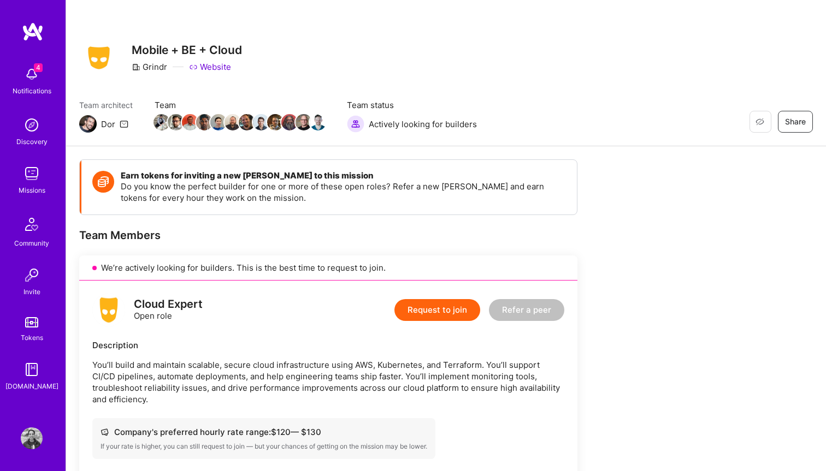
scroll to position [1227, 0]
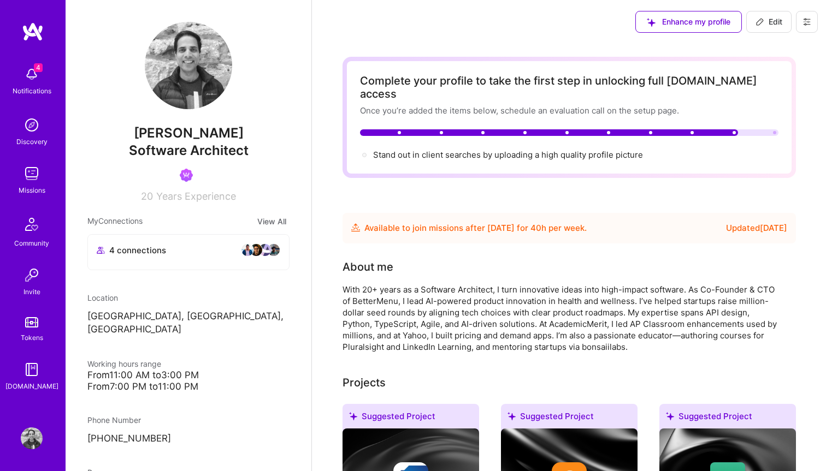
click at [808, 26] on icon at bounding box center [806, 21] width 9 height 9
click at [782, 69] on button "Payment method" at bounding box center [776, 75] width 82 height 28
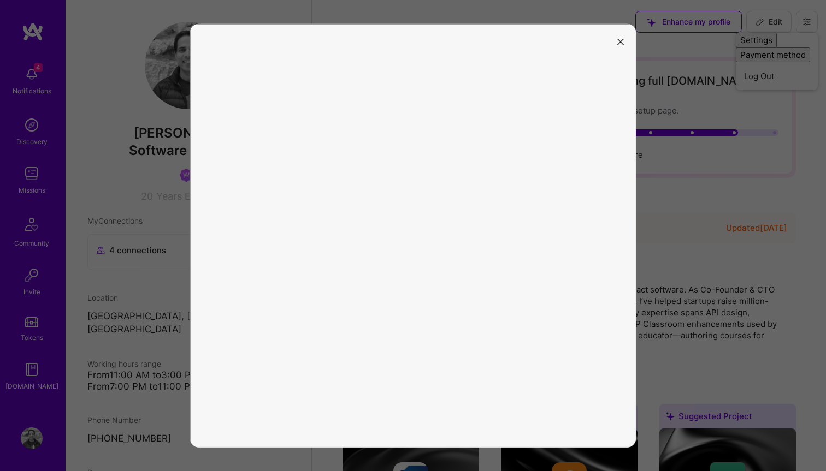
click at [625, 43] on button "modal" at bounding box center [620, 41] width 13 height 18
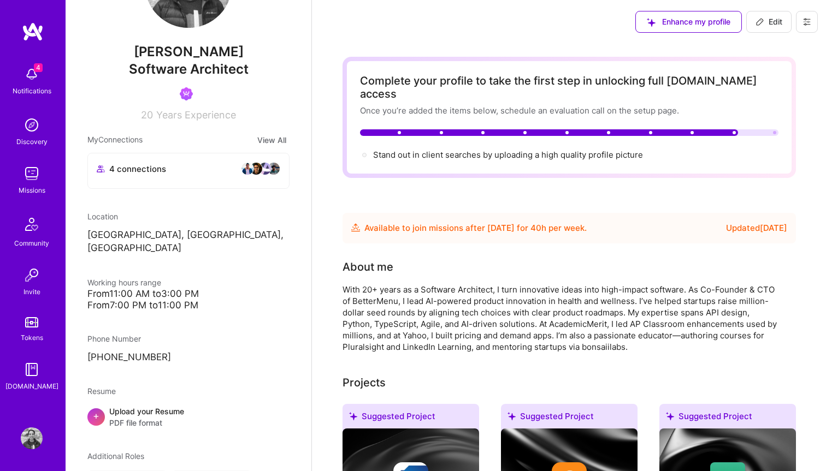
scroll to position [87, 0]
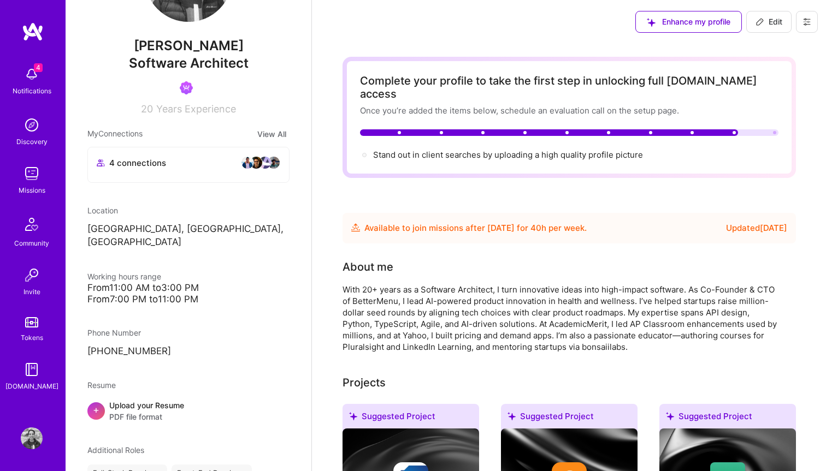
click at [767, 23] on span "Edit" at bounding box center [768, 21] width 27 height 11
select select "US"
select select "Future Date"
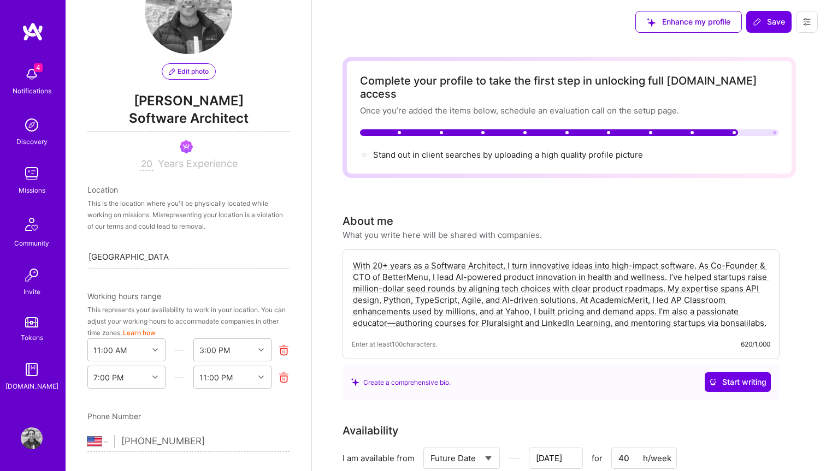
scroll to position [0, 0]
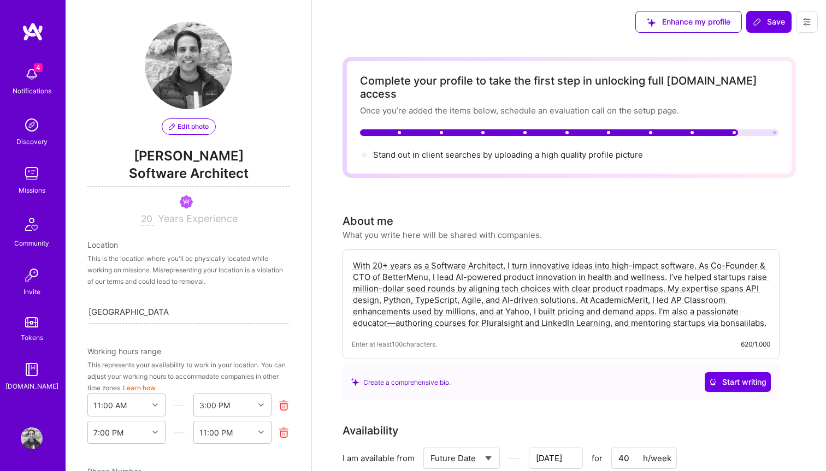
click at [147, 217] on input "20" at bounding box center [147, 219] width 14 height 13
click at [195, 317] on div "Victoria, BC, Canada Victoria, BC, Canada" at bounding box center [188, 311] width 202 height 23
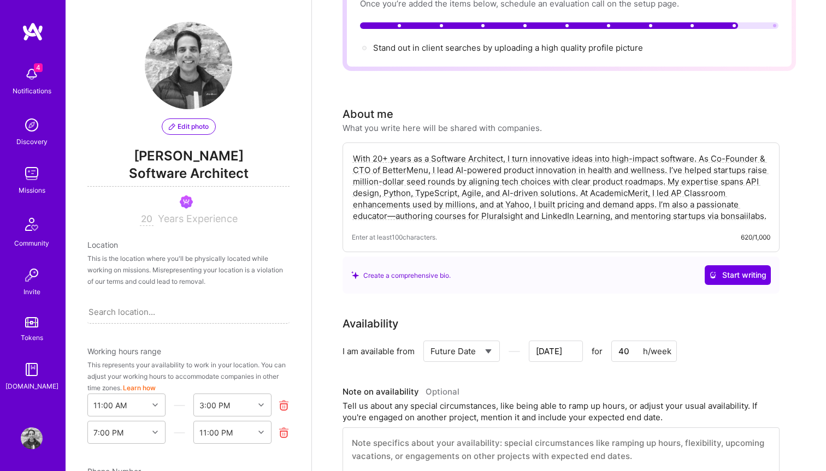
scroll to position [109, 0]
